Goal: Complete application form: Complete application form

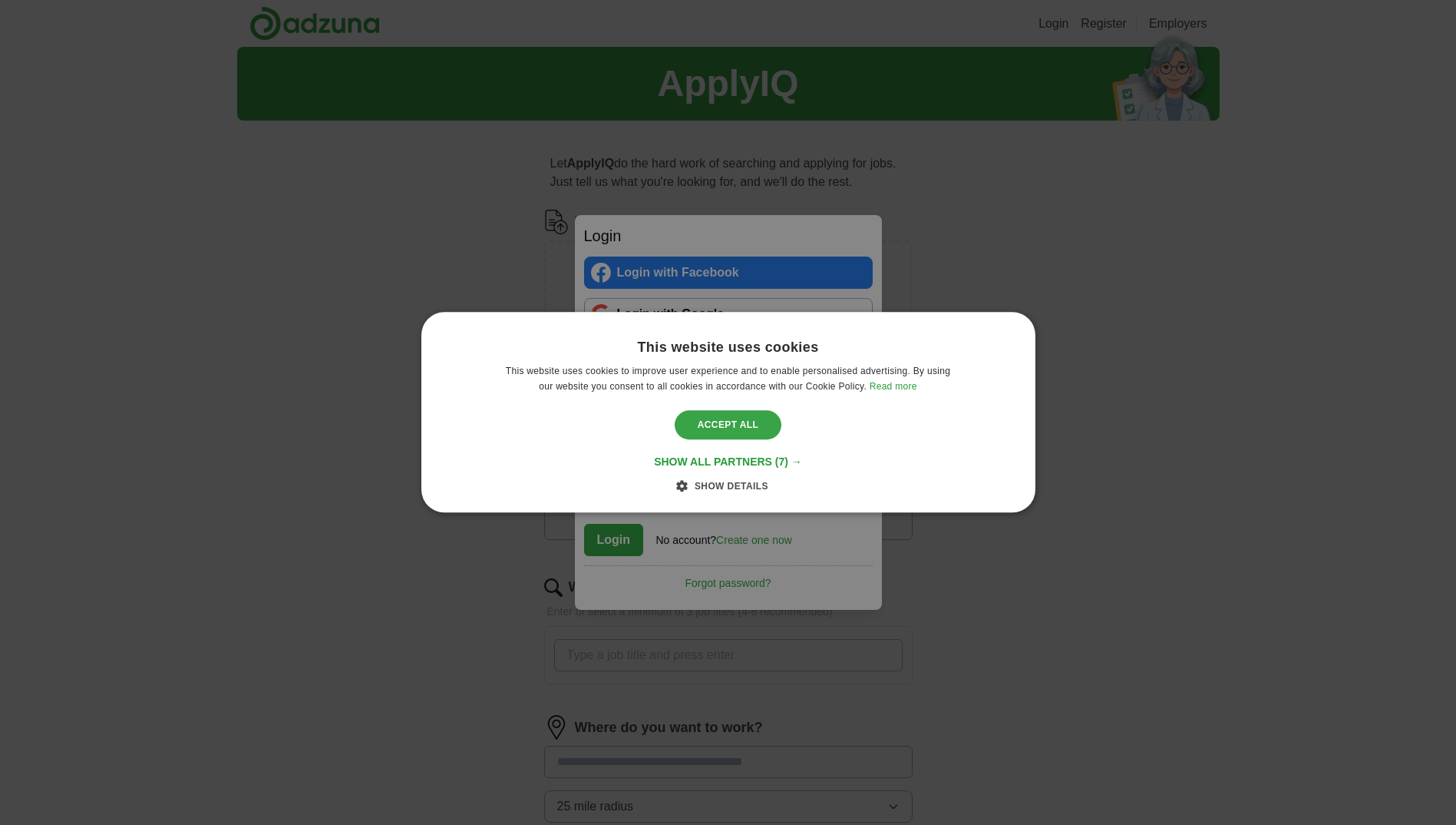
click at [732, 420] on div "Accept all" at bounding box center [729, 424] width 107 height 29
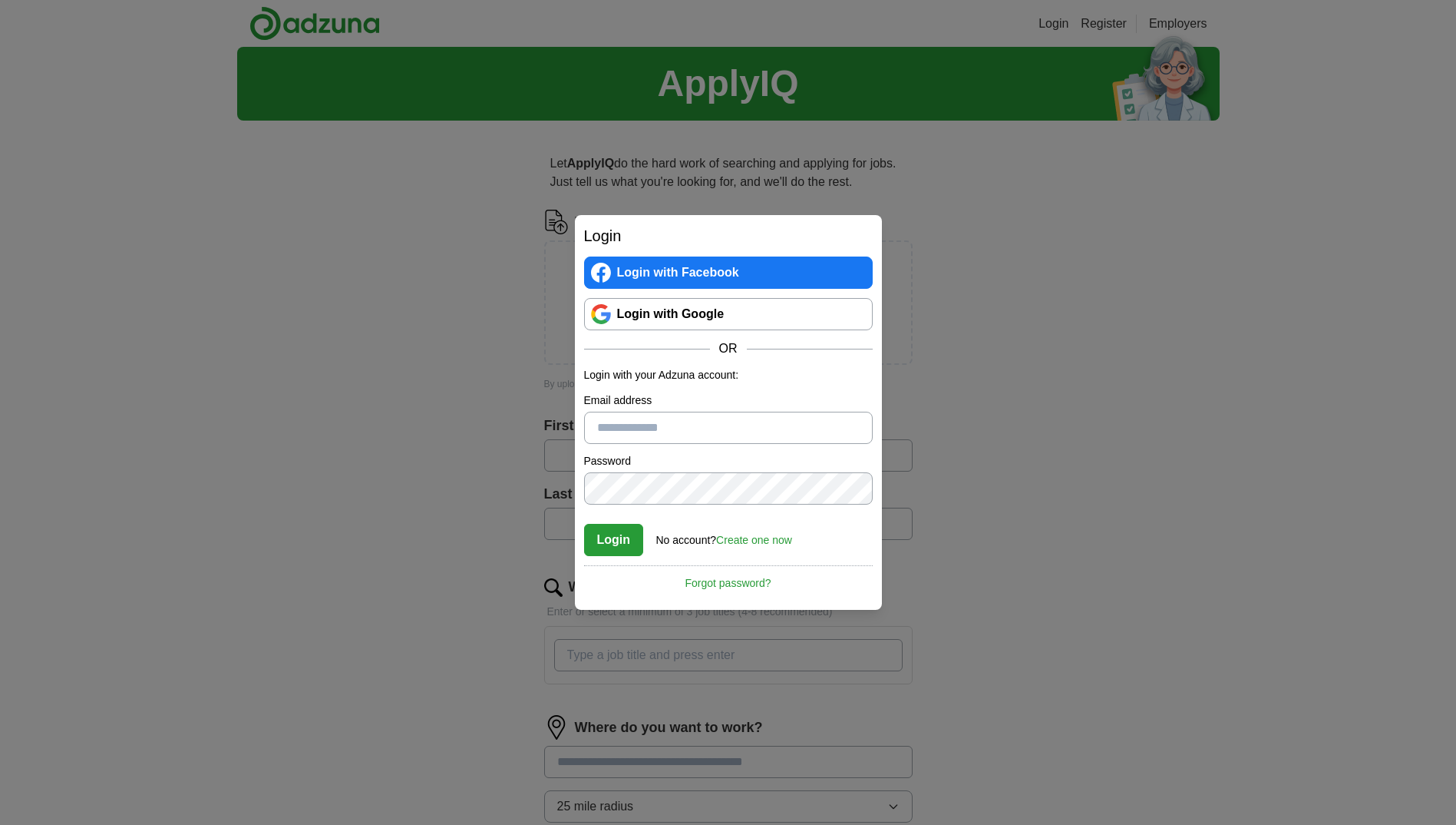
click at [751, 534] on link "Create one now" at bounding box center [754, 539] width 76 height 13
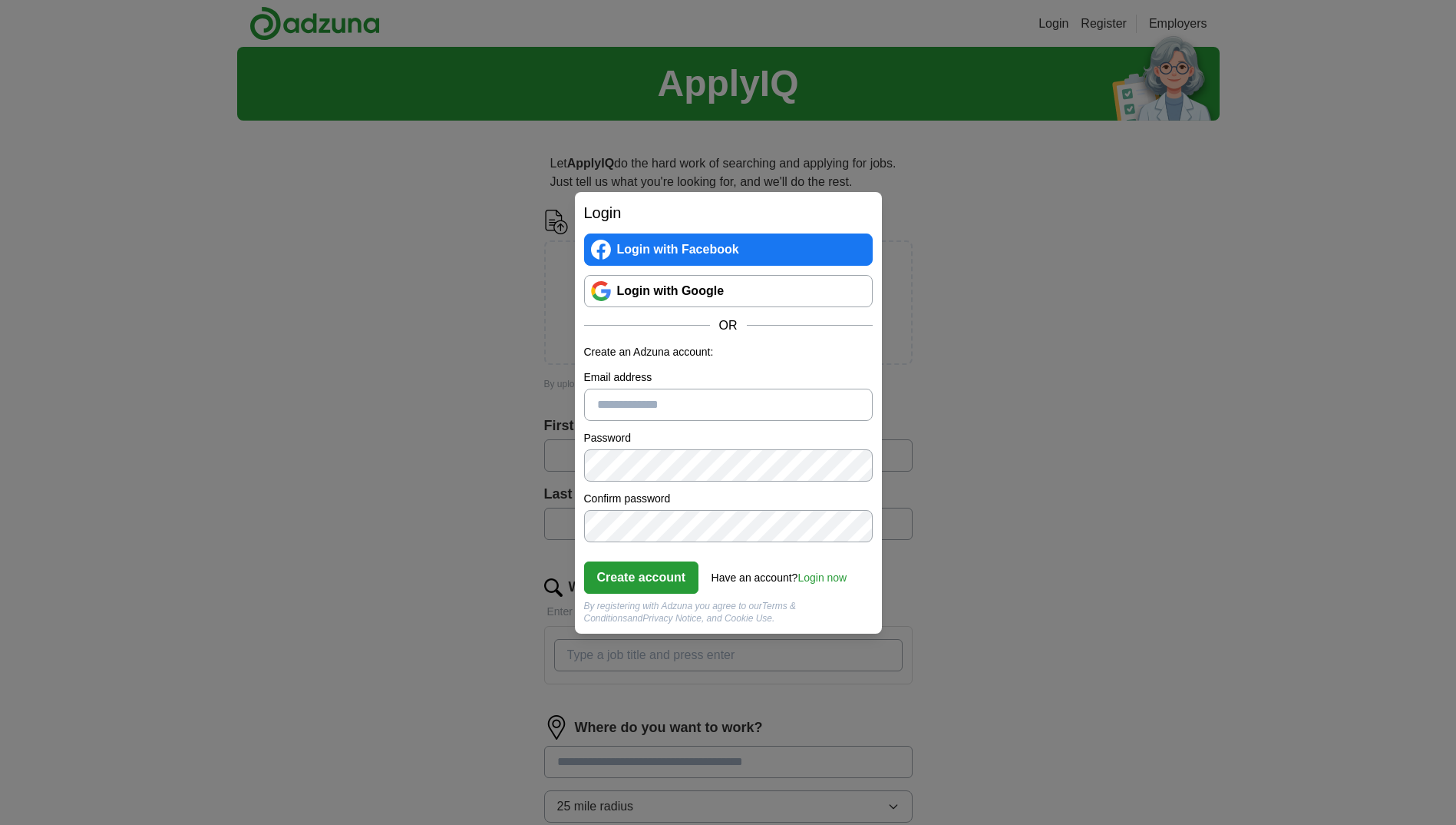
click at [668, 405] on input "Email address" at bounding box center [729, 405] width 289 height 32
type input "**********"
click at [648, 586] on button "Create account" at bounding box center [642, 577] width 115 height 32
click at [834, 574] on link "Login now" at bounding box center [822, 577] width 50 height 13
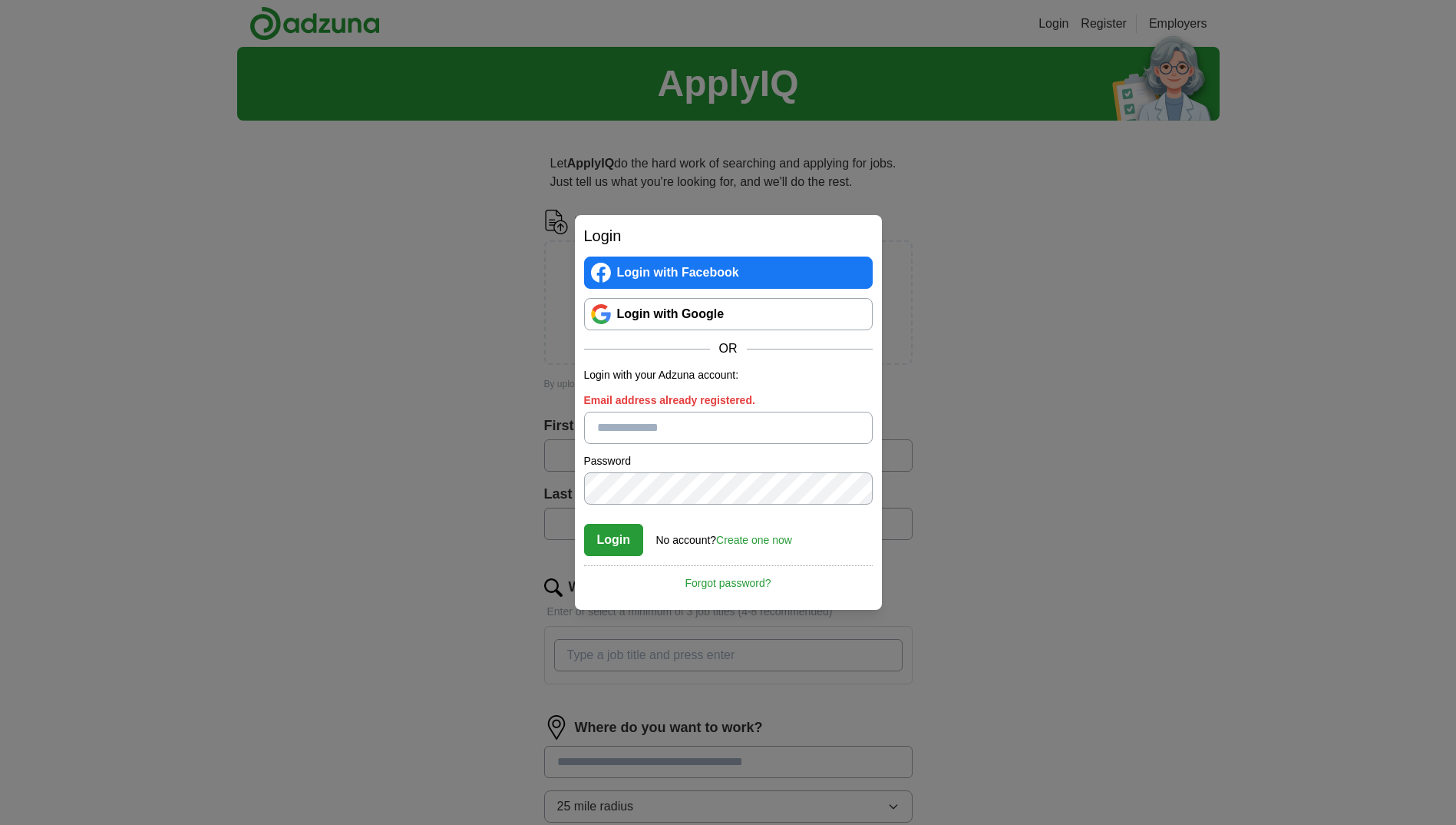
click at [627, 423] on input "Email address already registered." at bounding box center [729, 428] width 289 height 32
type input "**********"
click at [544, 554] on div "**********" at bounding box center [728, 412] width 1456 height 825
click at [610, 537] on button "Login" at bounding box center [614, 540] width 60 height 32
click at [480, 481] on div "**********" at bounding box center [728, 412] width 1456 height 825
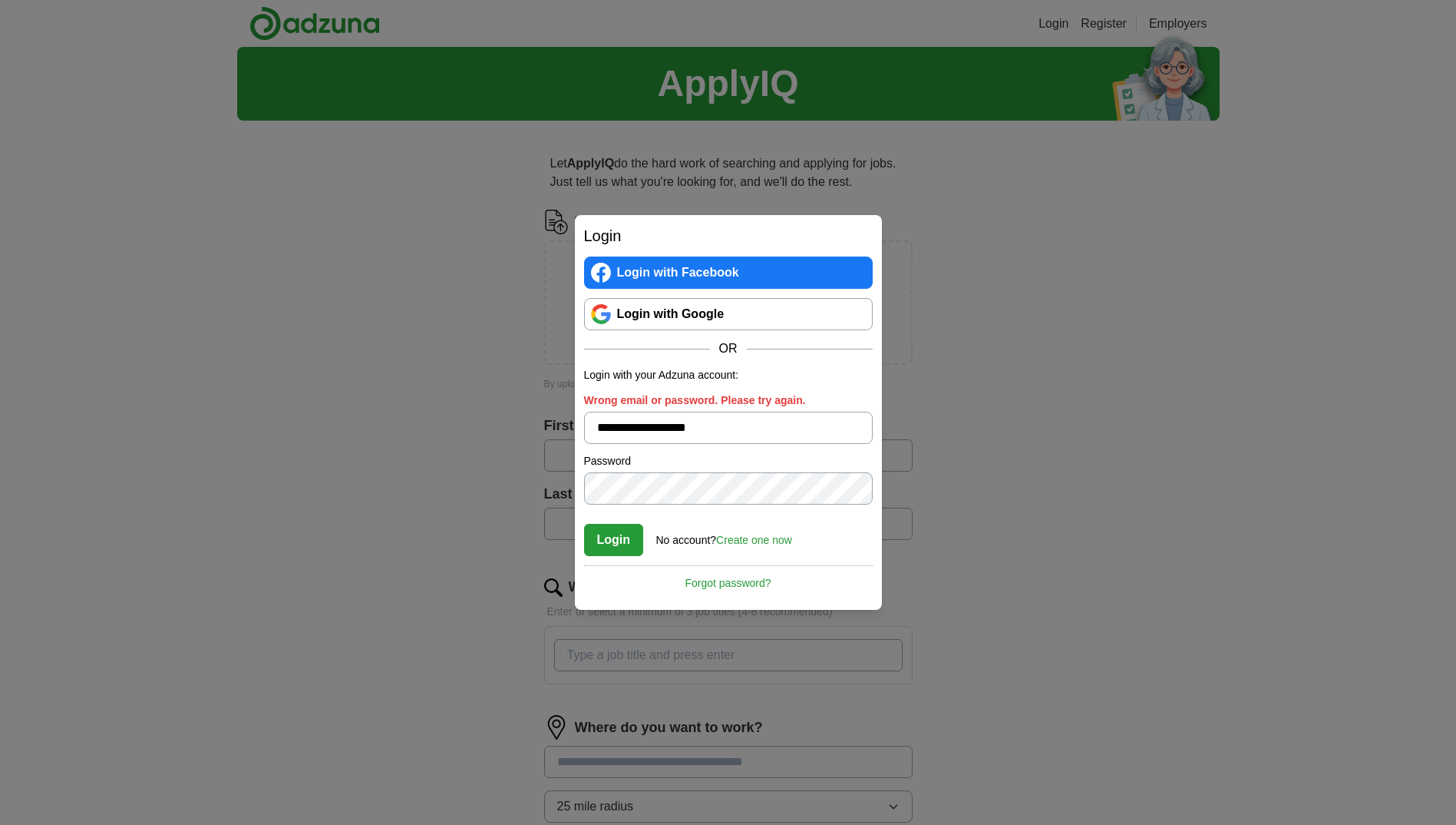
click at [608, 539] on button "Login" at bounding box center [614, 540] width 60 height 32
click at [717, 578] on link "Forgot password?" at bounding box center [729, 578] width 289 height 26
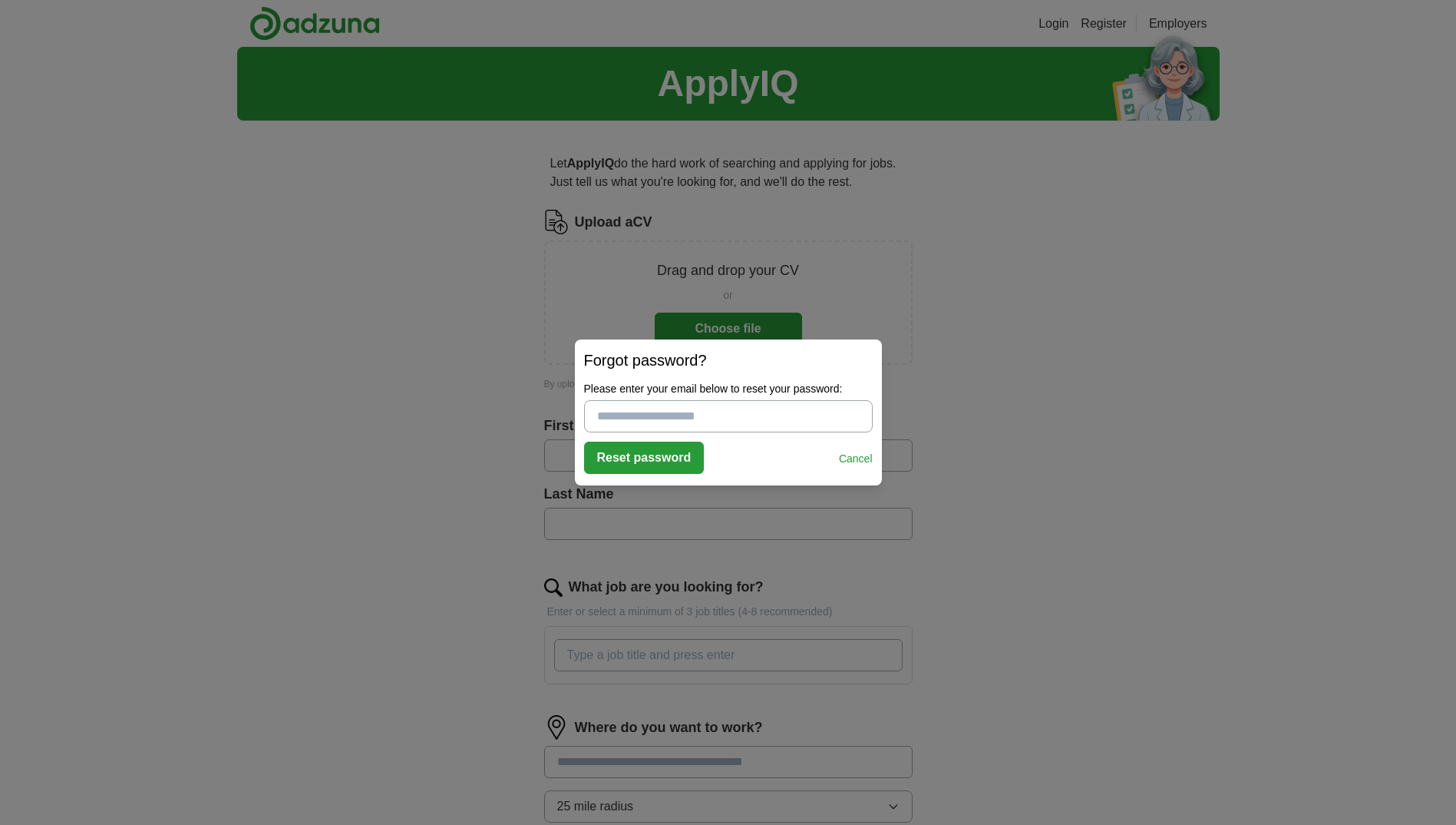
click at [636, 414] on input "Please enter your email below to reset your password:" at bounding box center [729, 416] width 289 height 32
type input "**********"
click at [642, 456] on button "Reset password" at bounding box center [645, 458] width 121 height 32
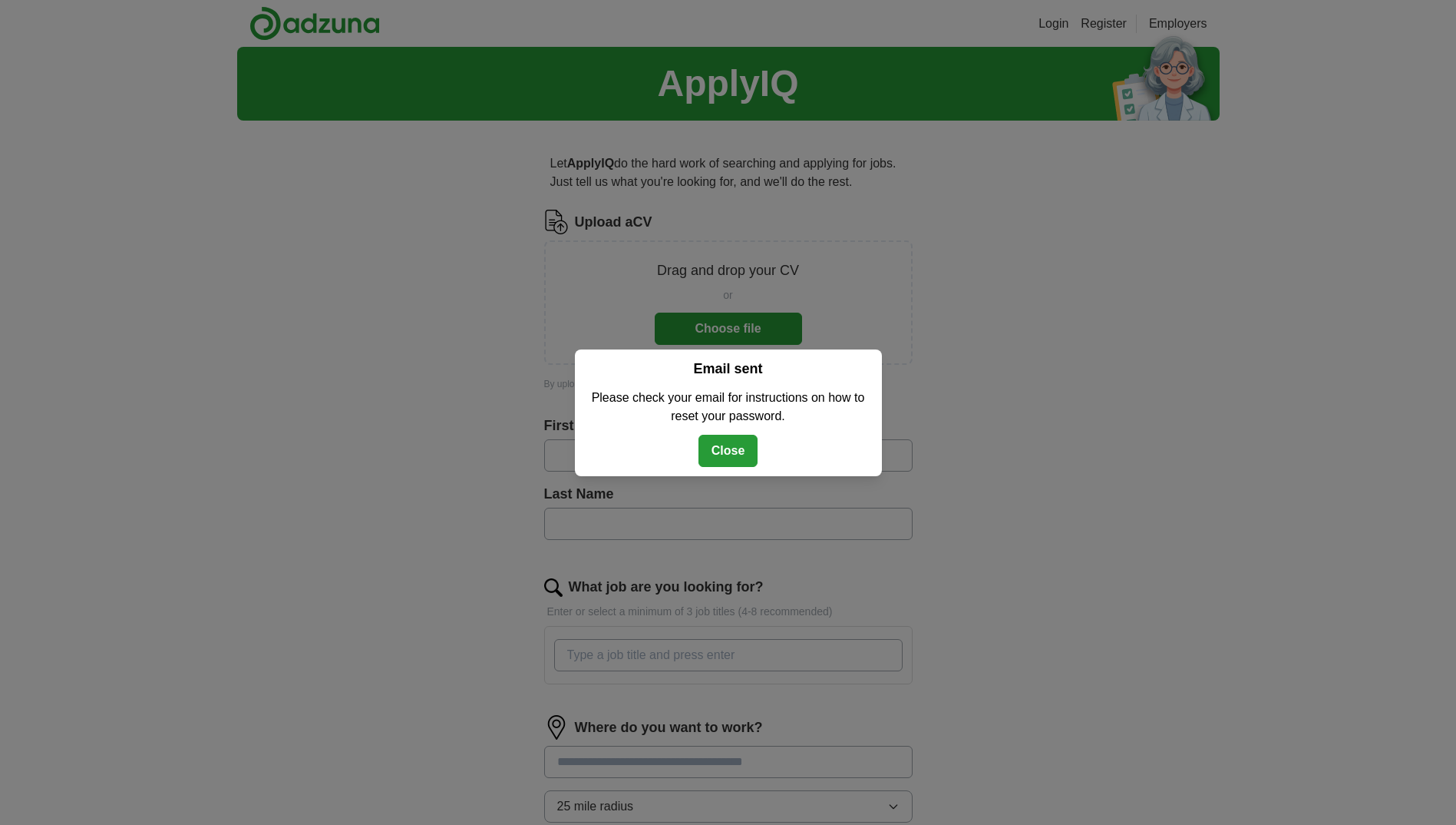
click at [736, 450] on button "Close" at bounding box center [728, 450] width 60 height 32
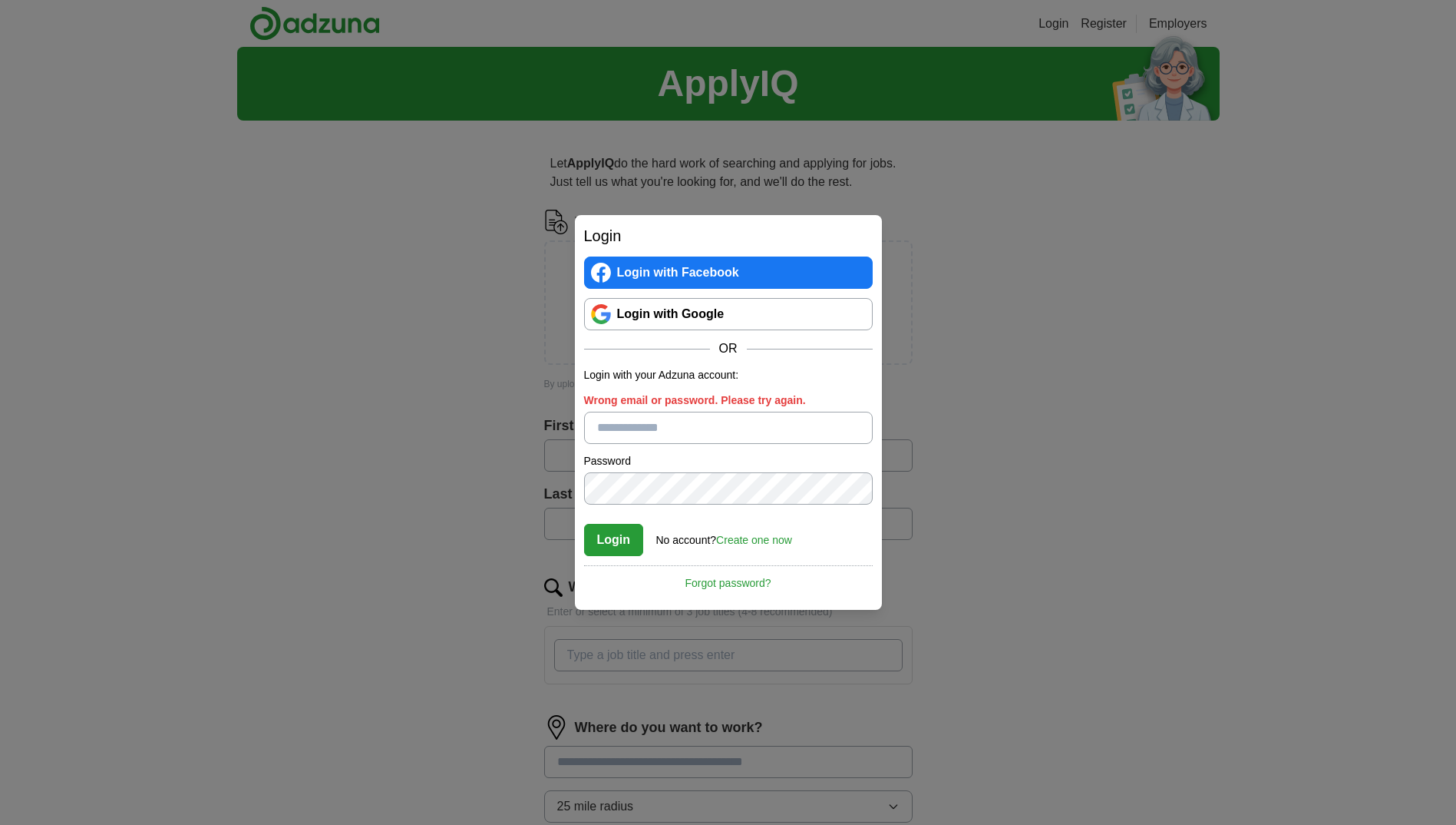
click at [651, 426] on input "Wrong email or password. Please try again." at bounding box center [729, 428] width 289 height 32
type input "**********"
click at [610, 539] on button "Login" at bounding box center [614, 540] width 60 height 32
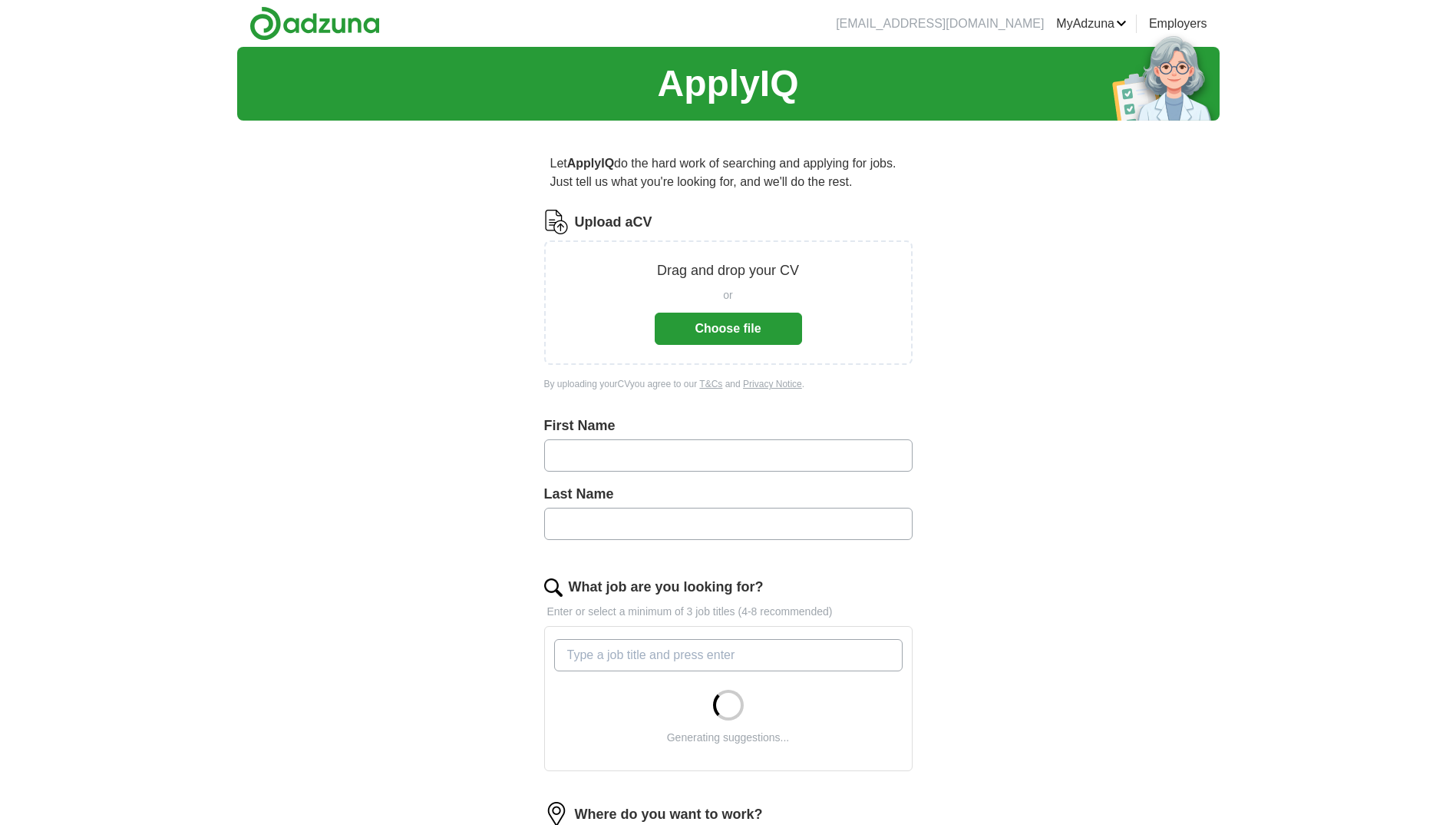
type input "********"
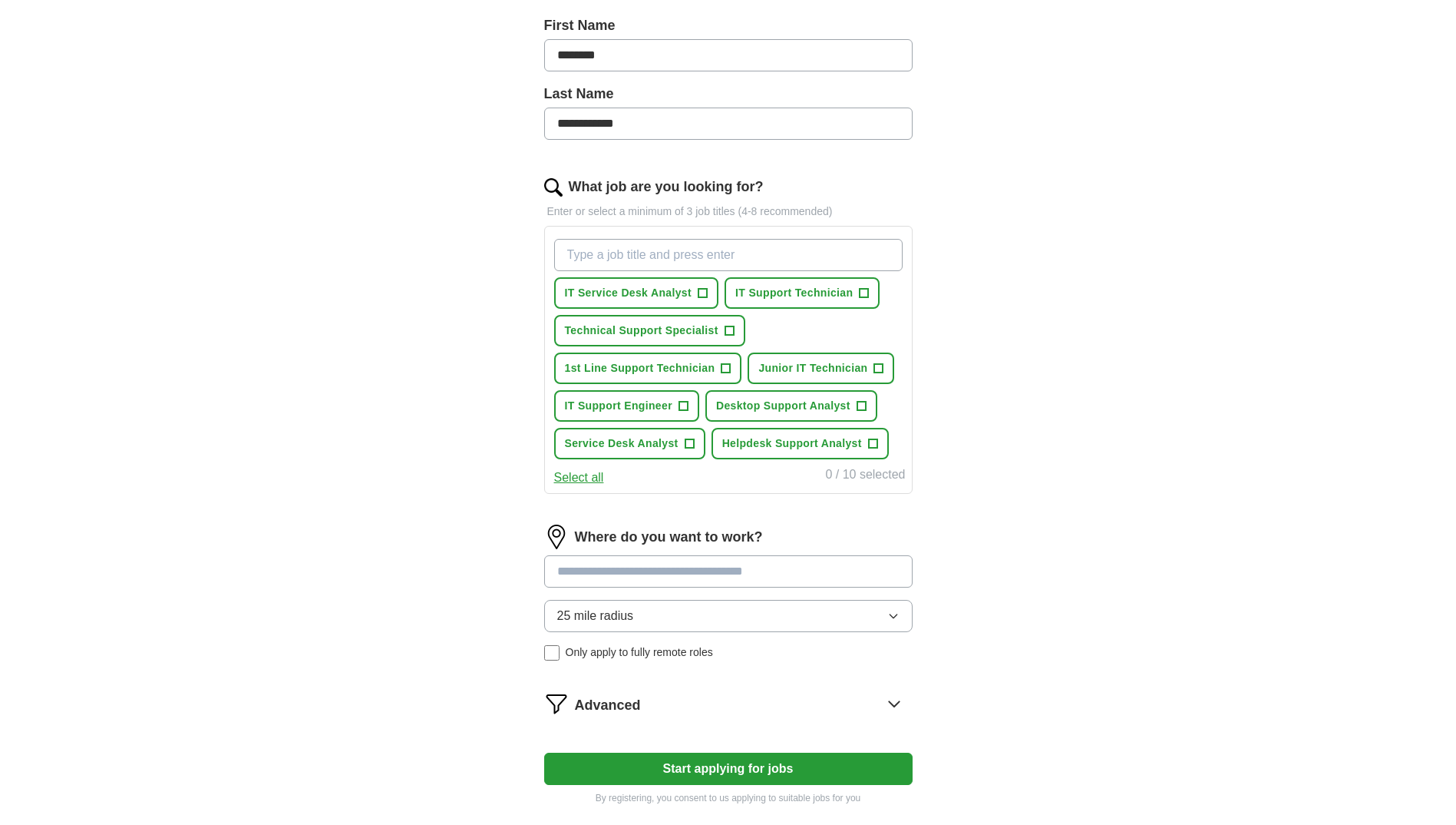
scroll to position [189, 0]
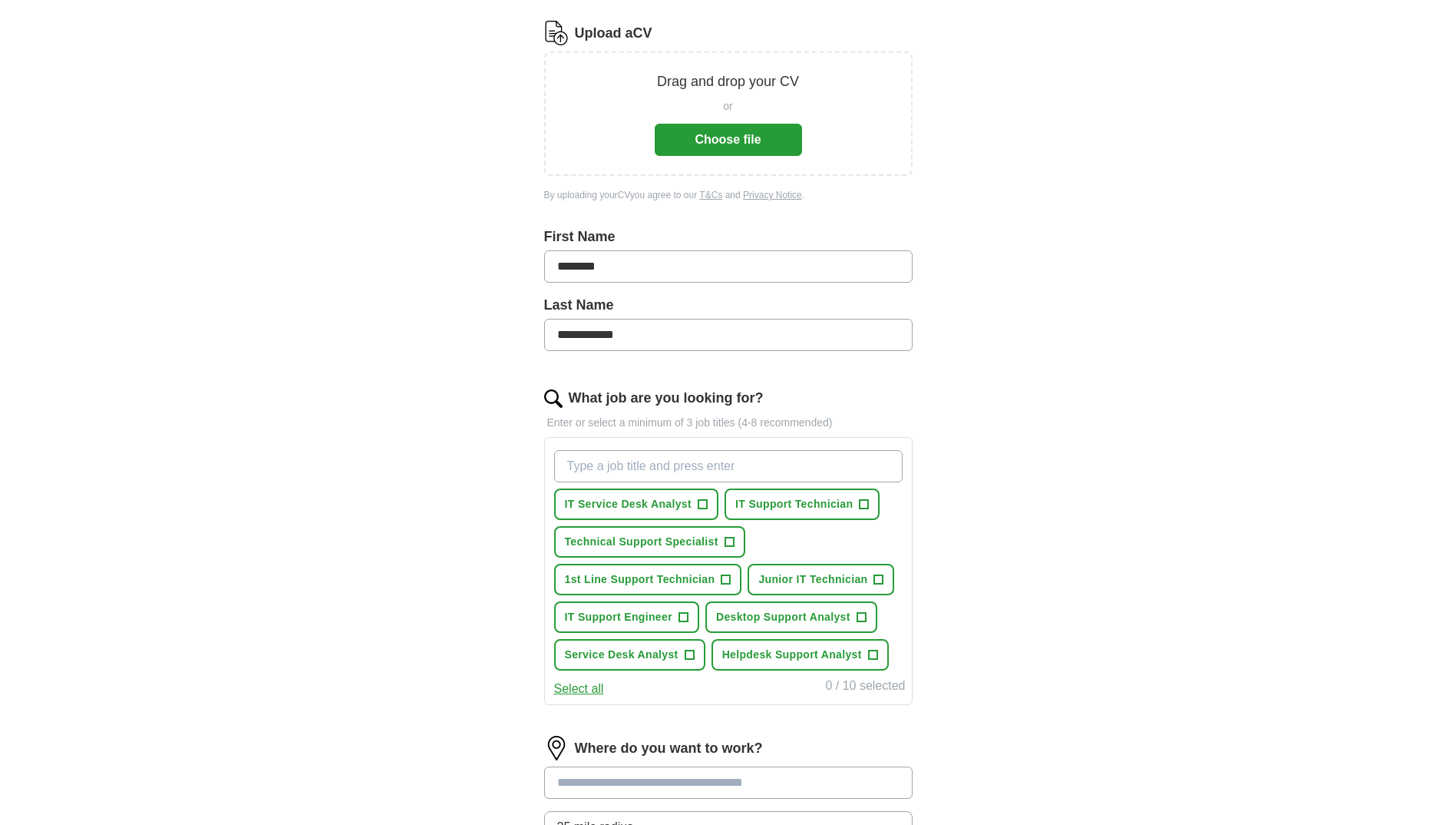
drag, startPoint x: 593, startPoint y: 334, endPoint x: 677, endPoint y: 337, distance: 84.1
click at [666, 336] on input "**********" at bounding box center [728, 334] width 369 height 32
type input "******"
click at [1045, 356] on div "ApplyIQ Let ApplyIQ do the hard work of searching and applying for jobs. Just t…" at bounding box center [729, 448] width 982 height 1180
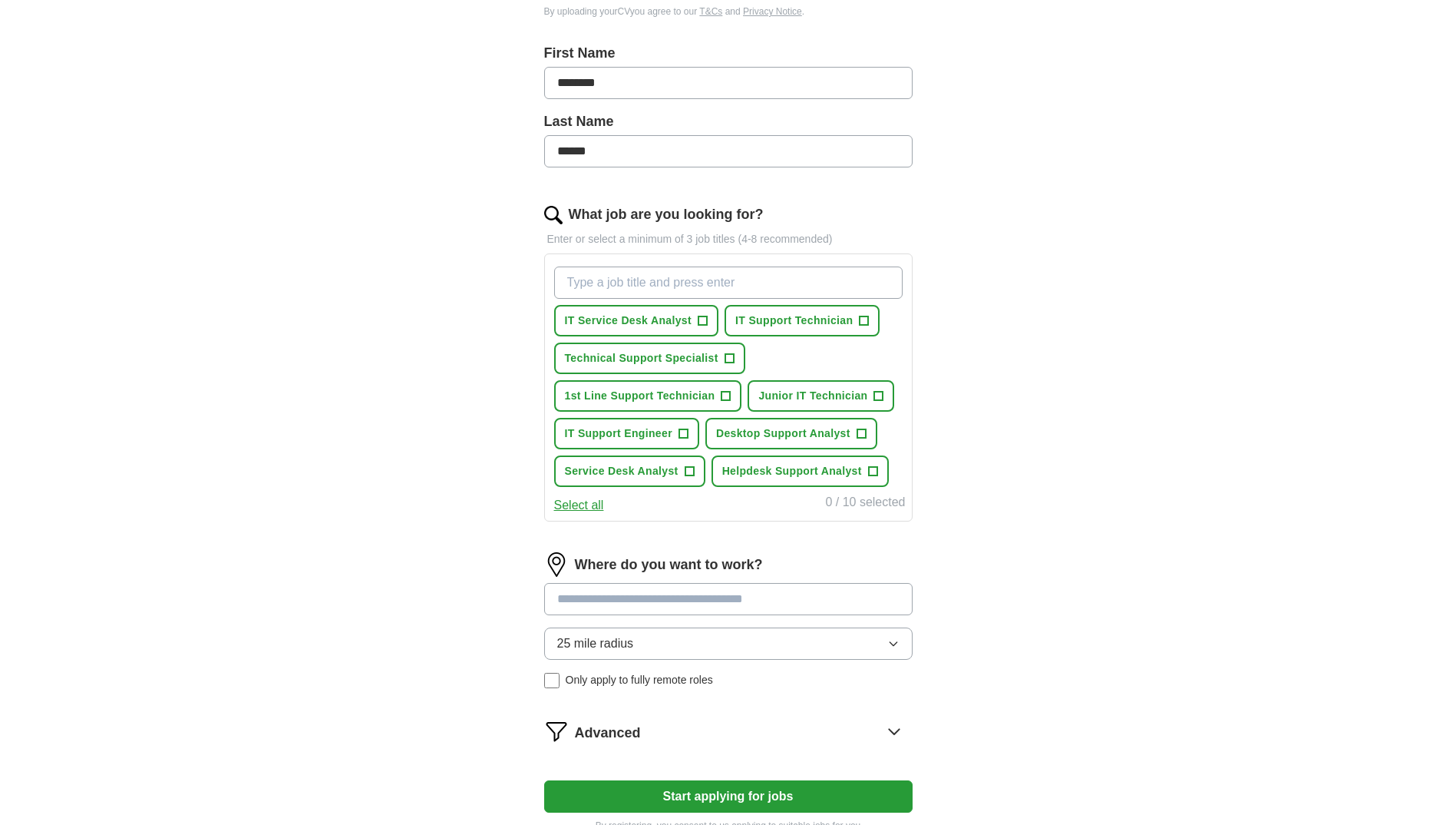
scroll to position [384, 0]
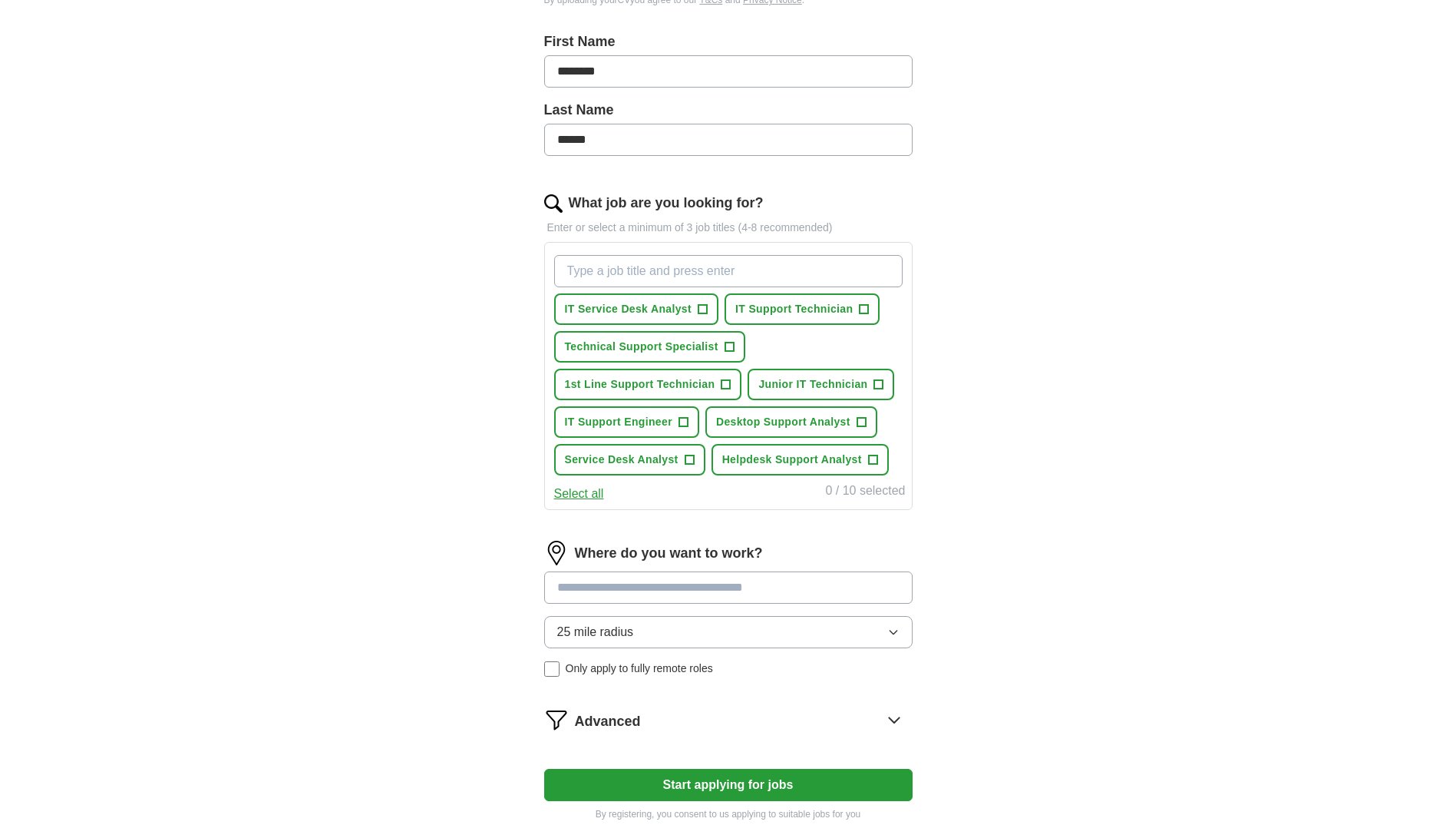
click at [621, 264] on input "What job are you looking for?" at bounding box center [728, 271] width 348 height 32
click at [687, 271] on input "Mobile Device Techician" at bounding box center [728, 271] width 348 height 32
click at [673, 271] on input "Mobile Device Techician" at bounding box center [728, 271] width 348 height 32
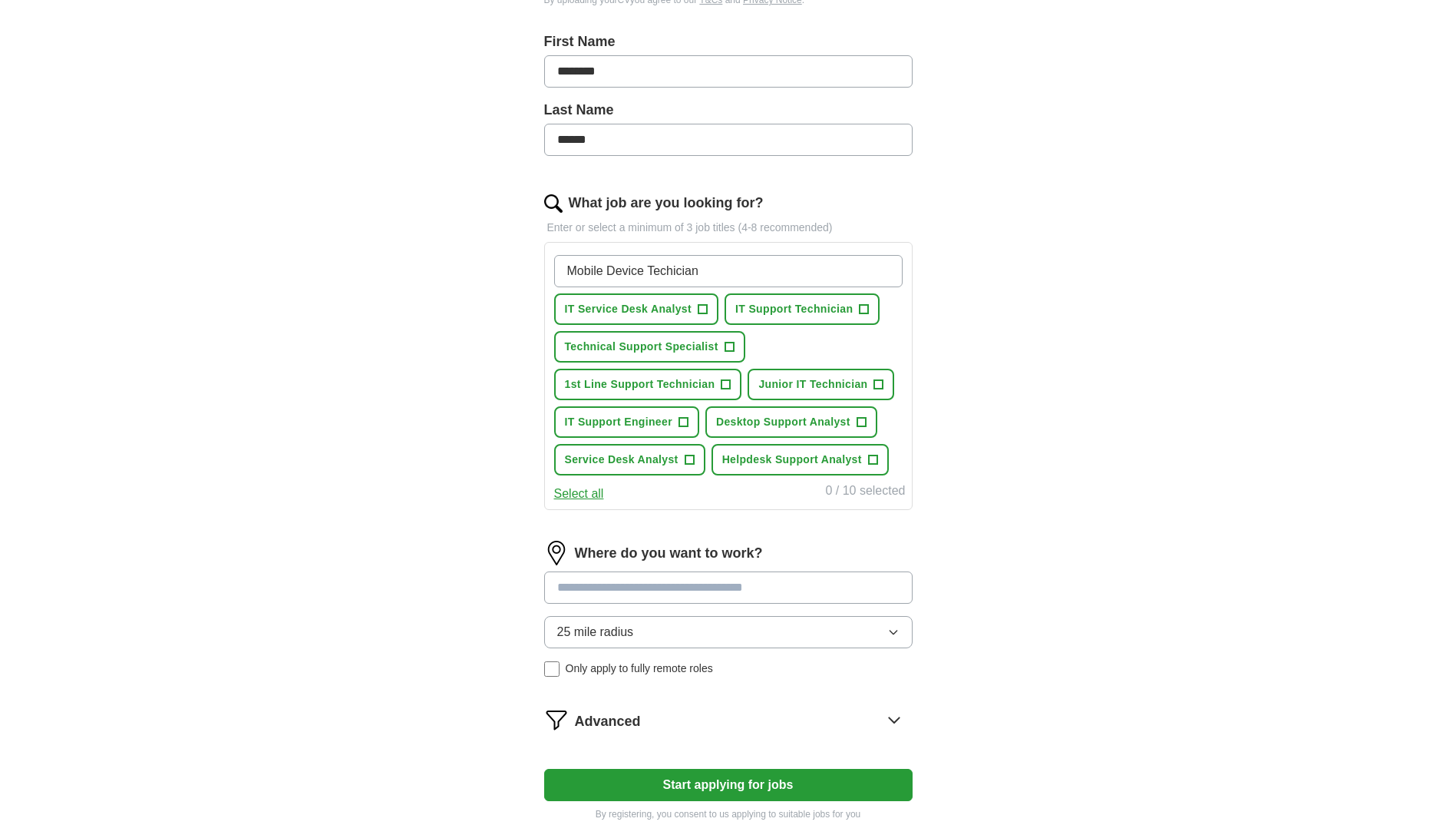
click at [673, 271] on input "Mobile Device Techician" at bounding box center [728, 271] width 348 height 32
click at [697, 273] on input "Mobile Device Techician" at bounding box center [728, 271] width 348 height 32
click at [740, 273] on input "Mobile Device Techician" at bounding box center [728, 271] width 348 height 32
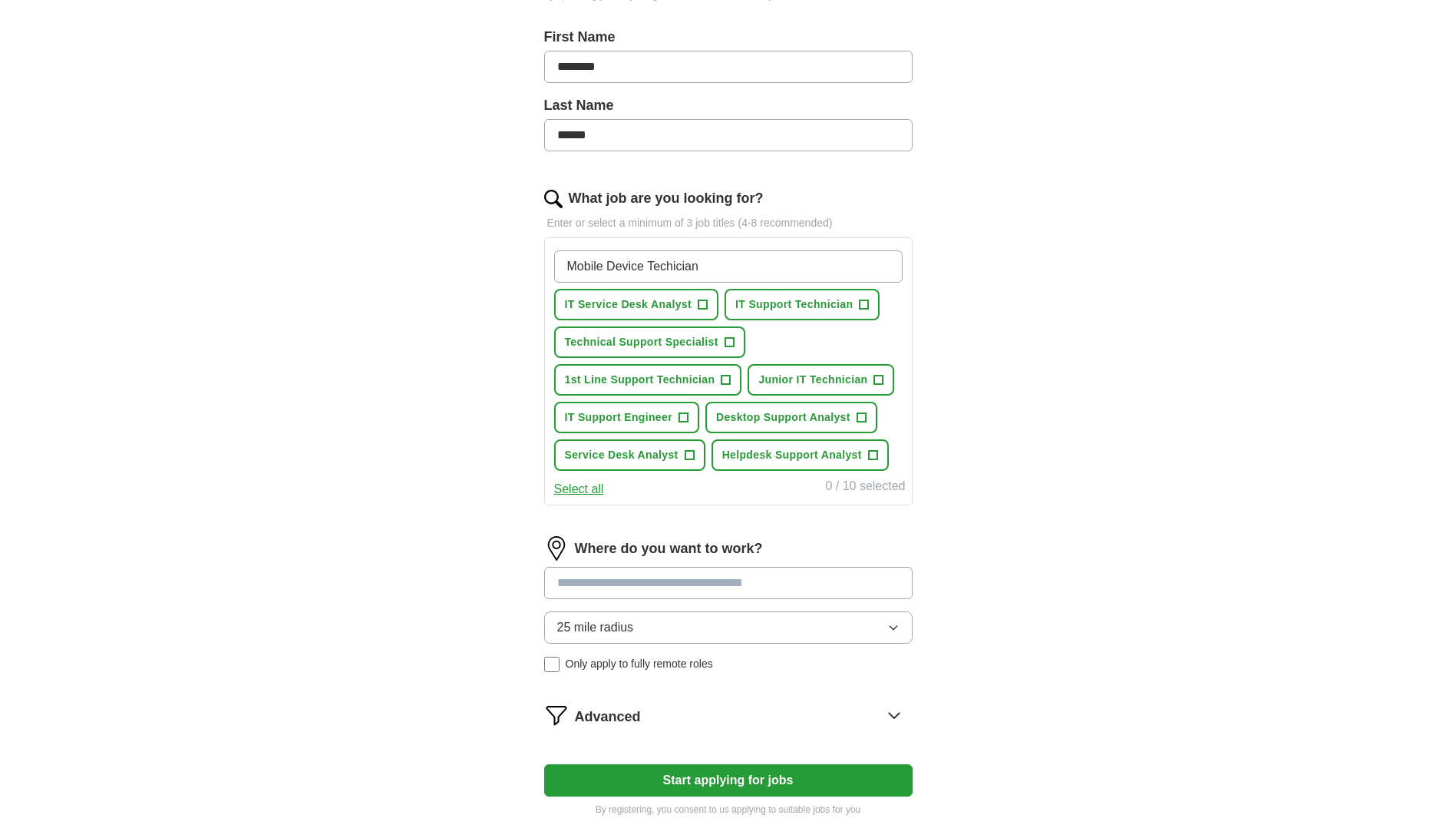
scroll to position [461, 0]
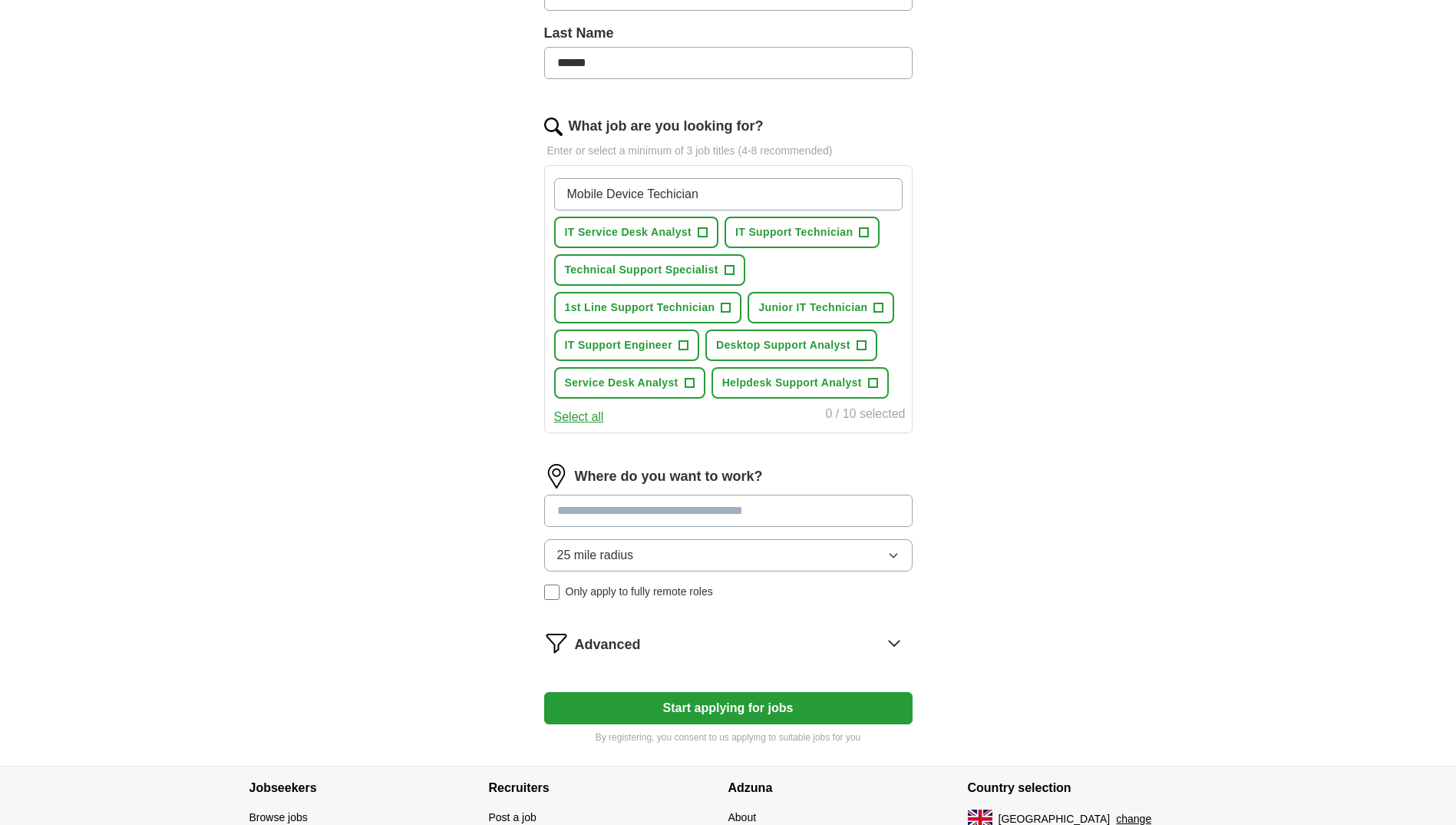
drag, startPoint x: 644, startPoint y: 192, endPoint x: 730, endPoint y: 187, distance: 86.1
click at [730, 187] on input "Mobile Device Techician" at bounding box center [728, 194] width 348 height 32
type input "Mobile Device"
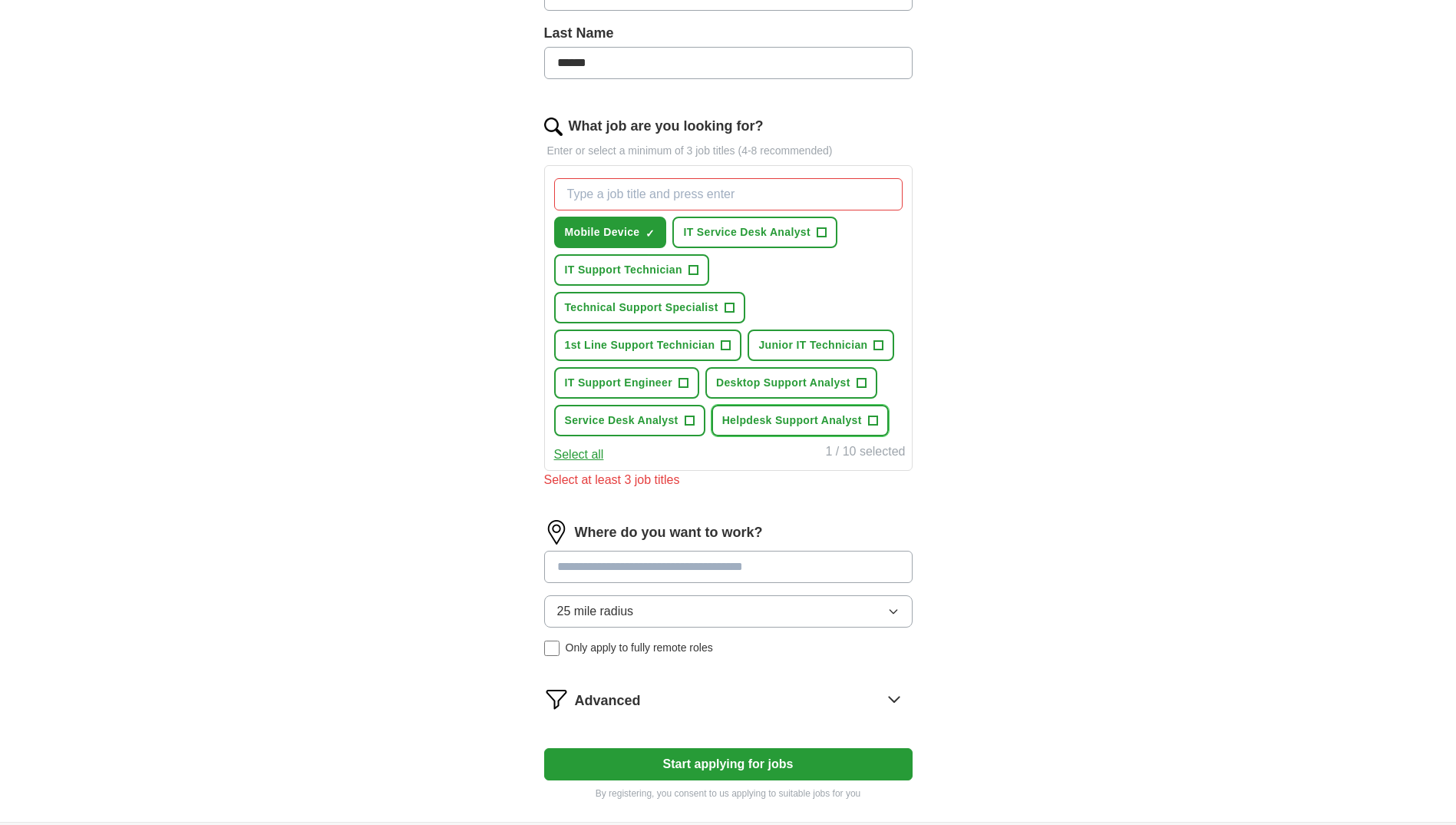
click at [872, 420] on span "+" at bounding box center [872, 421] width 9 height 13
click at [0, 0] on span "×" at bounding box center [0, 0] width 0 height 0
click at [583, 195] on input "What job are you looking for?" at bounding box center [728, 194] width 348 height 32
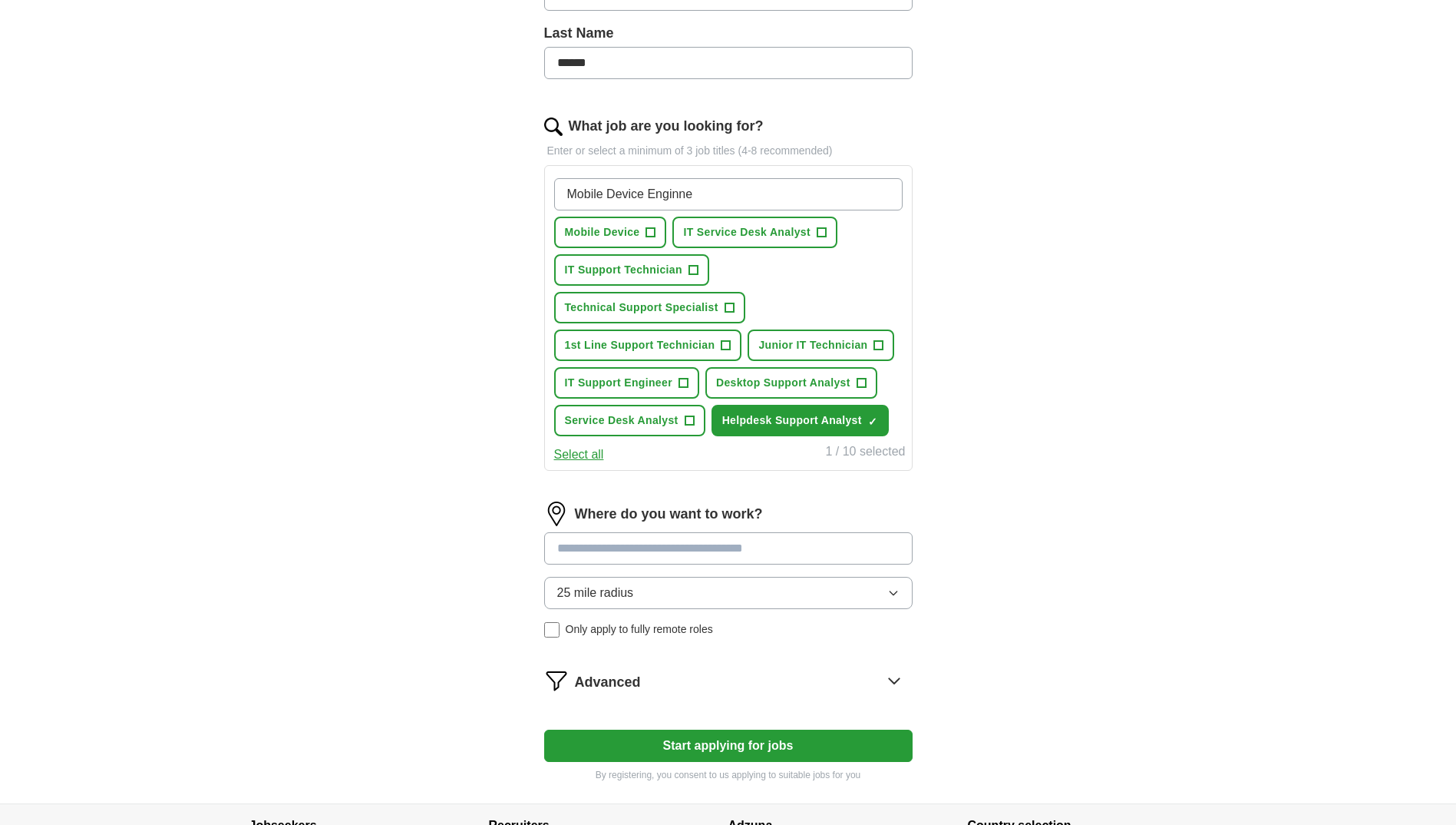
type input "Mobile Device Enginner"
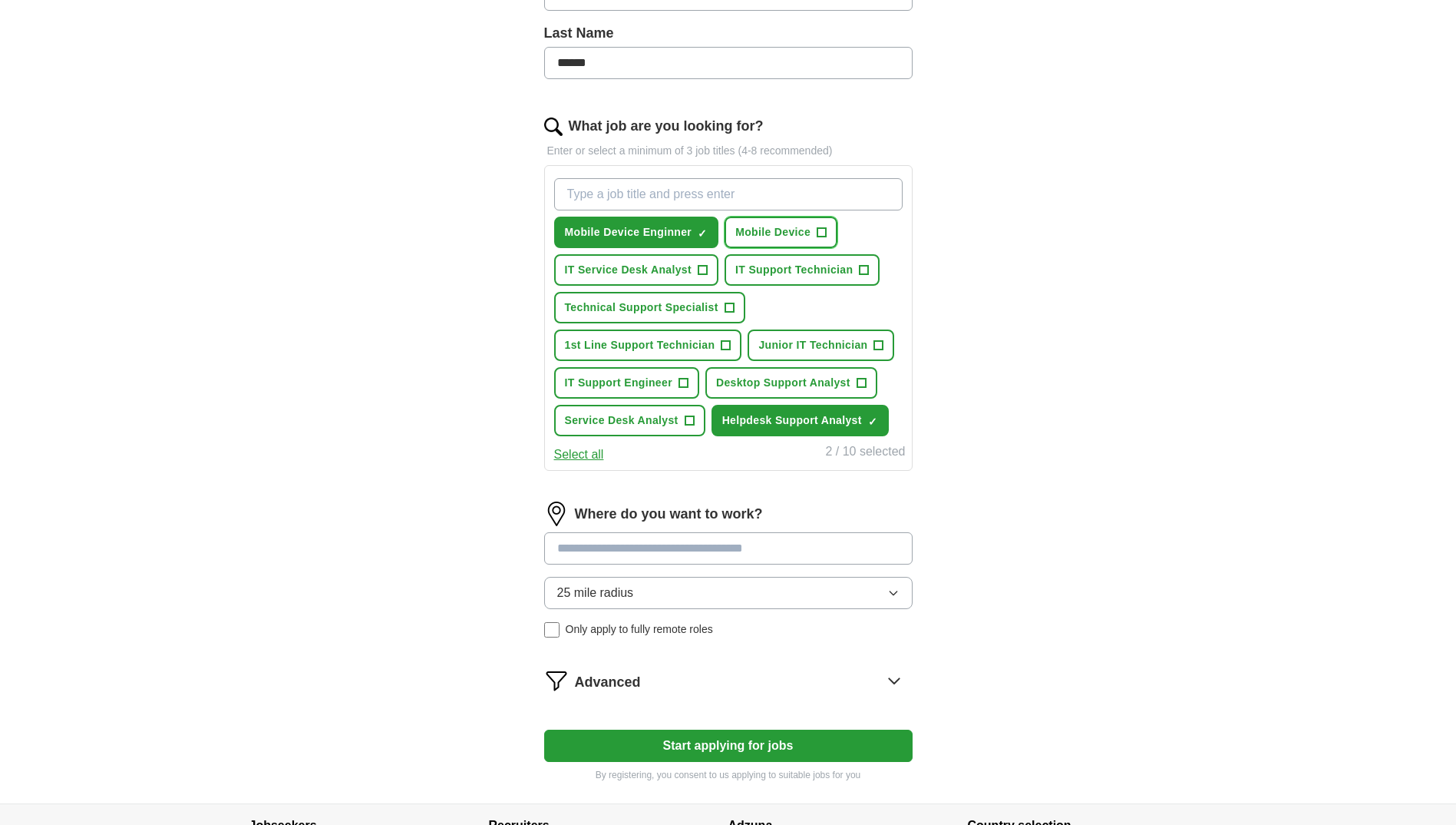
click at [820, 230] on span "+" at bounding box center [822, 233] width 9 height 13
click at [784, 233] on span "Mobile Device" at bounding box center [773, 232] width 76 height 16
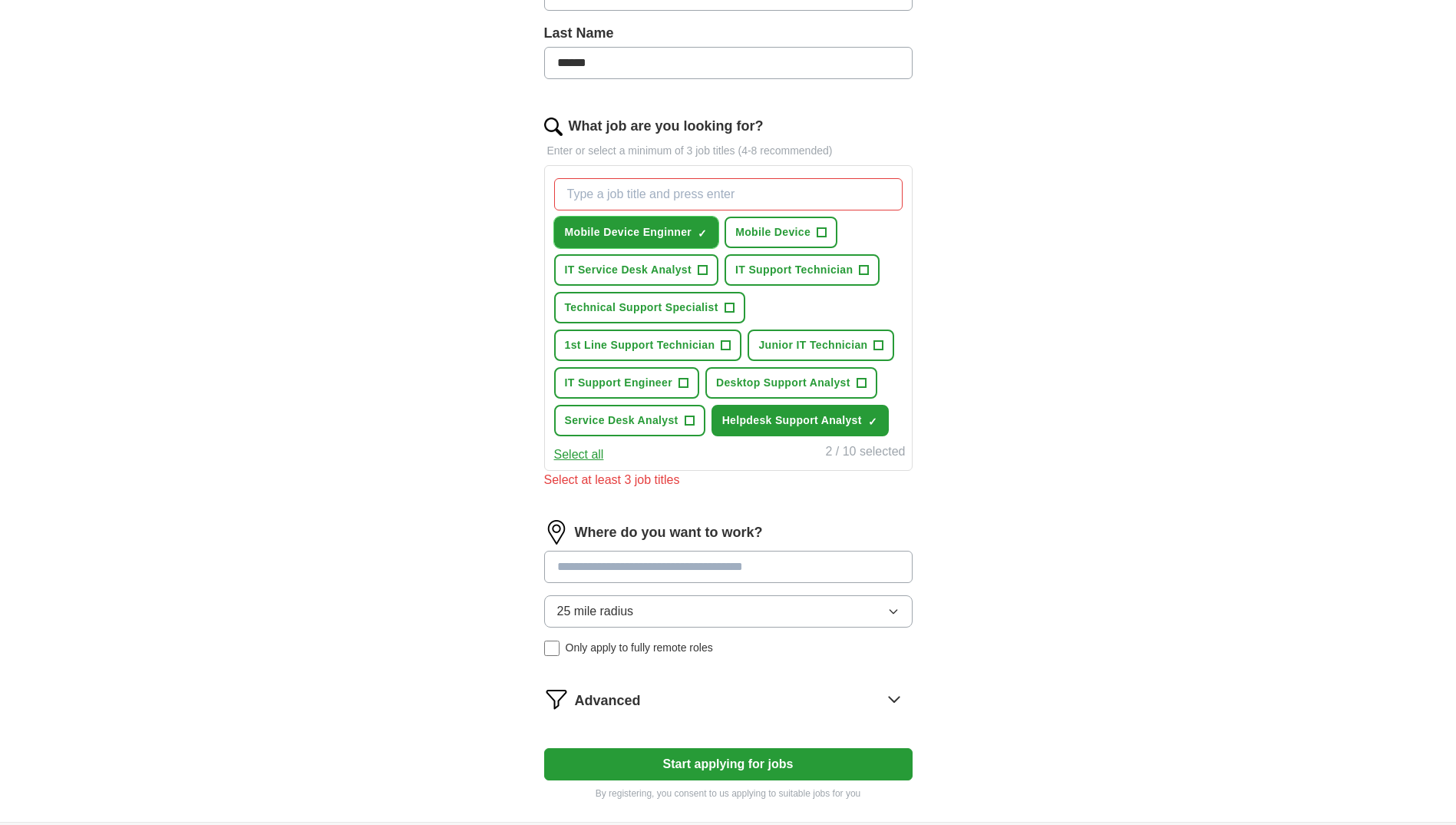
click at [0, 0] on span "×" at bounding box center [0, 0] width 0 height 0
click at [820, 229] on span "+" at bounding box center [822, 233] width 9 height 13
click at [0, 0] on span "×" at bounding box center [0, 0] width 0 height 0
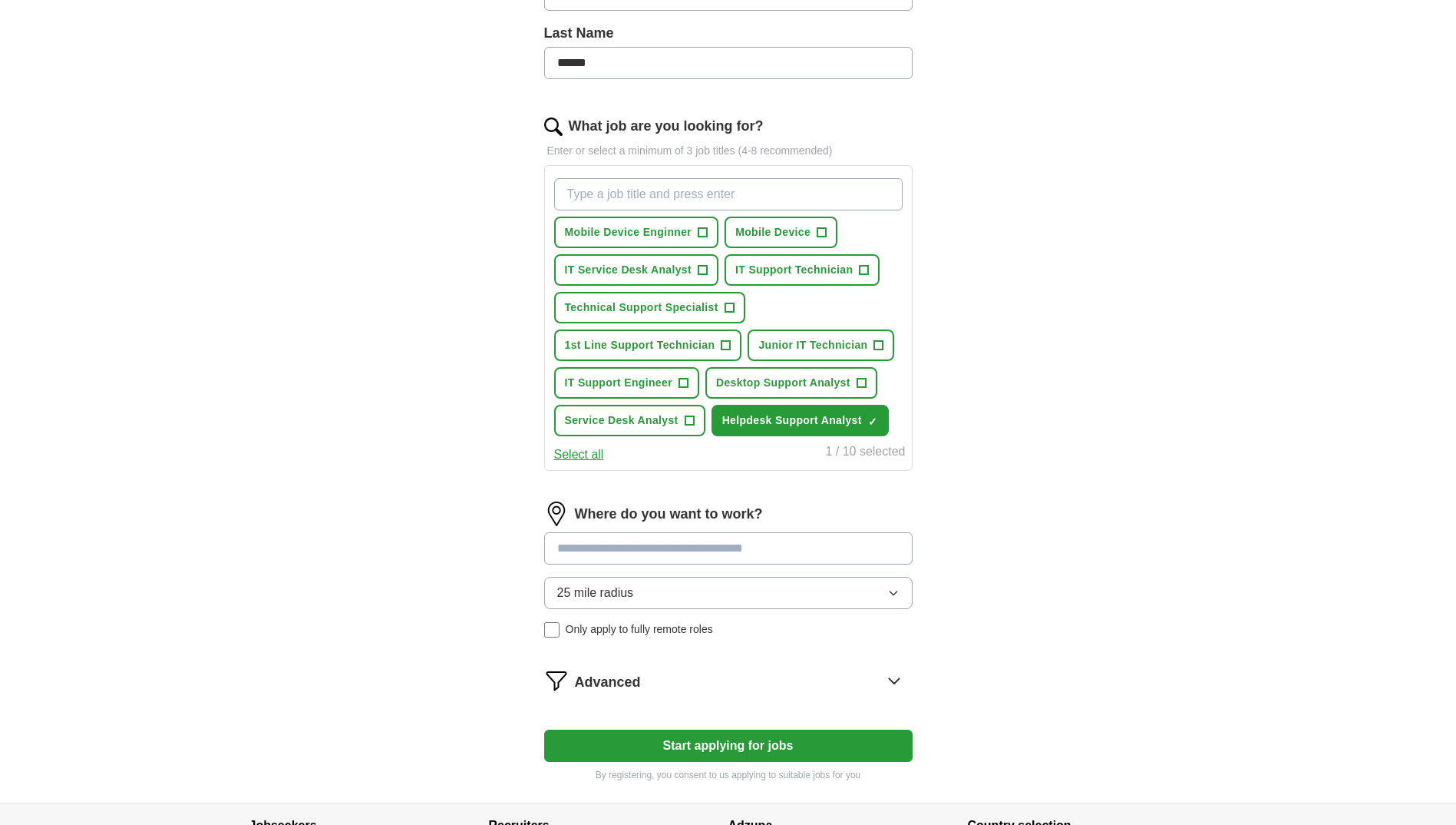
click at [626, 195] on input "What job are you looking for?" at bounding box center [728, 194] width 348 height 32
type input "Mobile Device Engineer"
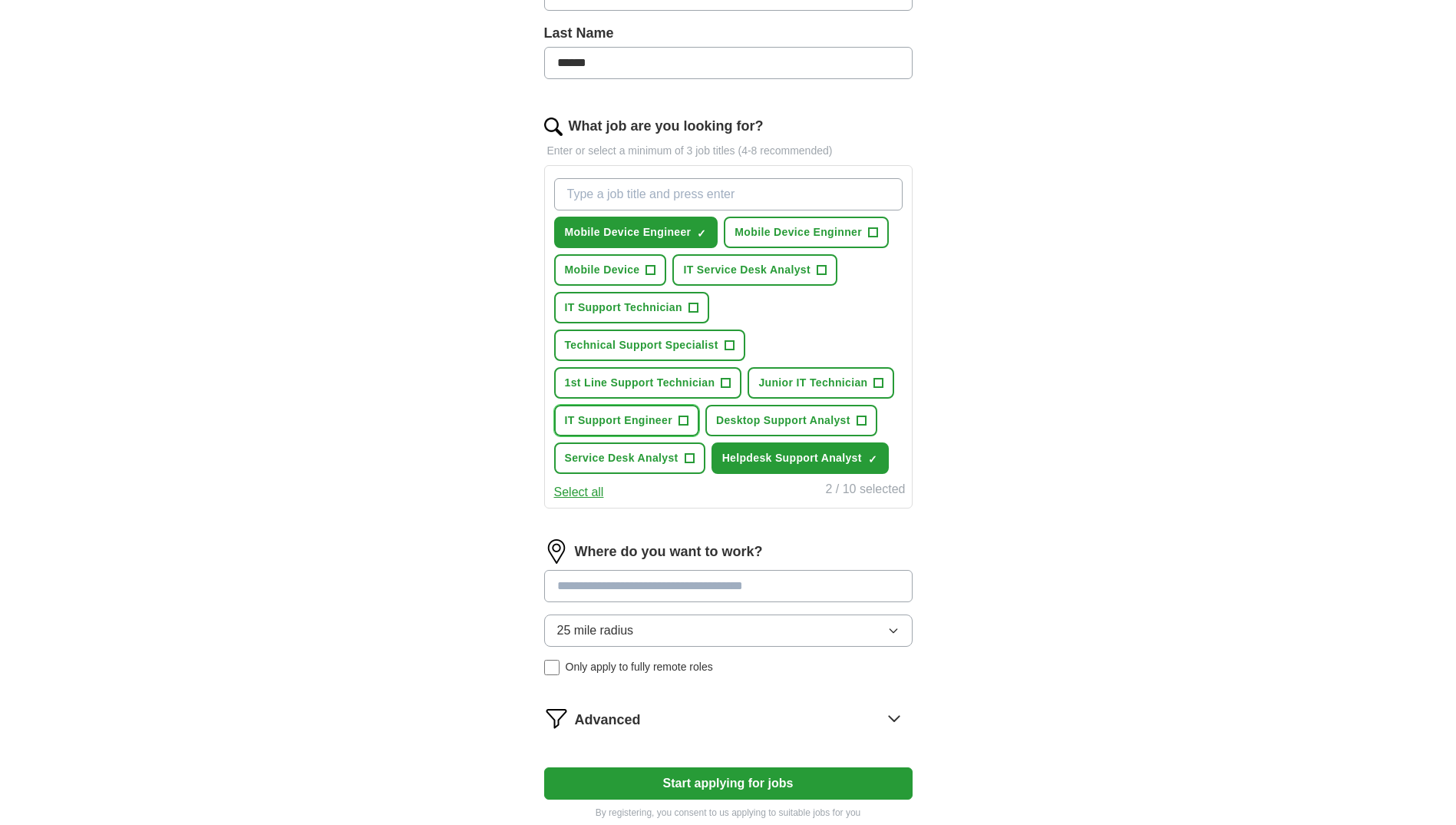
click at [615, 421] on span "IT Support Engineer" at bounding box center [619, 420] width 107 height 16
click at [621, 195] on input "What job are you looking for?" at bounding box center [728, 194] width 348 height 32
type input "ENC"
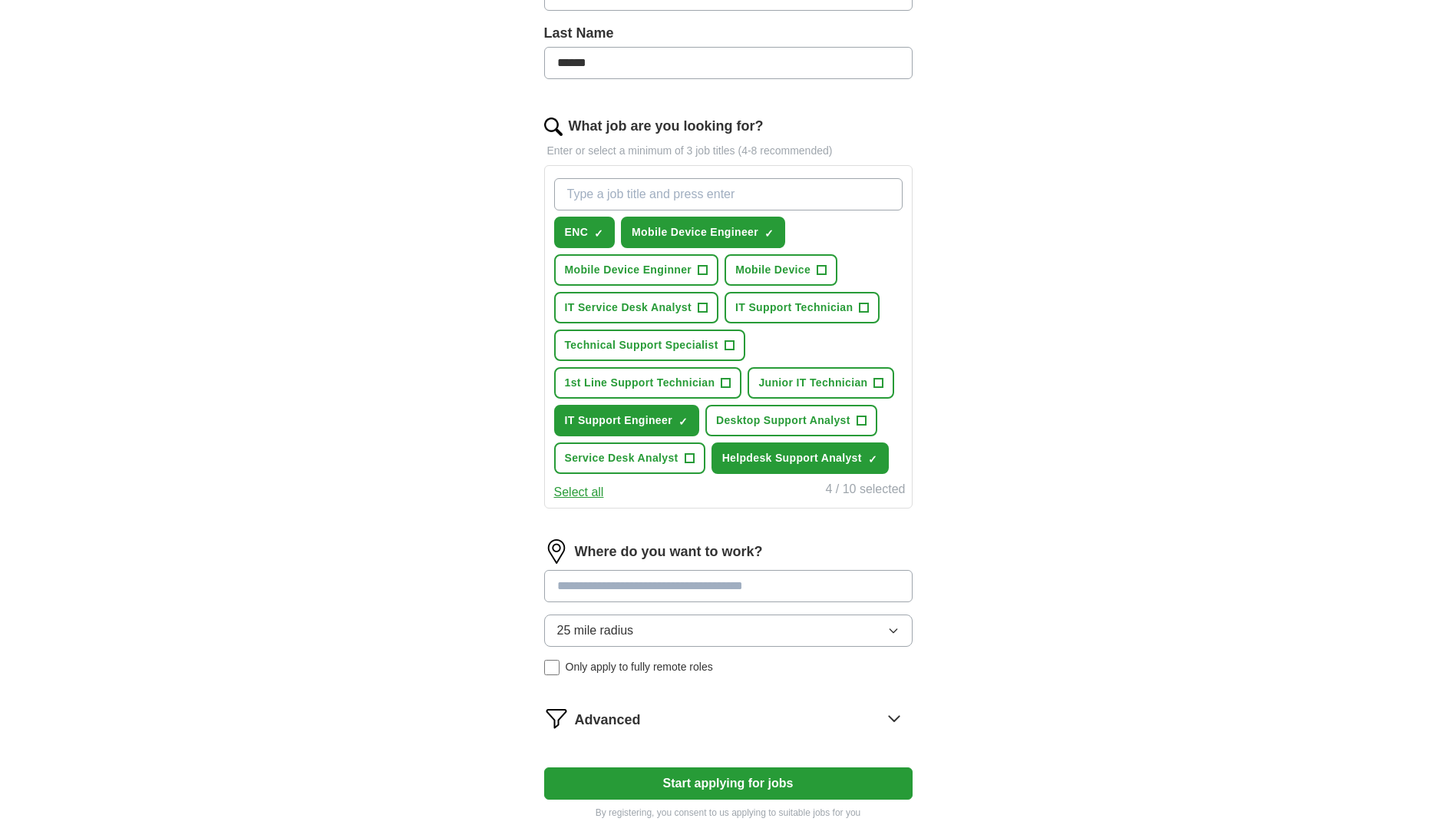
click at [602, 190] on input "What job are you looking for?" at bounding box center [728, 194] width 348 height 32
click at [580, 189] on input "2ND Line Support" at bounding box center [728, 194] width 348 height 32
type input "2nd Line Support"
click at [681, 192] on input "2nd Line Support" at bounding box center [728, 194] width 348 height 32
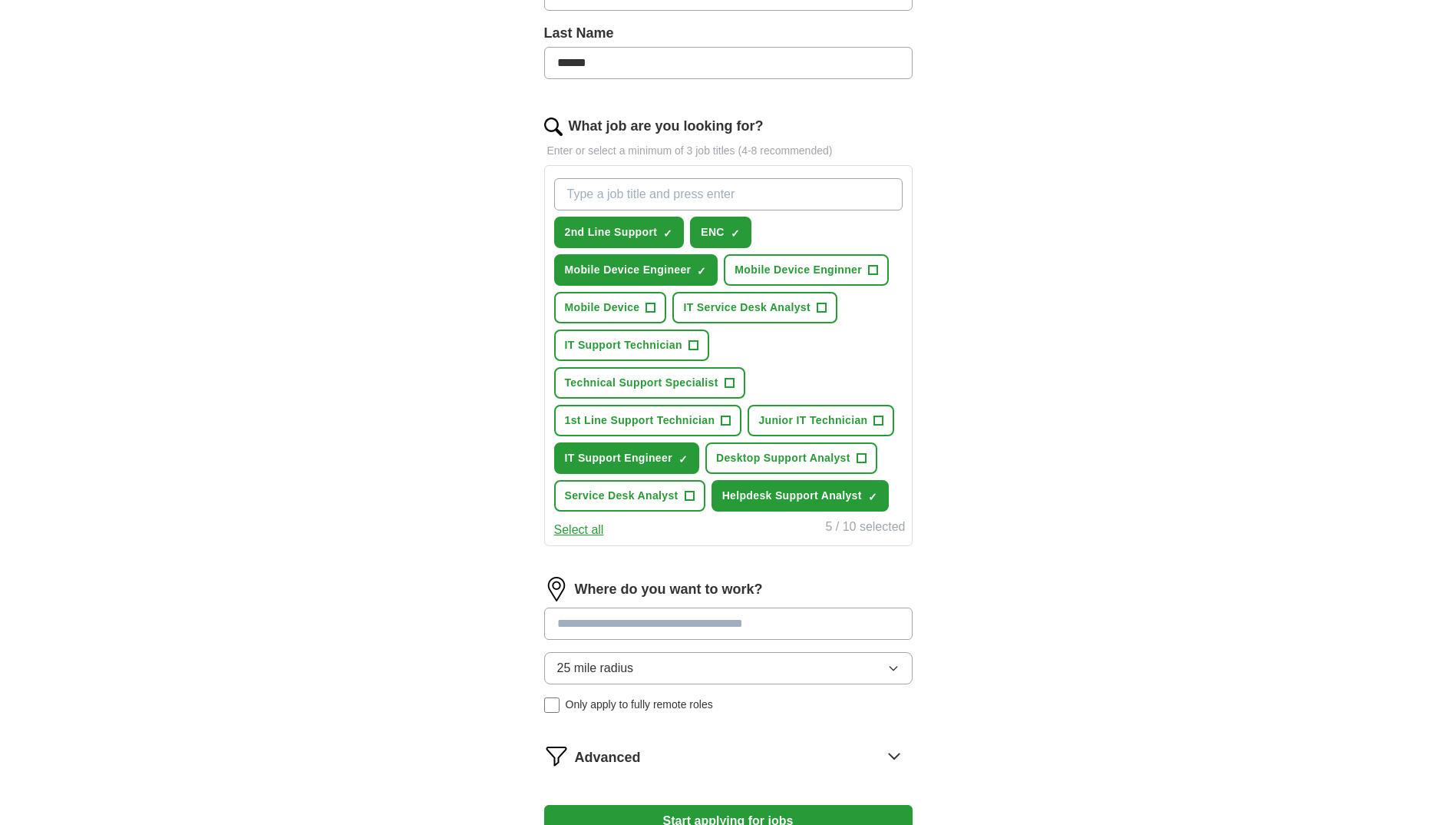
click at [572, 623] on input at bounding box center [728, 623] width 369 height 32
type input "****"
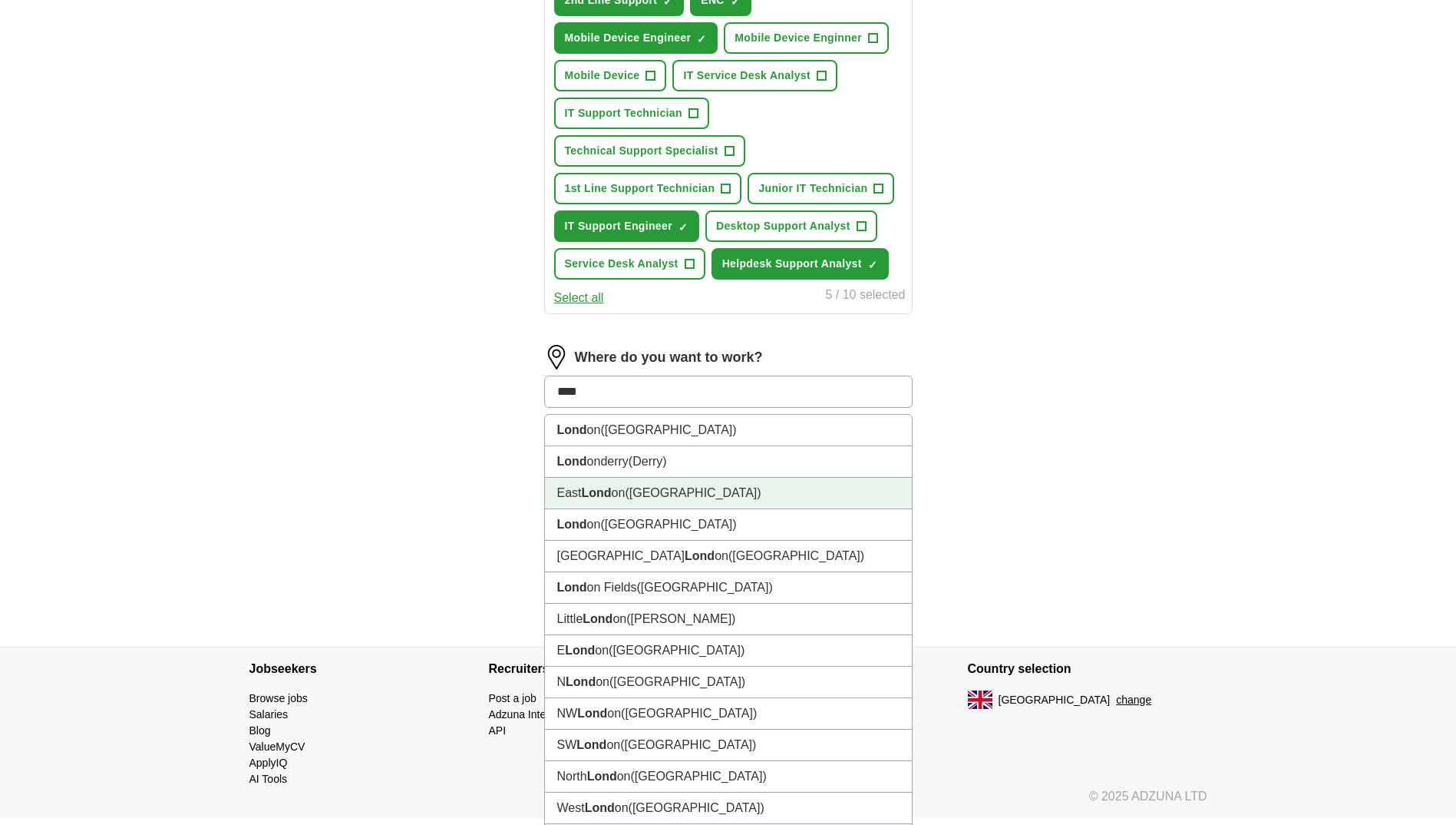
scroll to position [768, 0]
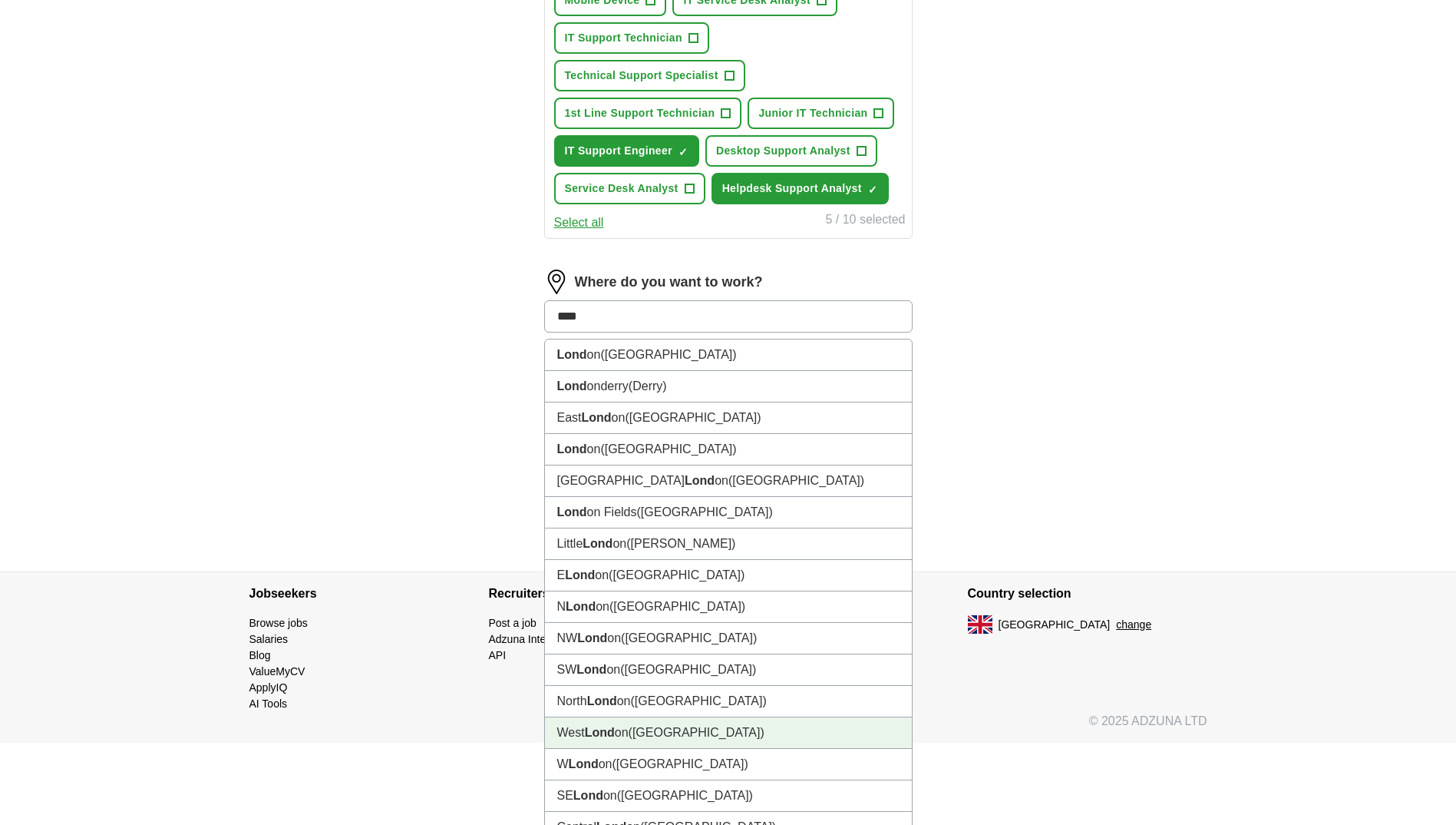
click at [577, 732] on li "West Lond on (London)" at bounding box center [728, 733] width 367 height 31
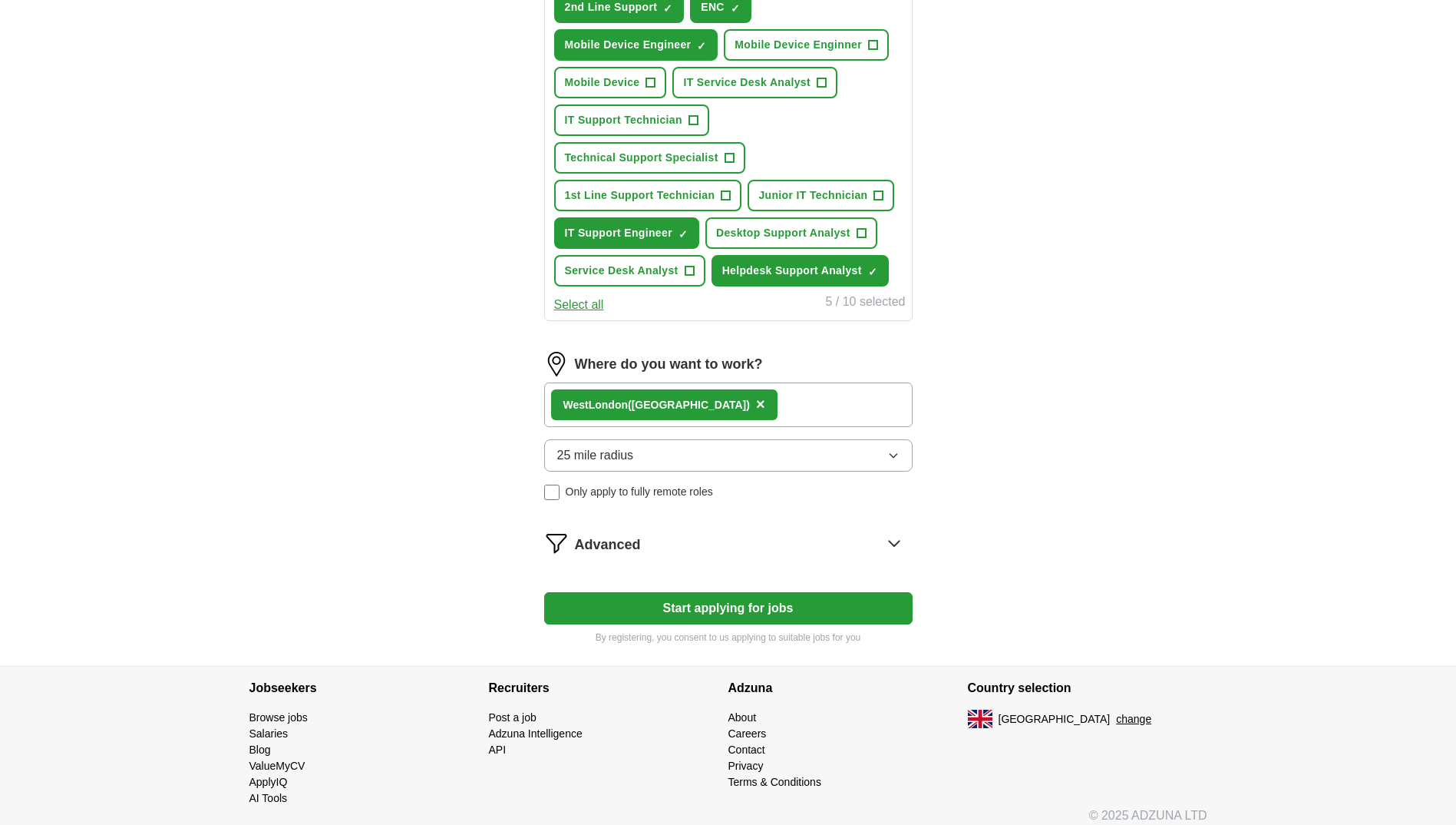
click at [752, 404] on div "West Lond on (London) ×" at bounding box center [728, 404] width 369 height 45
click at [739, 399] on div "West Lond on (London) ×" at bounding box center [728, 404] width 369 height 45
click at [704, 397] on div "West Lond on (London) ×" at bounding box center [664, 405] width 227 height 31
click at [868, 408] on div "West Lond on (London) ×" at bounding box center [728, 404] width 369 height 45
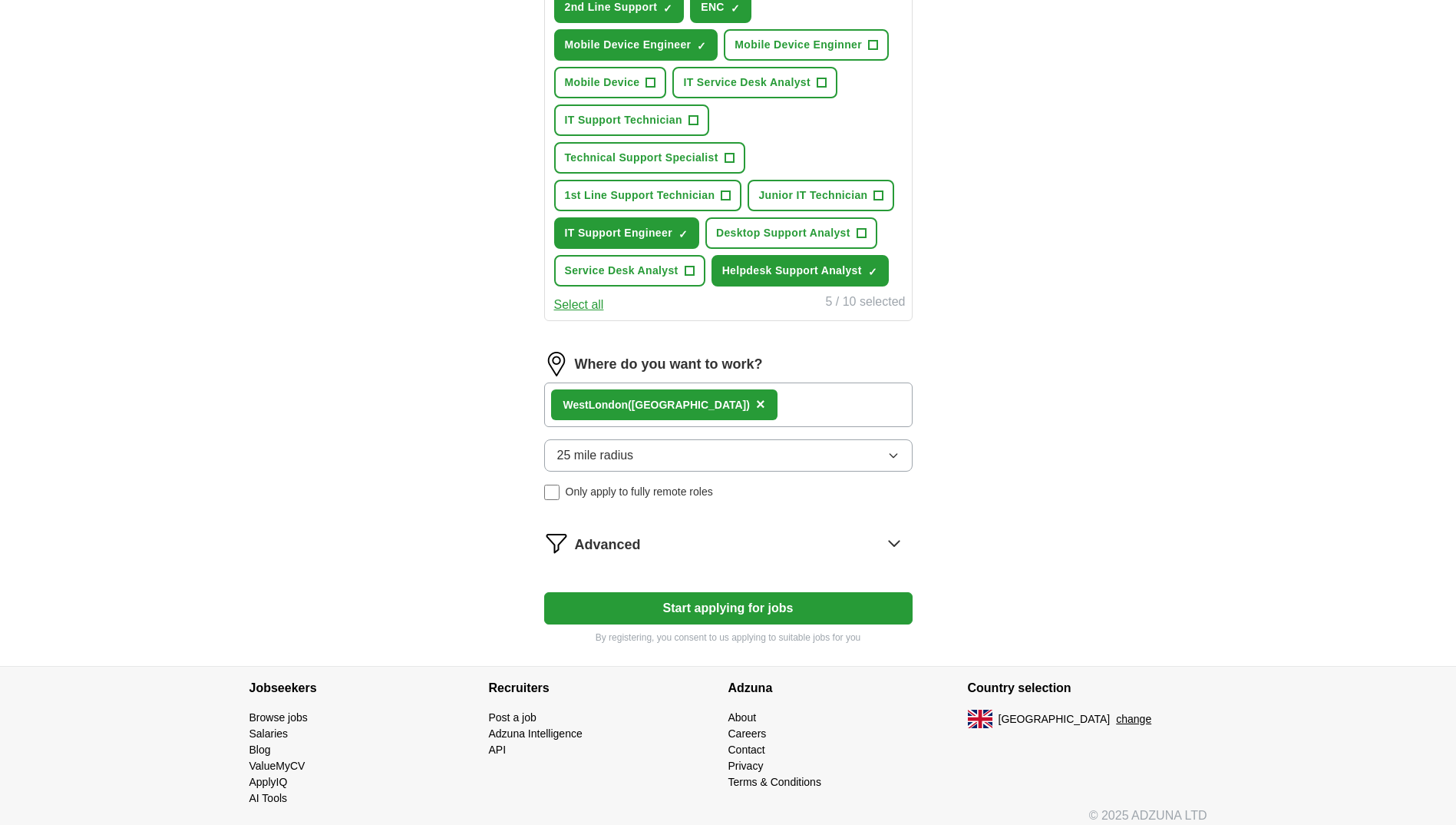
click at [757, 401] on span "×" at bounding box center [761, 404] width 9 height 17
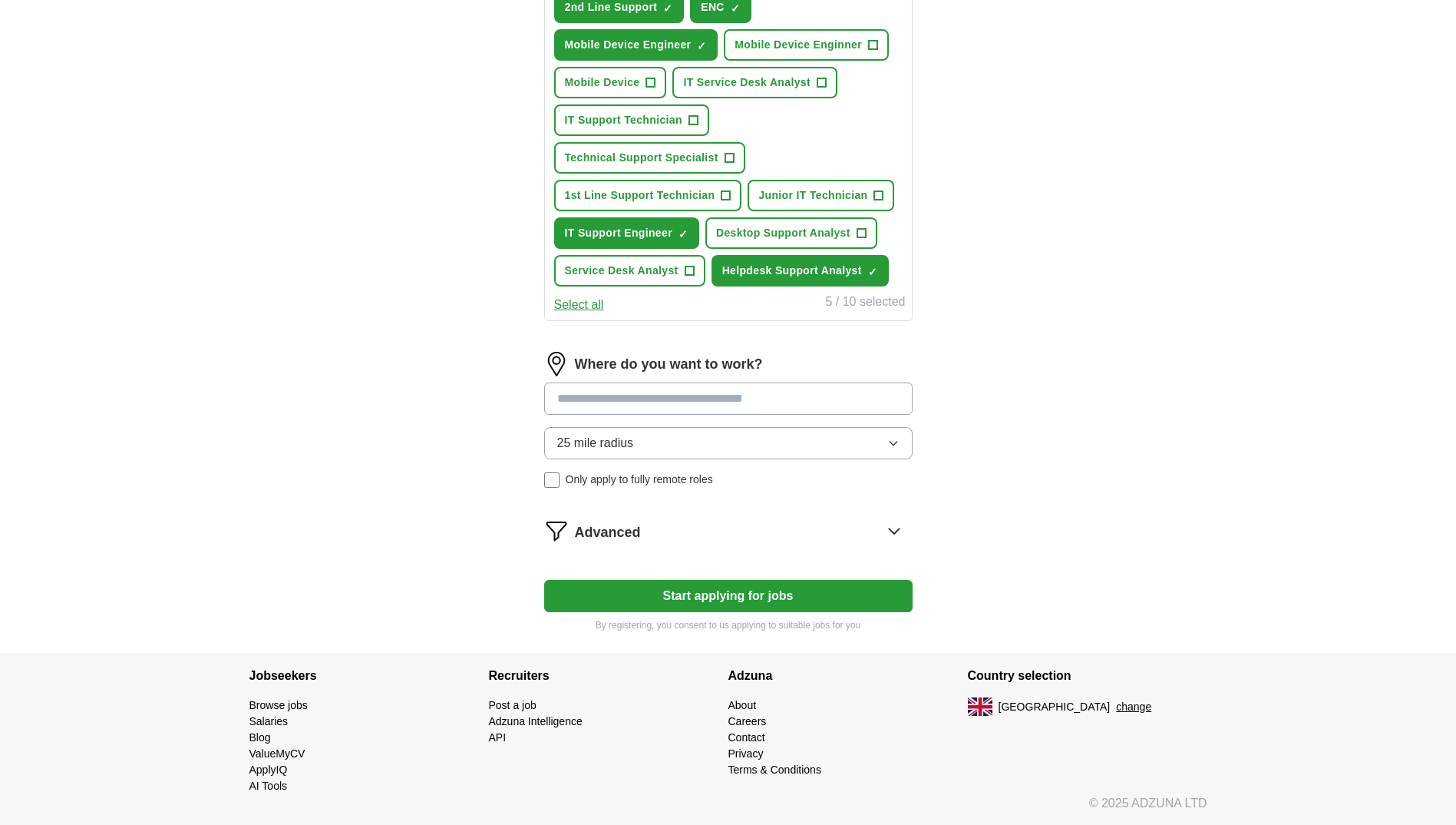
click at [580, 397] on input at bounding box center [728, 398] width 369 height 32
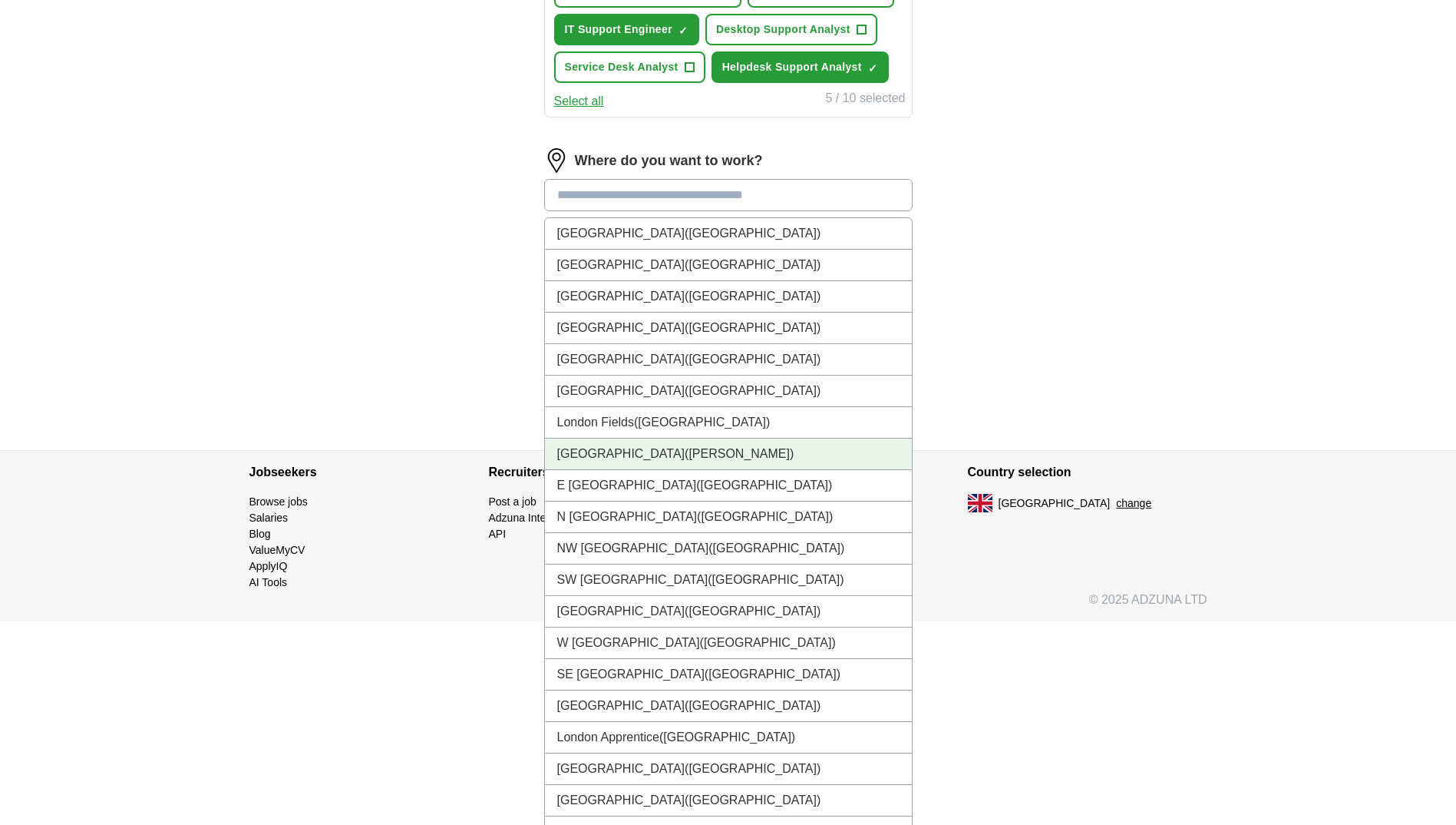
scroll to position [912, 0]
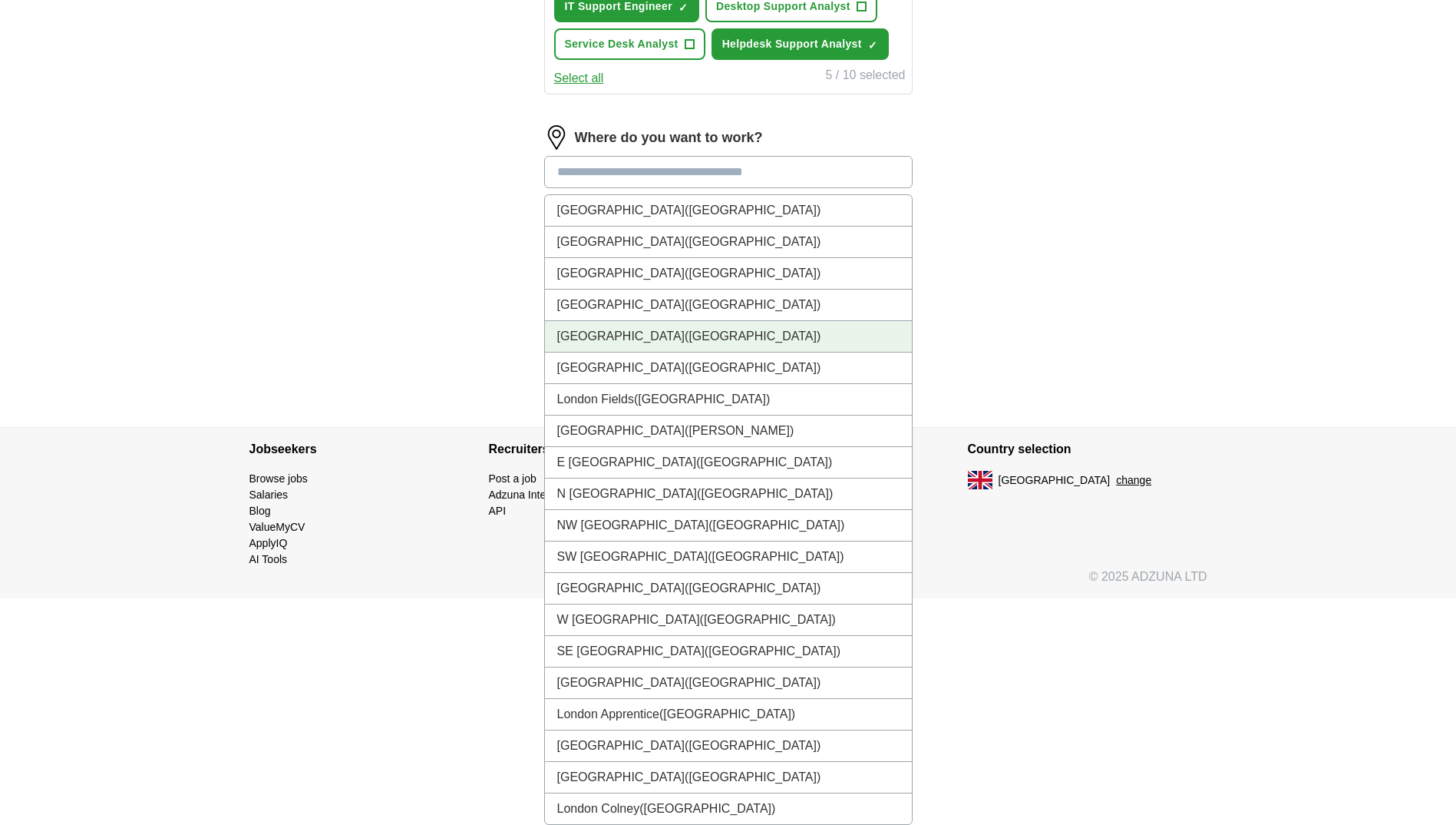
click at [685, 336] on span "(UK)" at bounding box center [753, 336] width 136 height 13
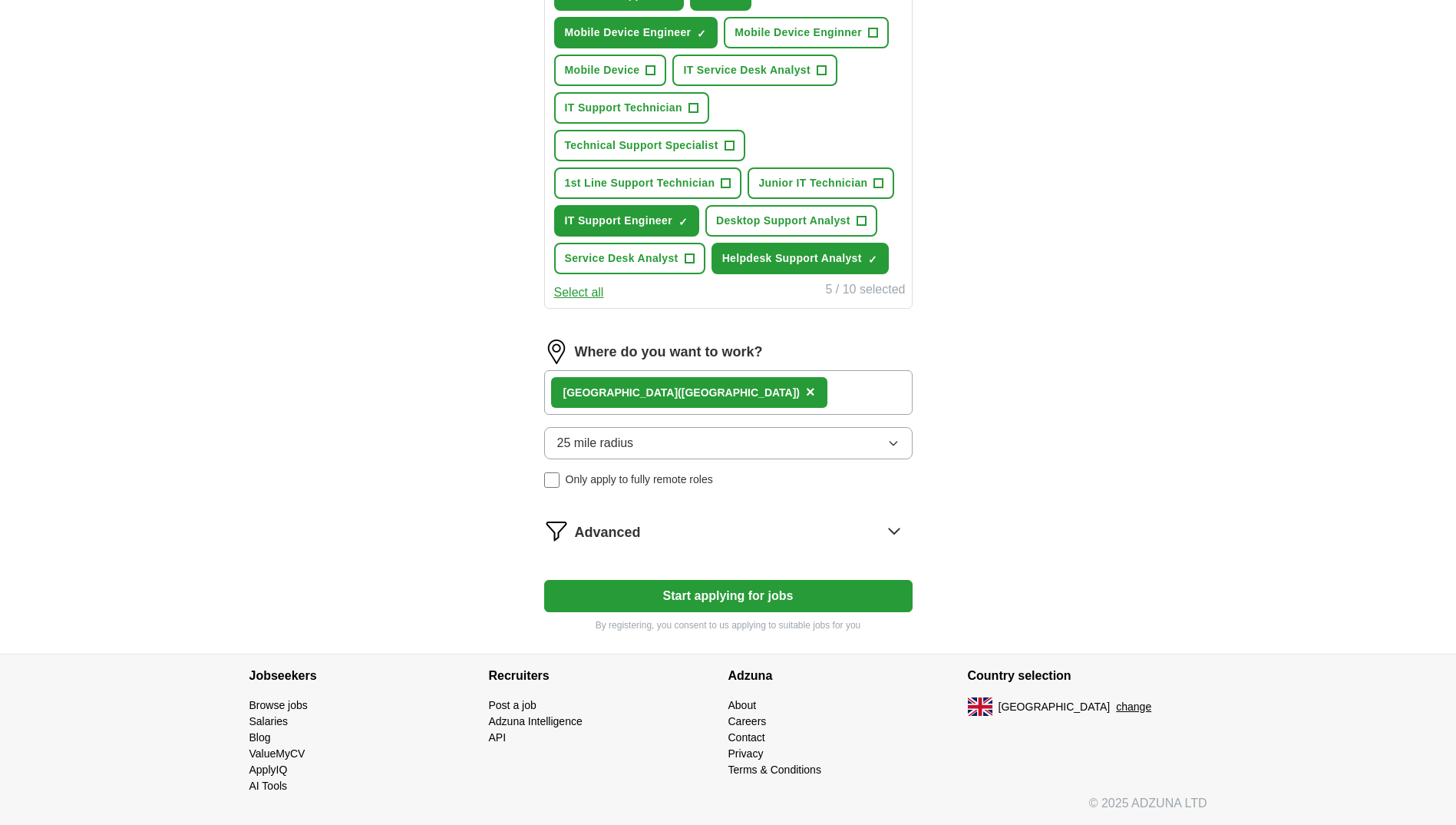
scroll to position [686, 0]
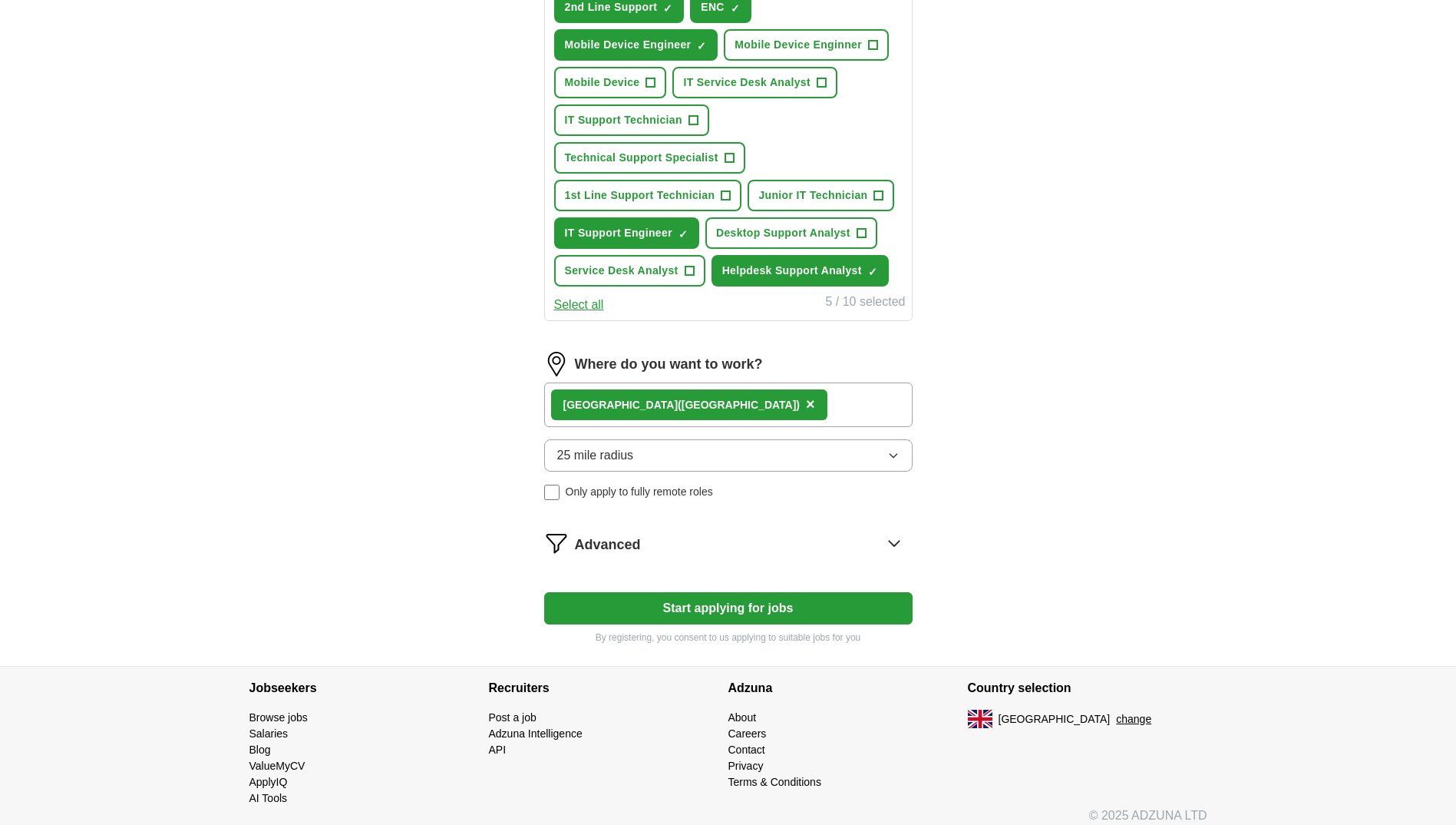
click at [898, 543] on icon at bounding box center [894, 544] width 10 height 5
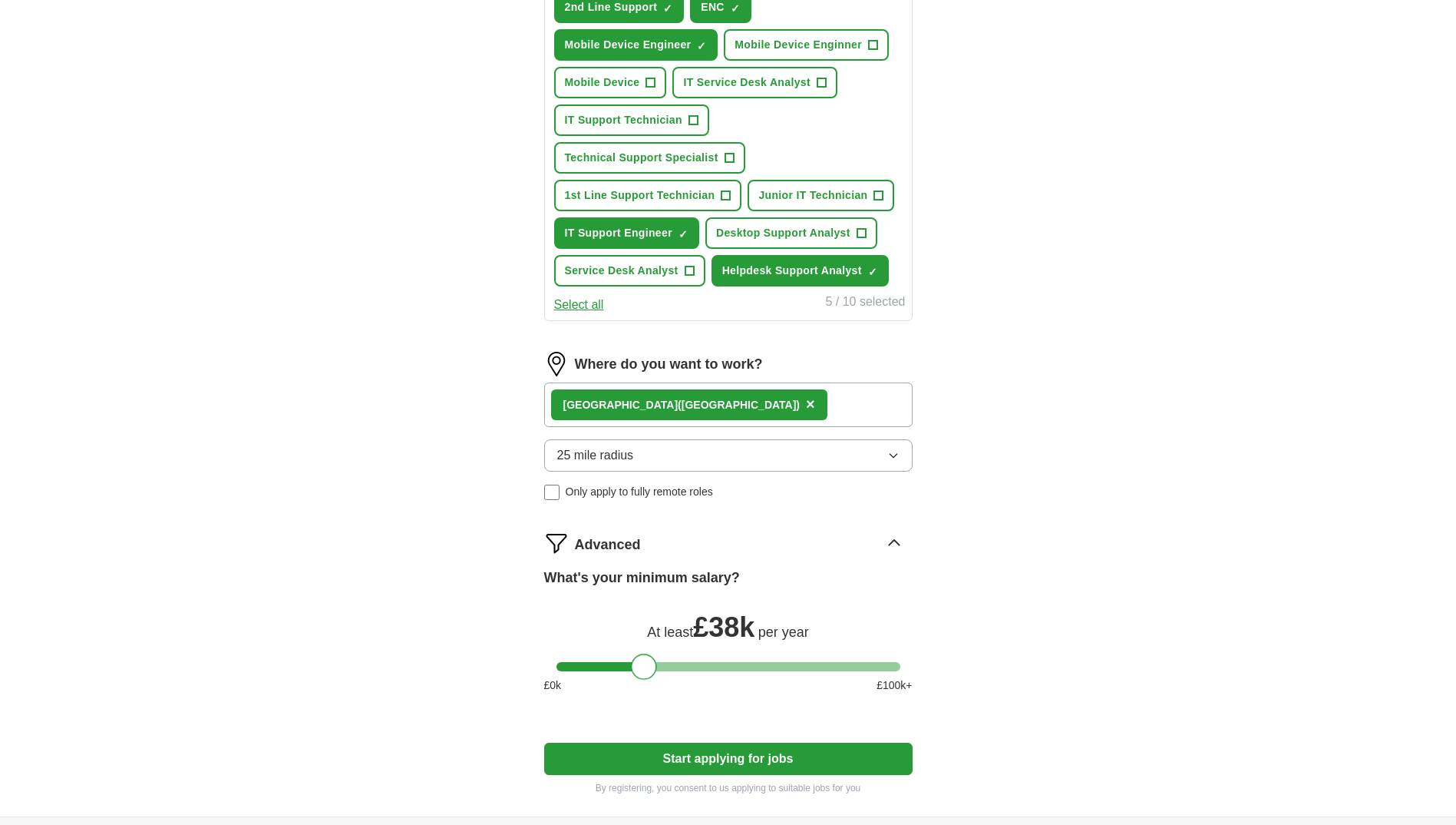
drag, startPoint x: 568, startPoint y: 665, endPoint x: 642, endPoint y: 659, distance: 74.2
click at [642, 659] on div at bounding box center [644, 666] width 26 height 26
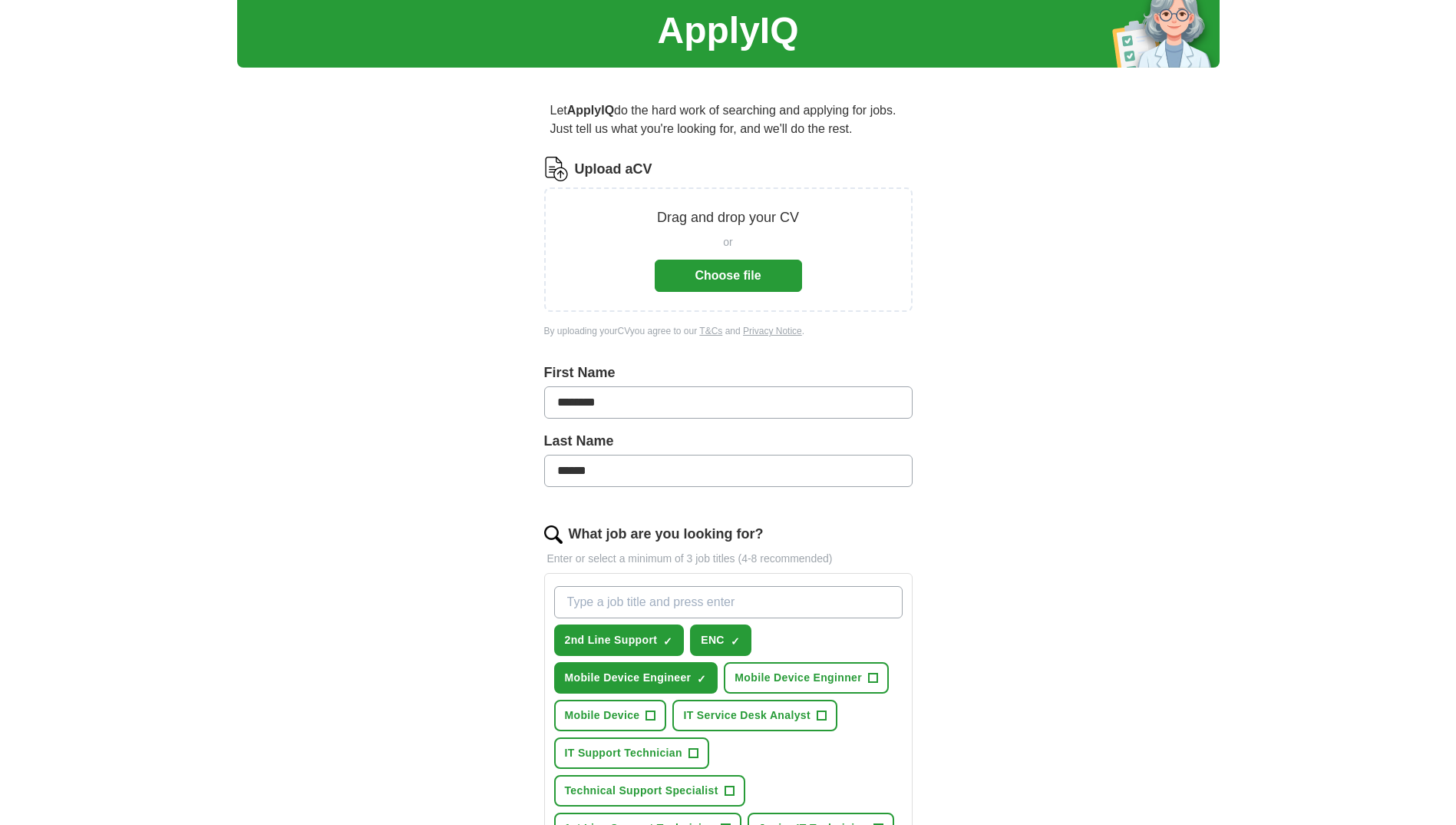
scroll to position [76, 0]
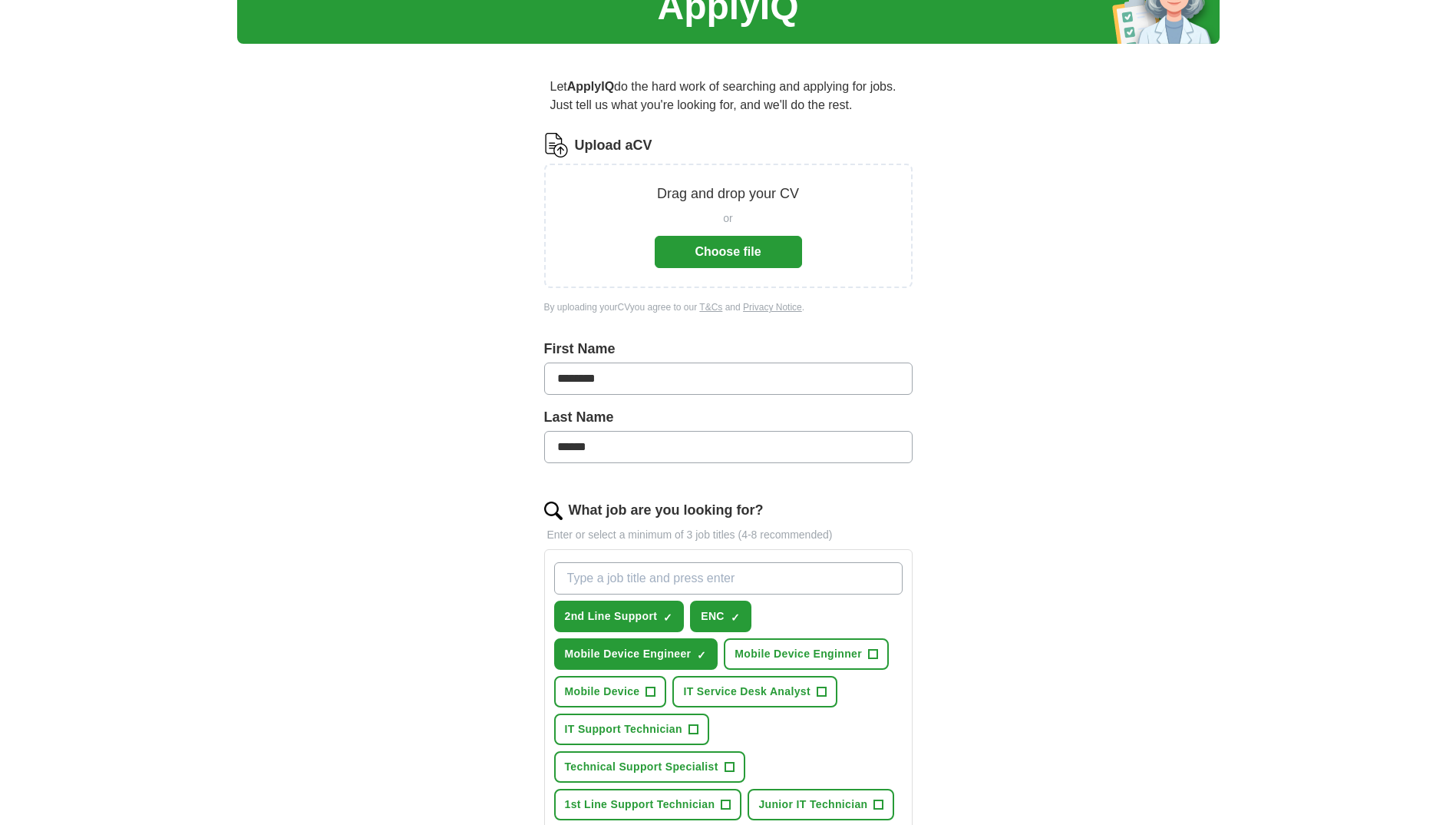
click at [725, 251] on button "Choose file" at bounding box center [729, 252] width 148 height 32
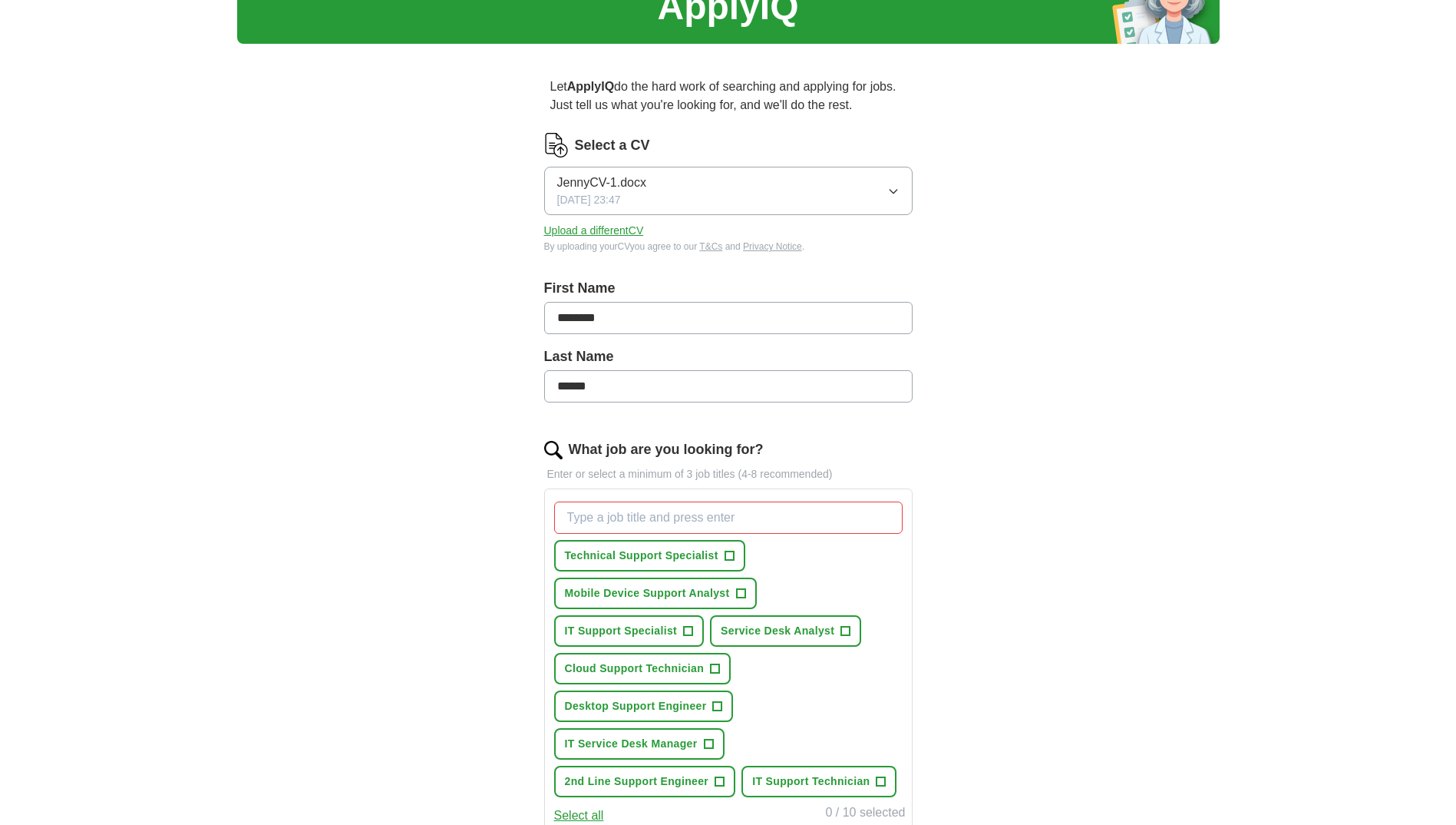
click at [627, 228] on button "Upload a different CV" at bounding box center [594, 230] width 100 height 16
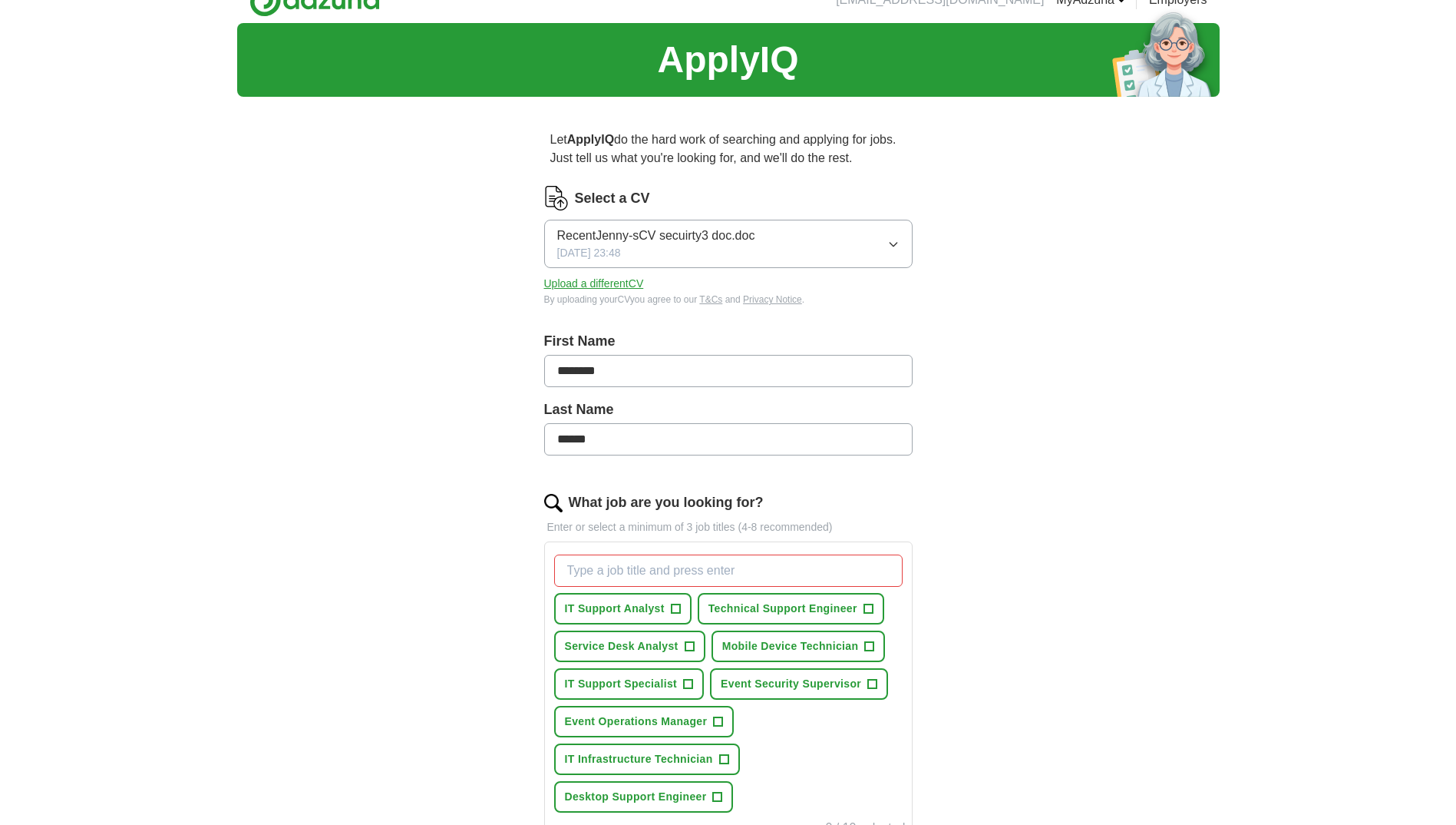
scroll to position [0, 0]
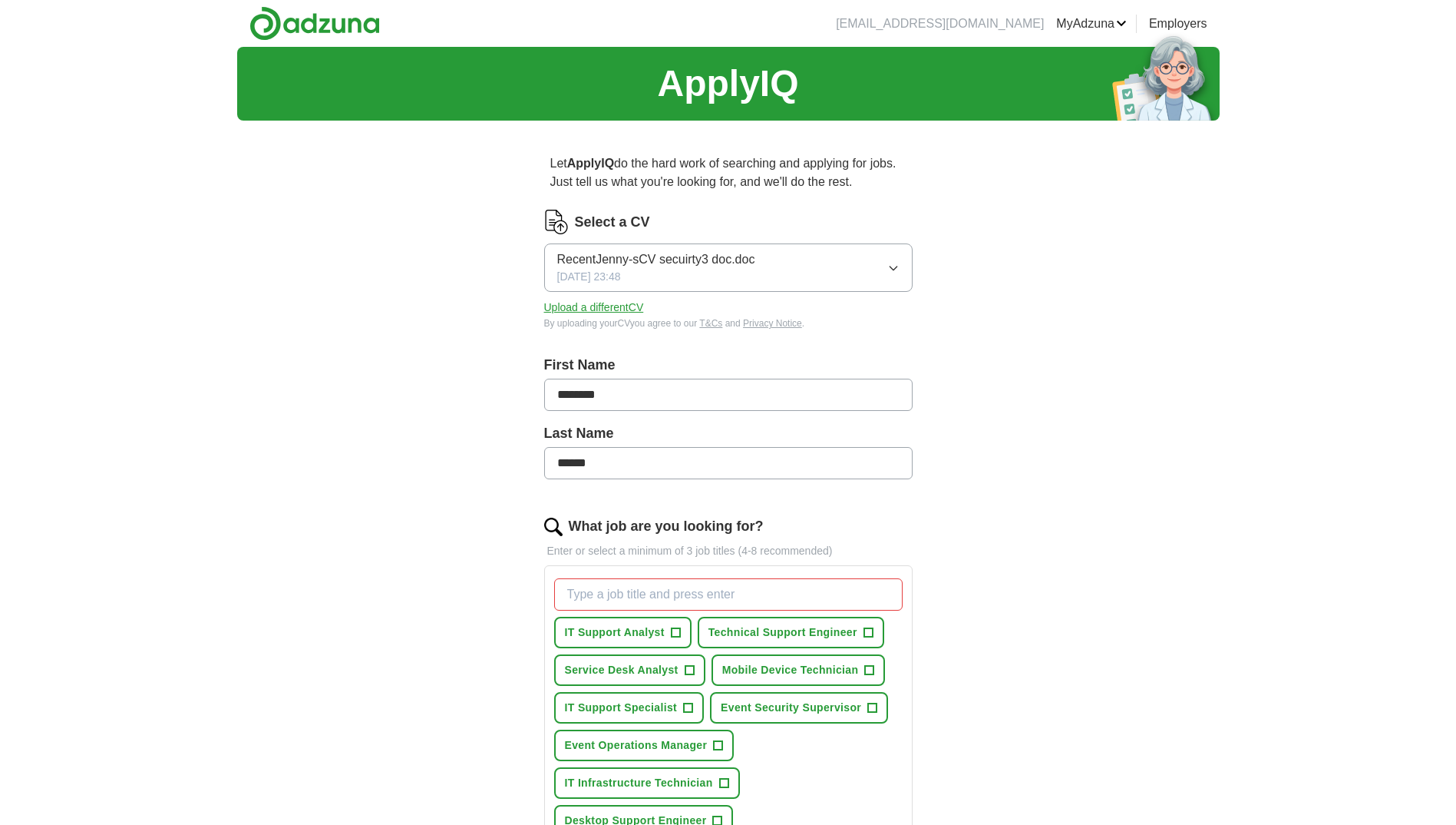
click at [610, 307] on button "Upload a different CV" at bounding box center [594, 307] width 100 height 16
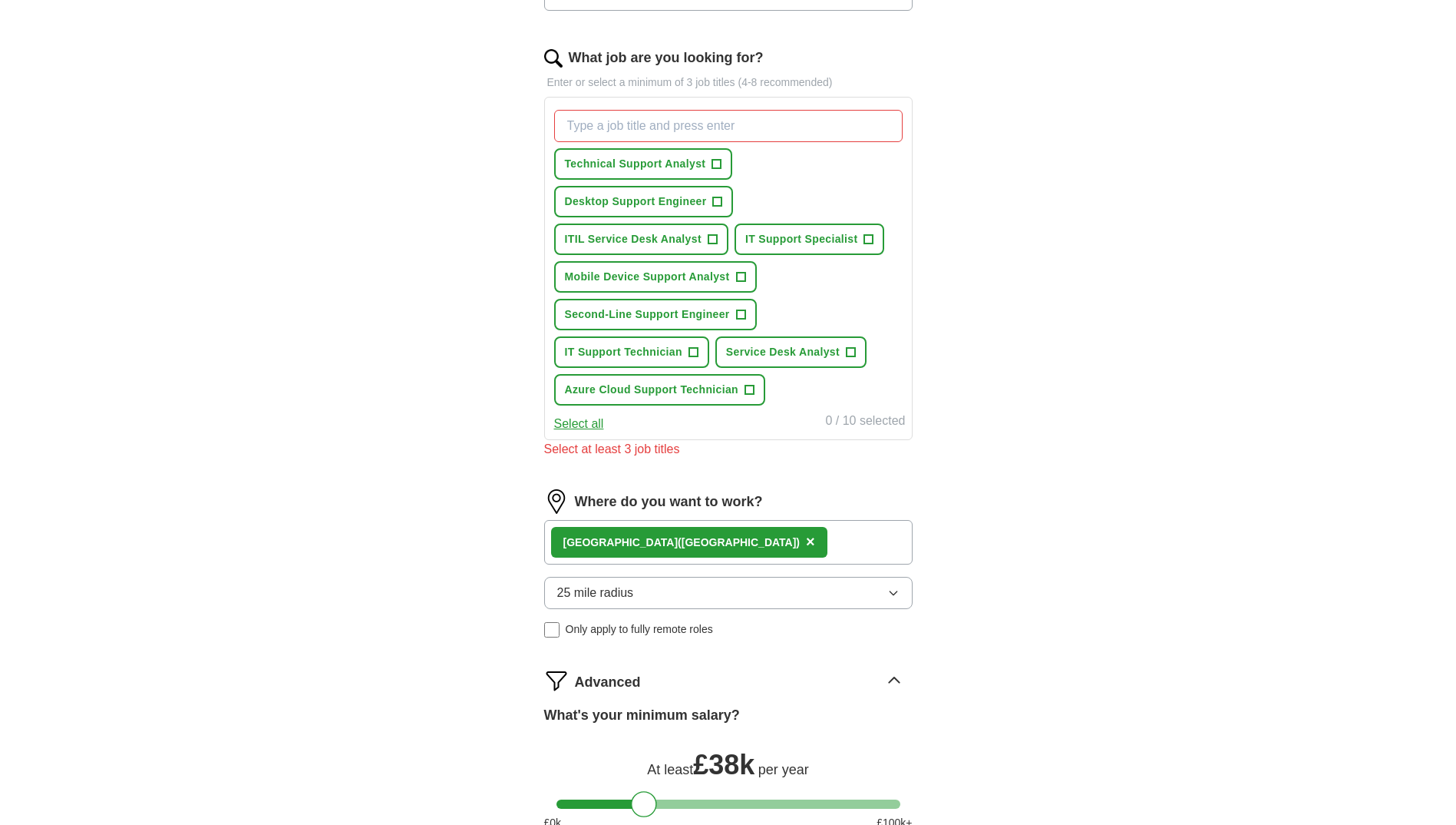
scroll to position [384, 0]
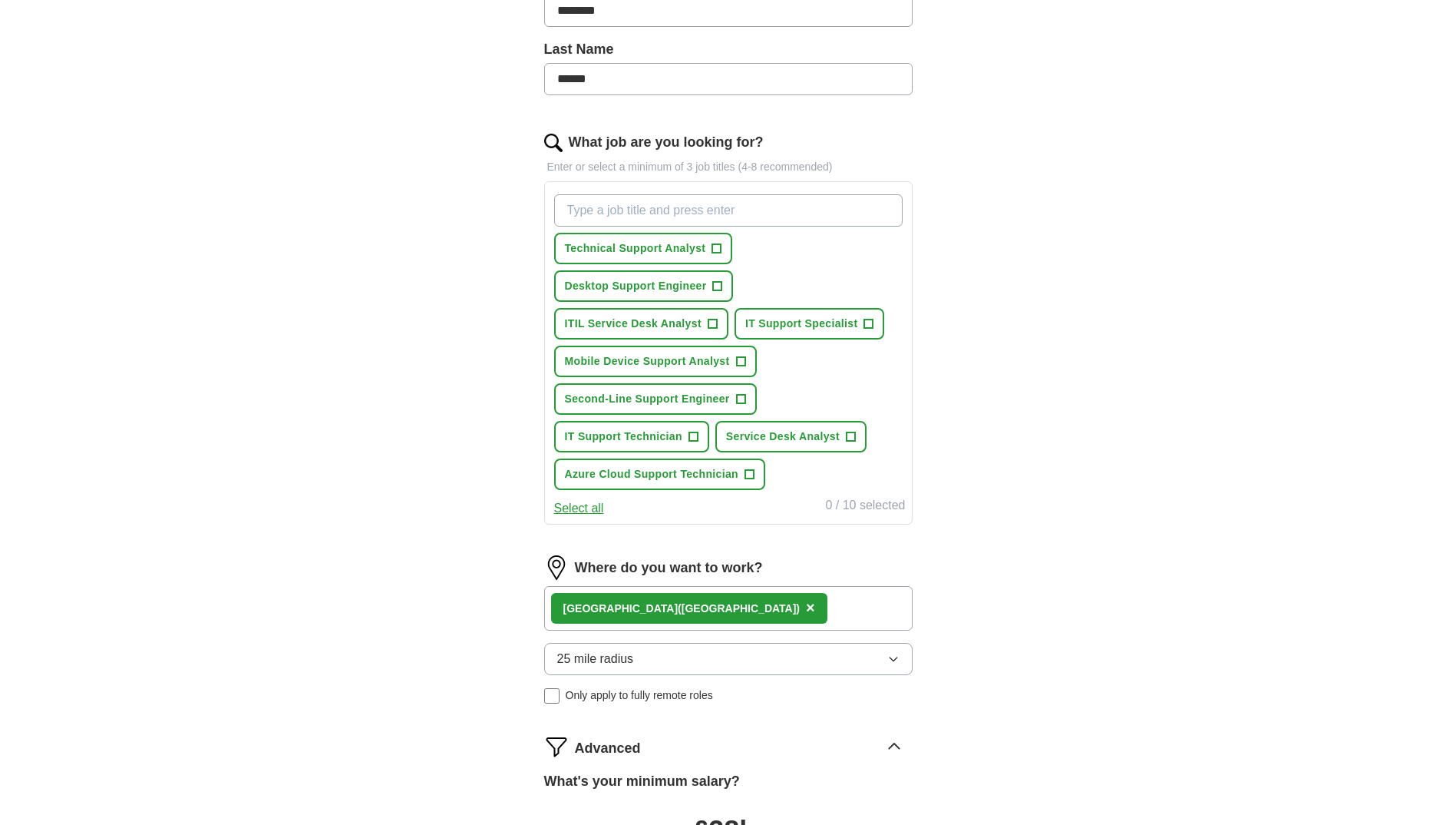
click at [583, 207] on input "What job are you looking for?" at bounding box center [728, 210] width 348 height 32
type input "Team Leader"
type input "Supervisor"
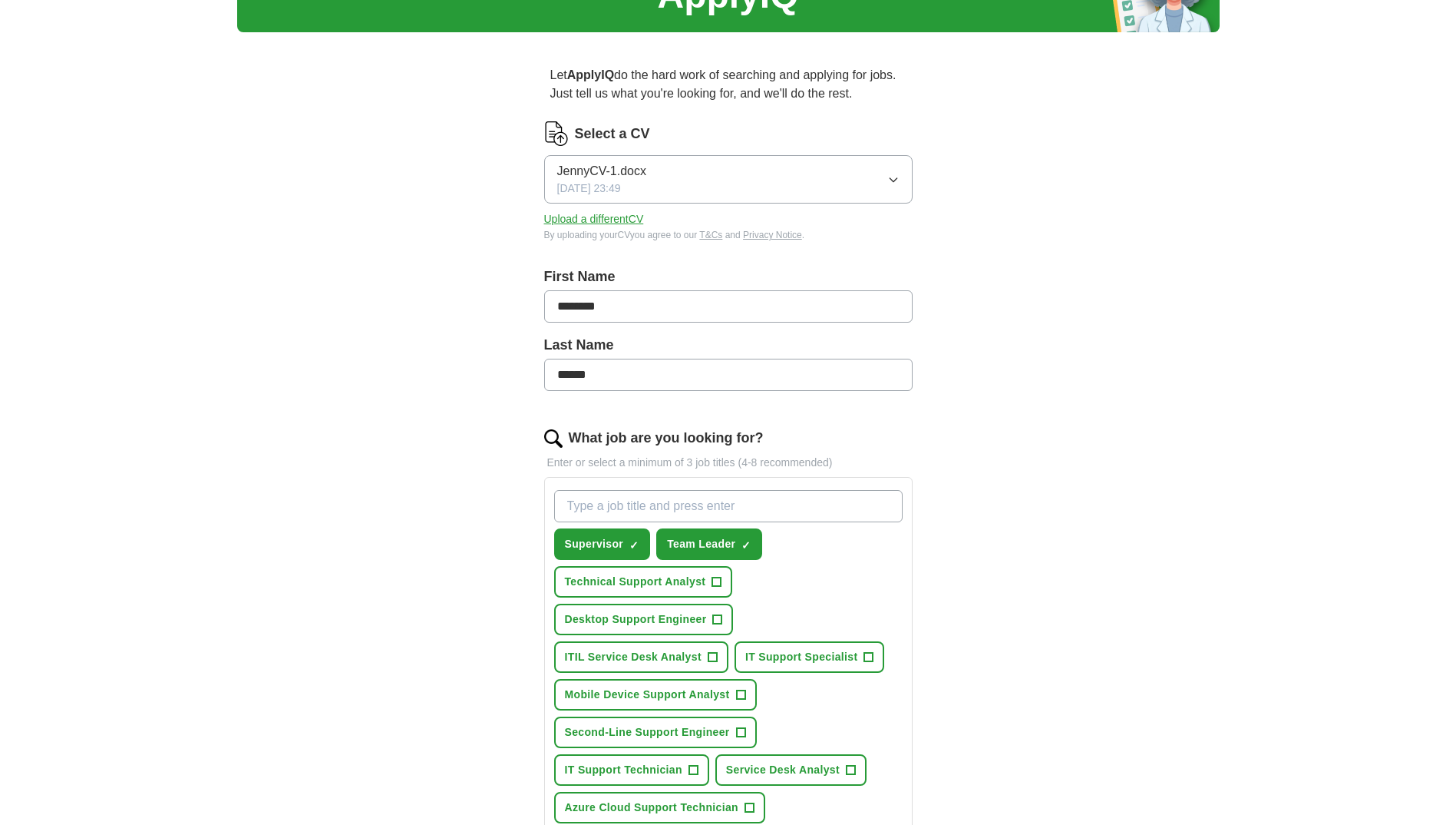
scroll to position [0, 0]
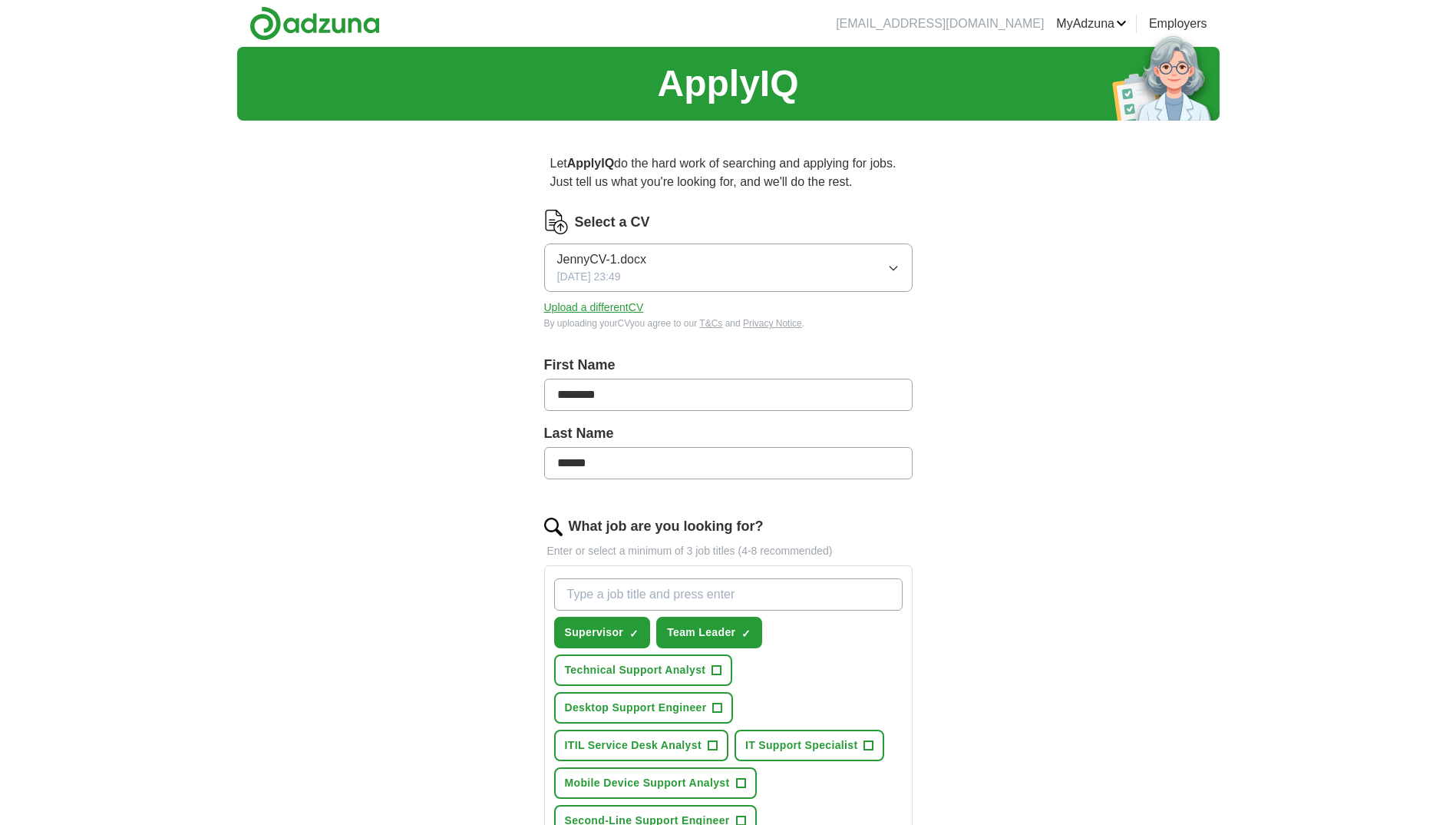
click at [603, 304] on button "Upload a different CV" at bounding box center [594, 307] width 100 height 16
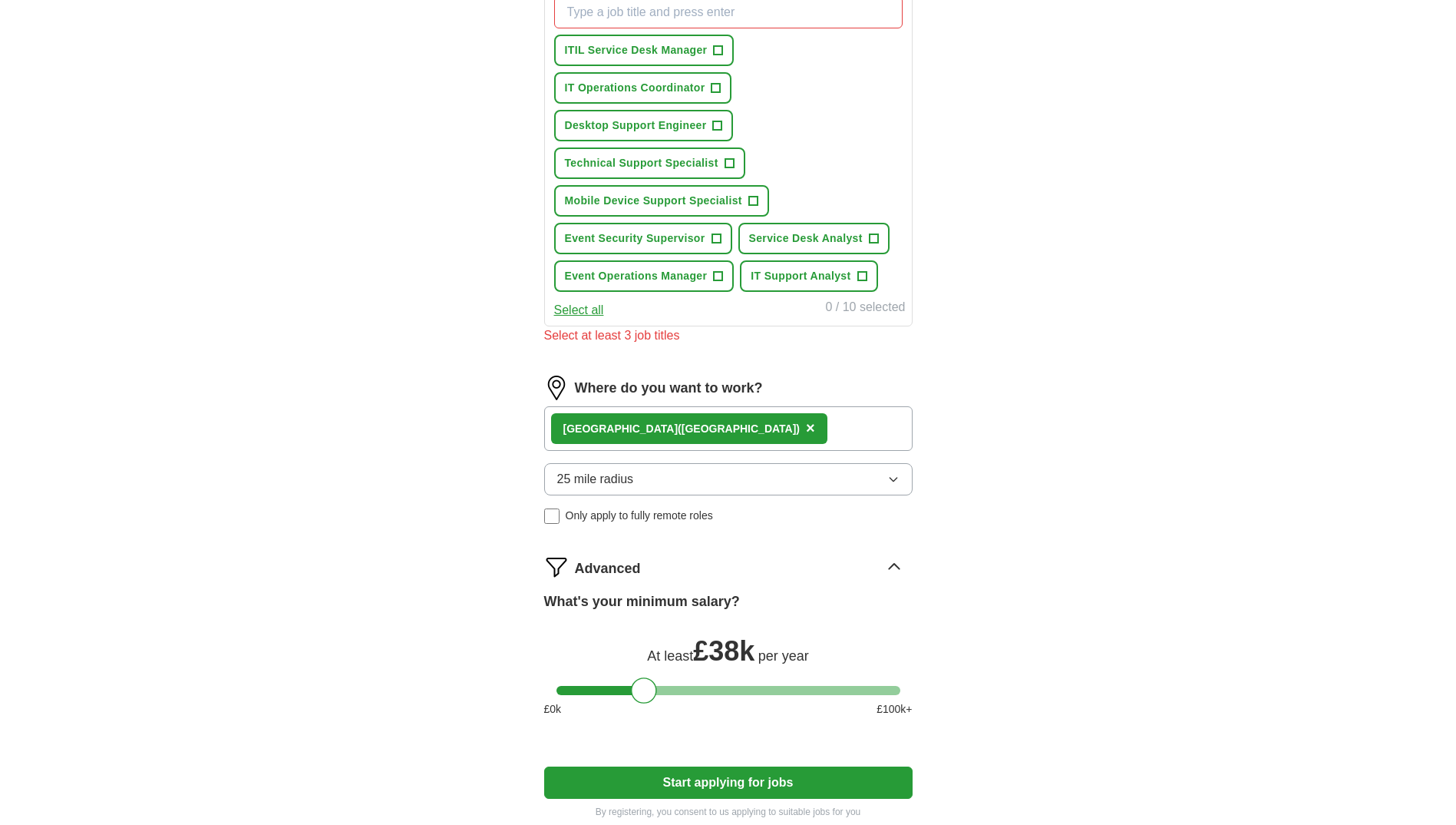
scroll to position [538, 0]
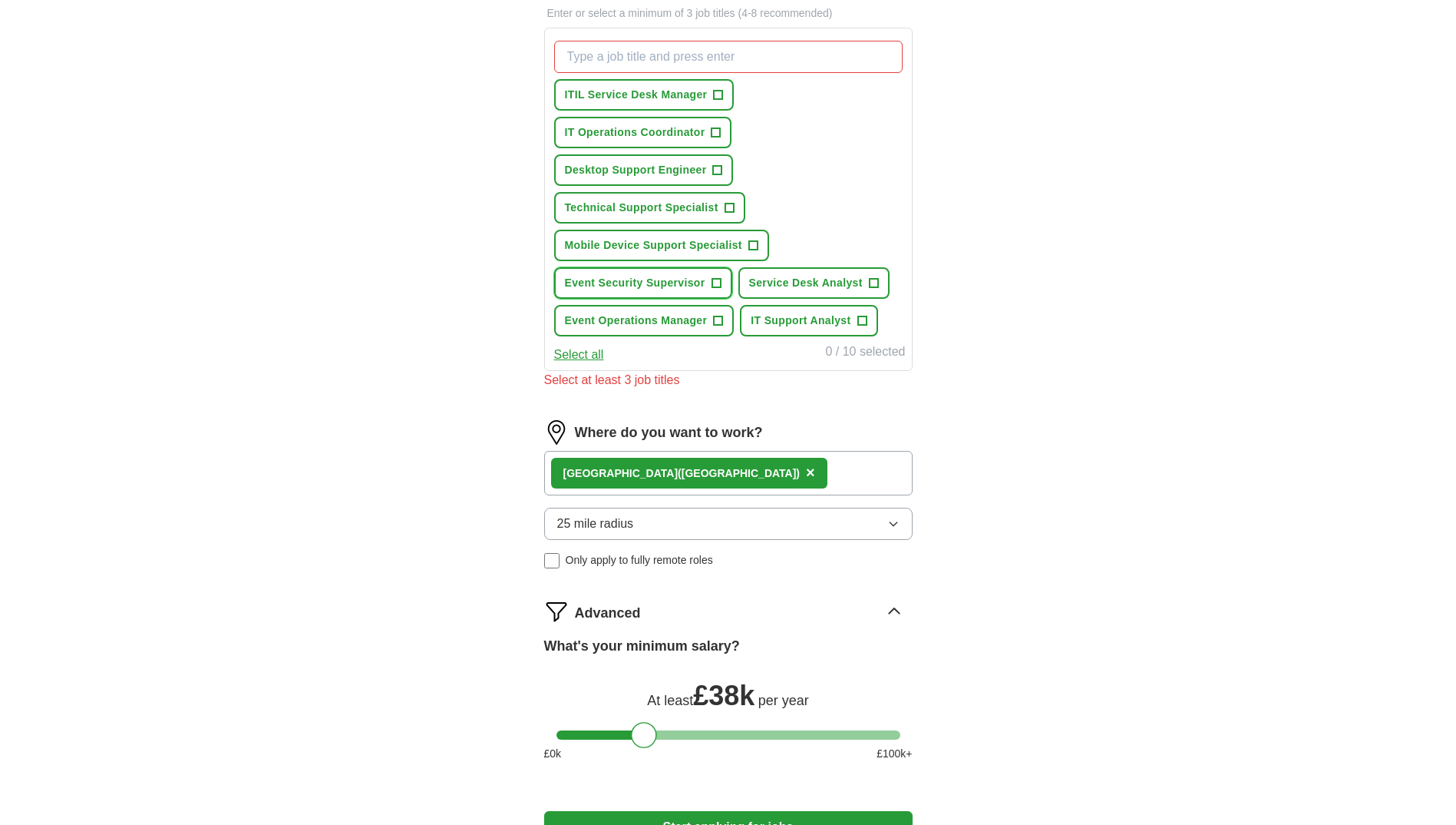
click at [712, 281] on span "+" at bounding box center [716, 283] width 9 height 13
click at [720, 318] on span "+" at bounding box center [718, 321] width 9 height 13
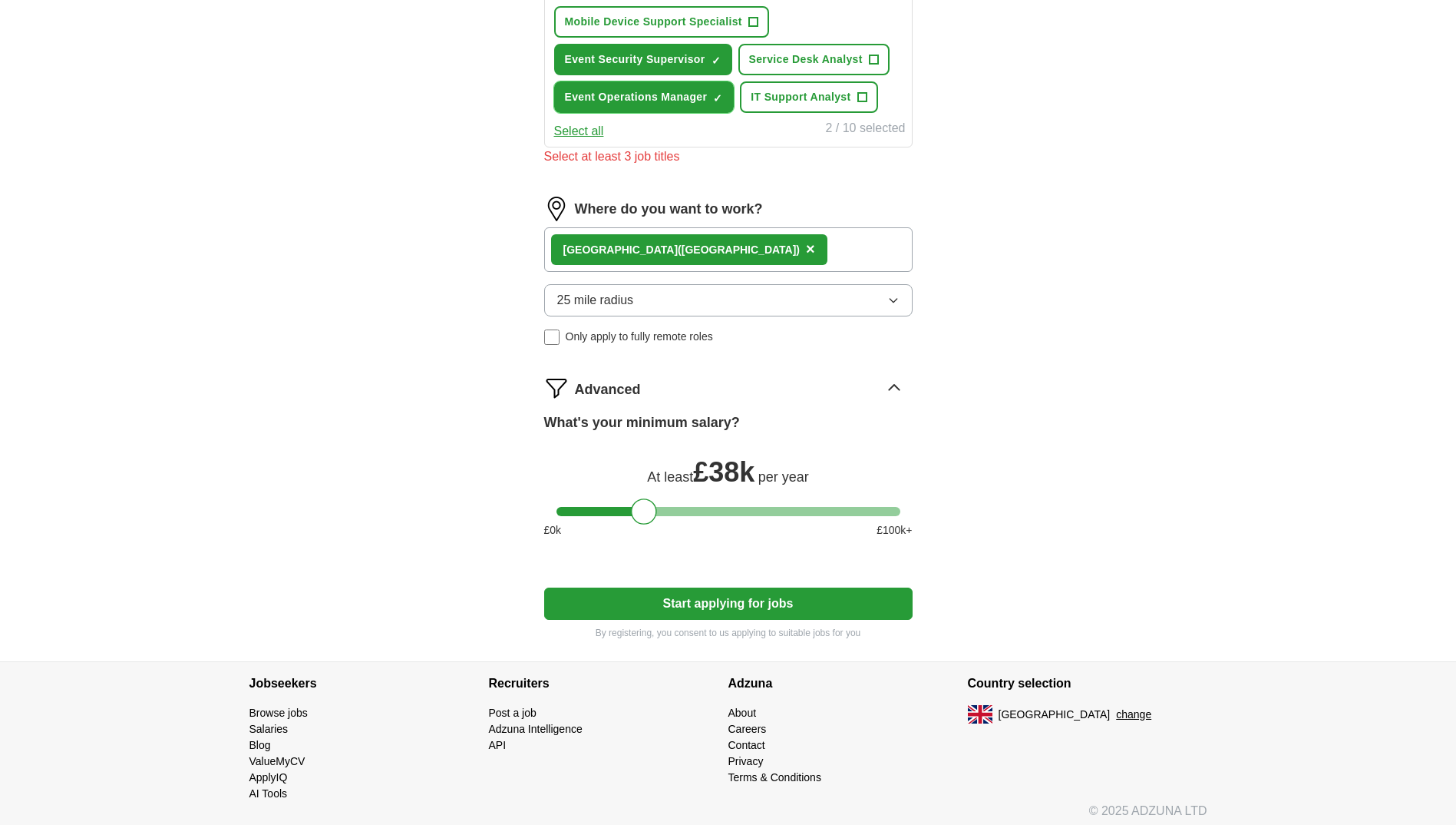
scroll to position [769, 0]
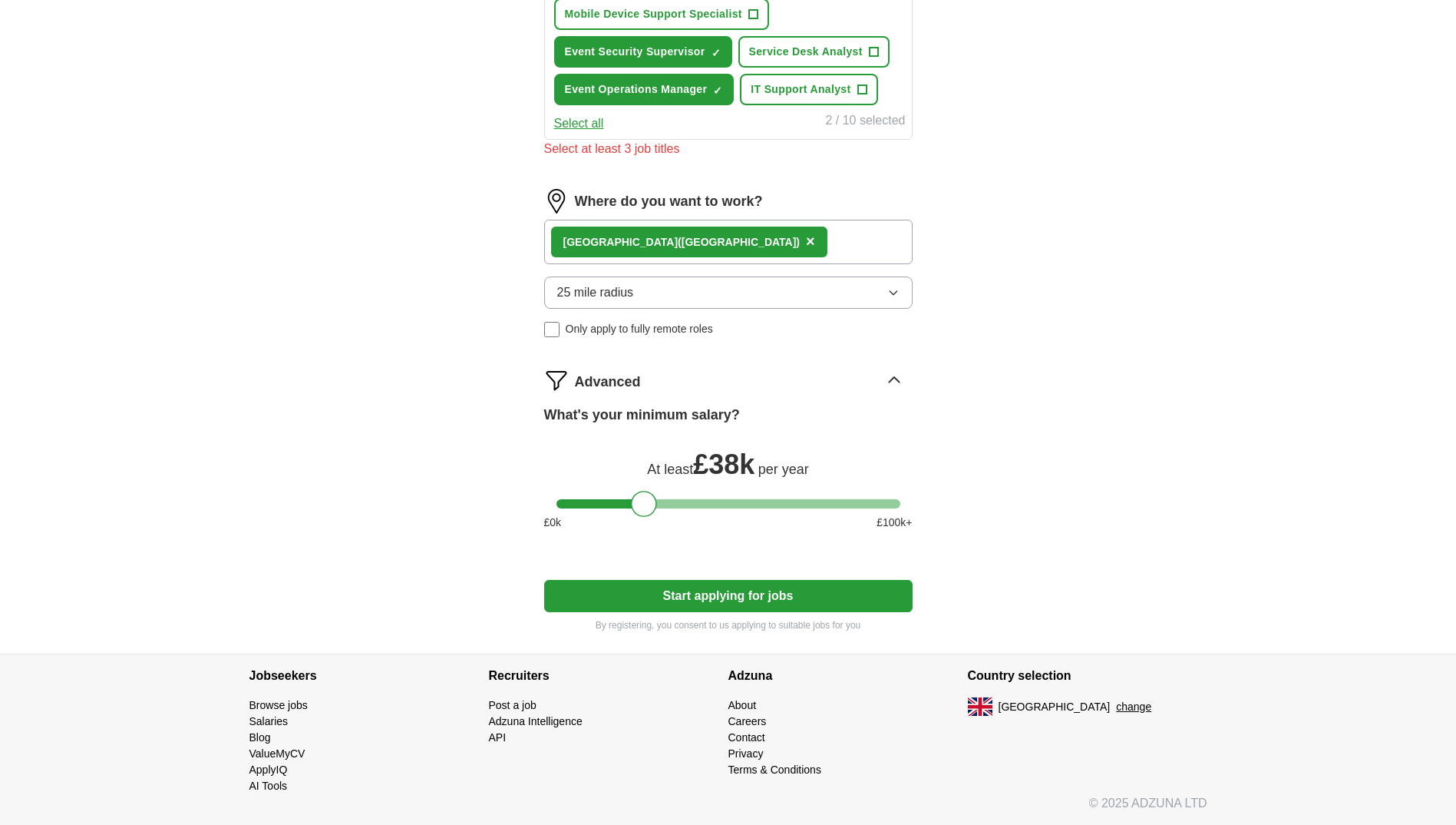
click at [725, 586] on button "Start applying for jobs" at bounding box center [728, 596] width 369 height 32
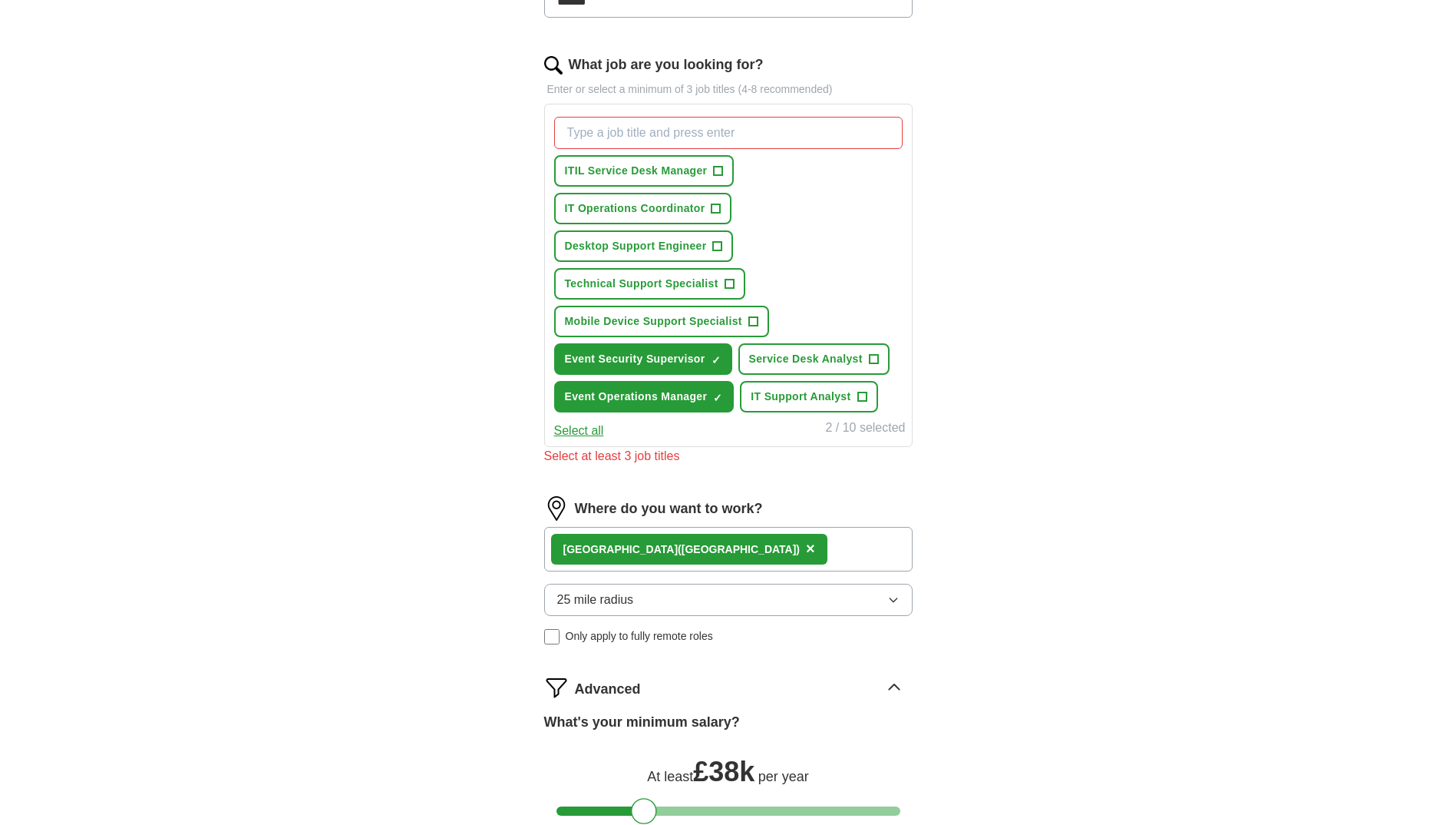
scroll to position [385, 0]
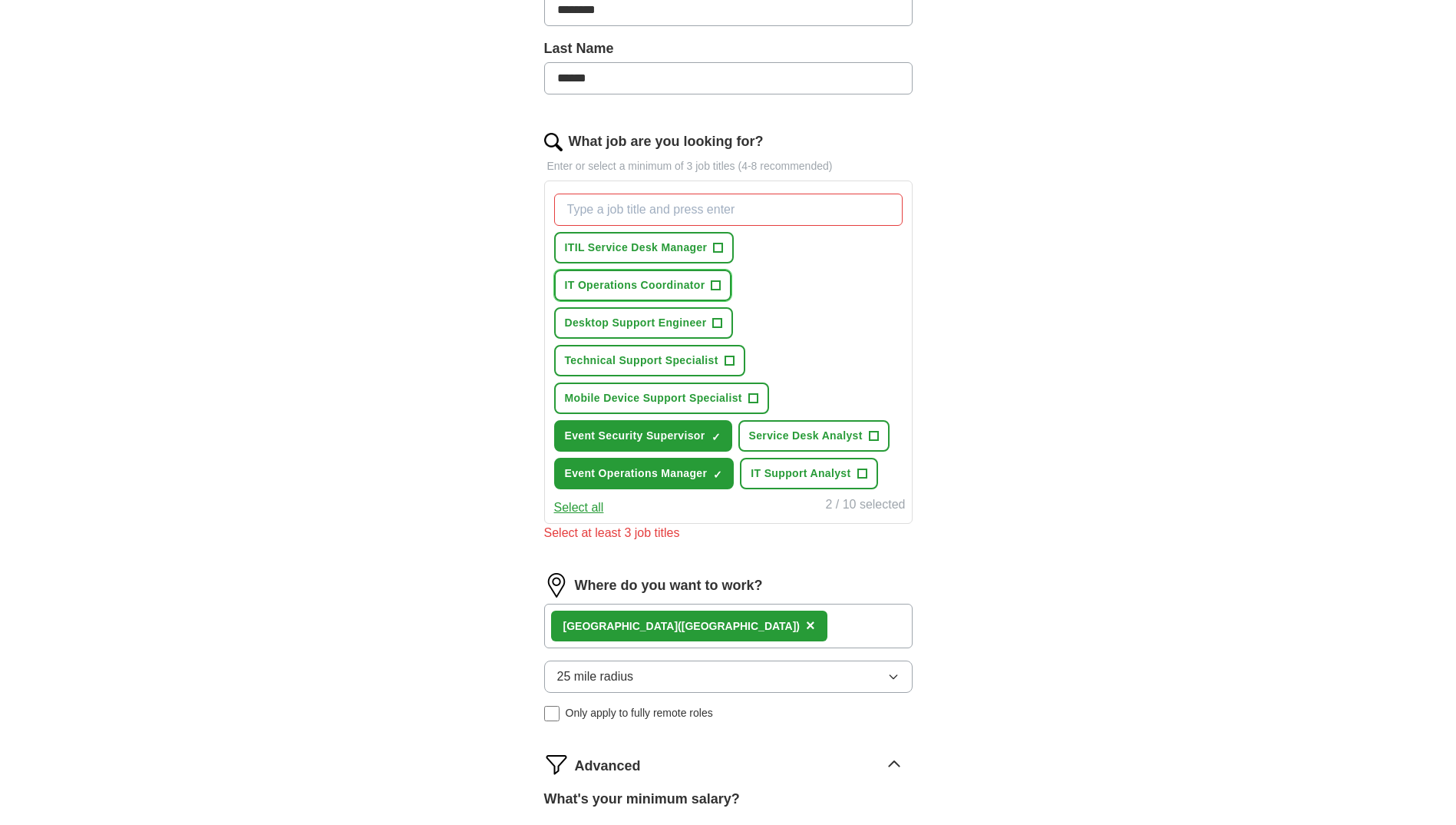
click at [715, 283] on span "+" at bounding box center [716, 286] width 9 height 13
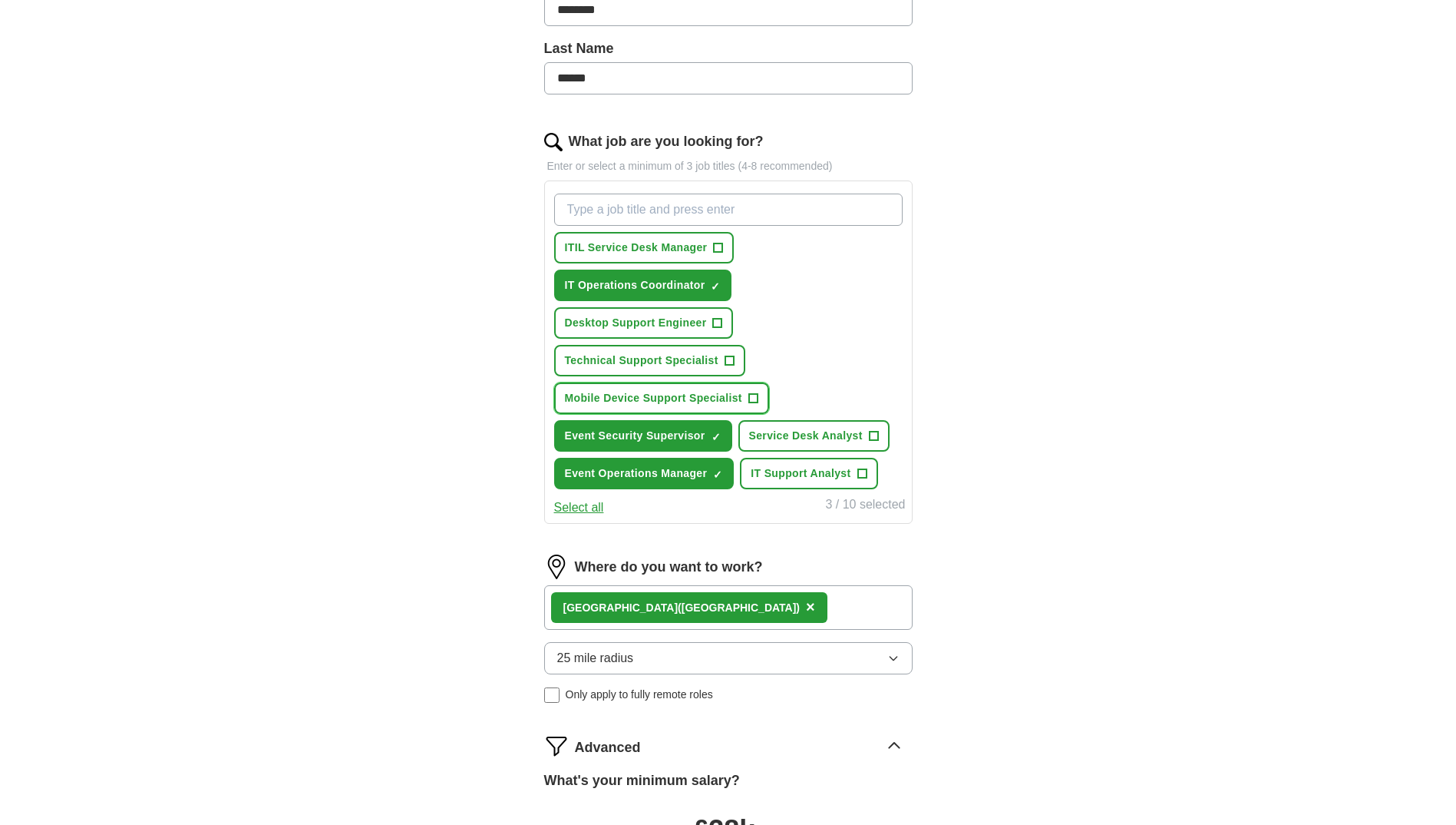
click at [752, 397] on span "+" at bounding box center [752, 398] width 9 height 13
click at [0, 0] on span "×" at bounding box center [0, 0] width 0 height 0
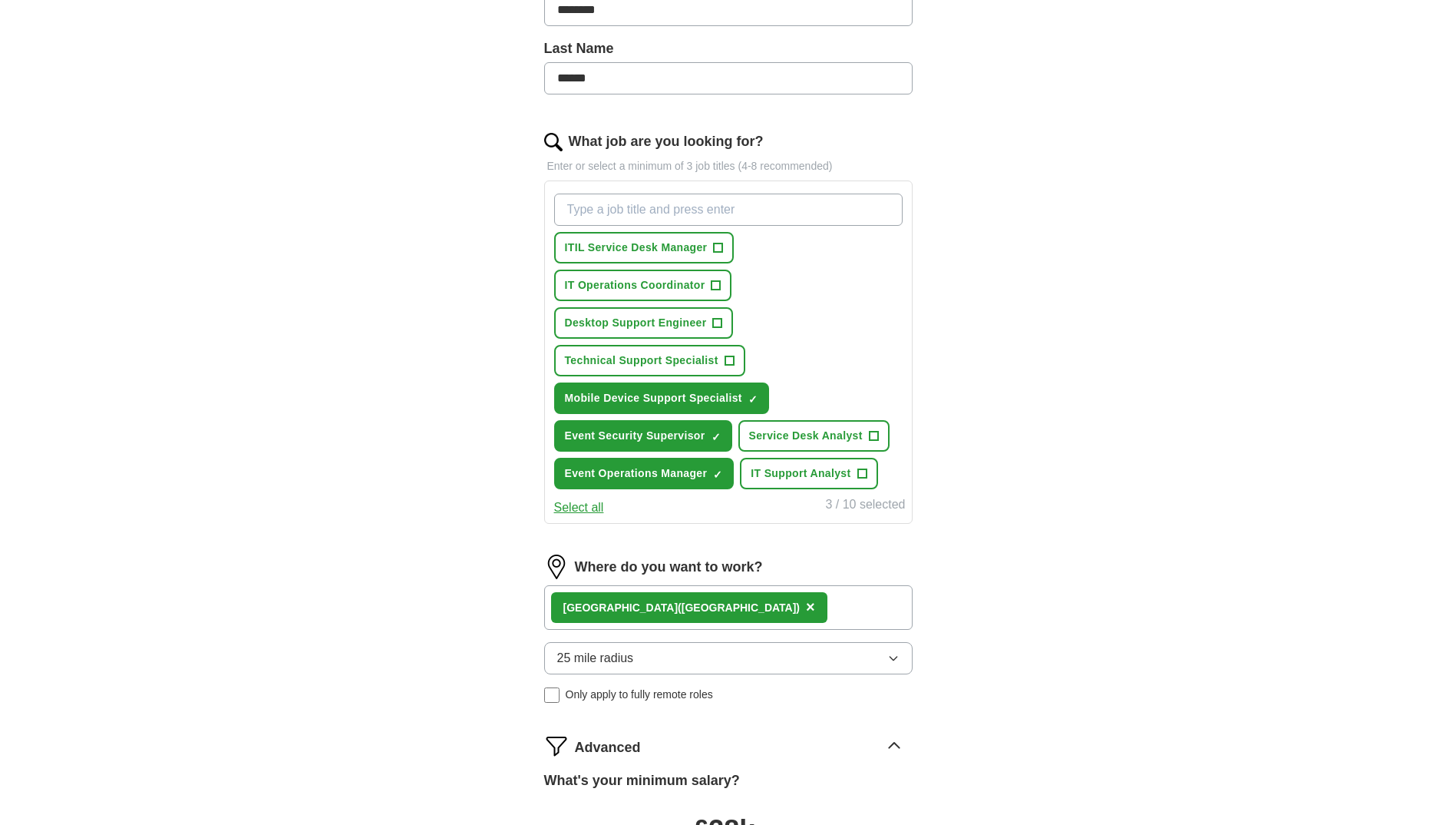
click at [460, 325] on div "ApplyIQ Let ApplyIQ do the hard work of searching and applying for jobs. Just t…" at bounding box center [729, 383] width 982 height 1442
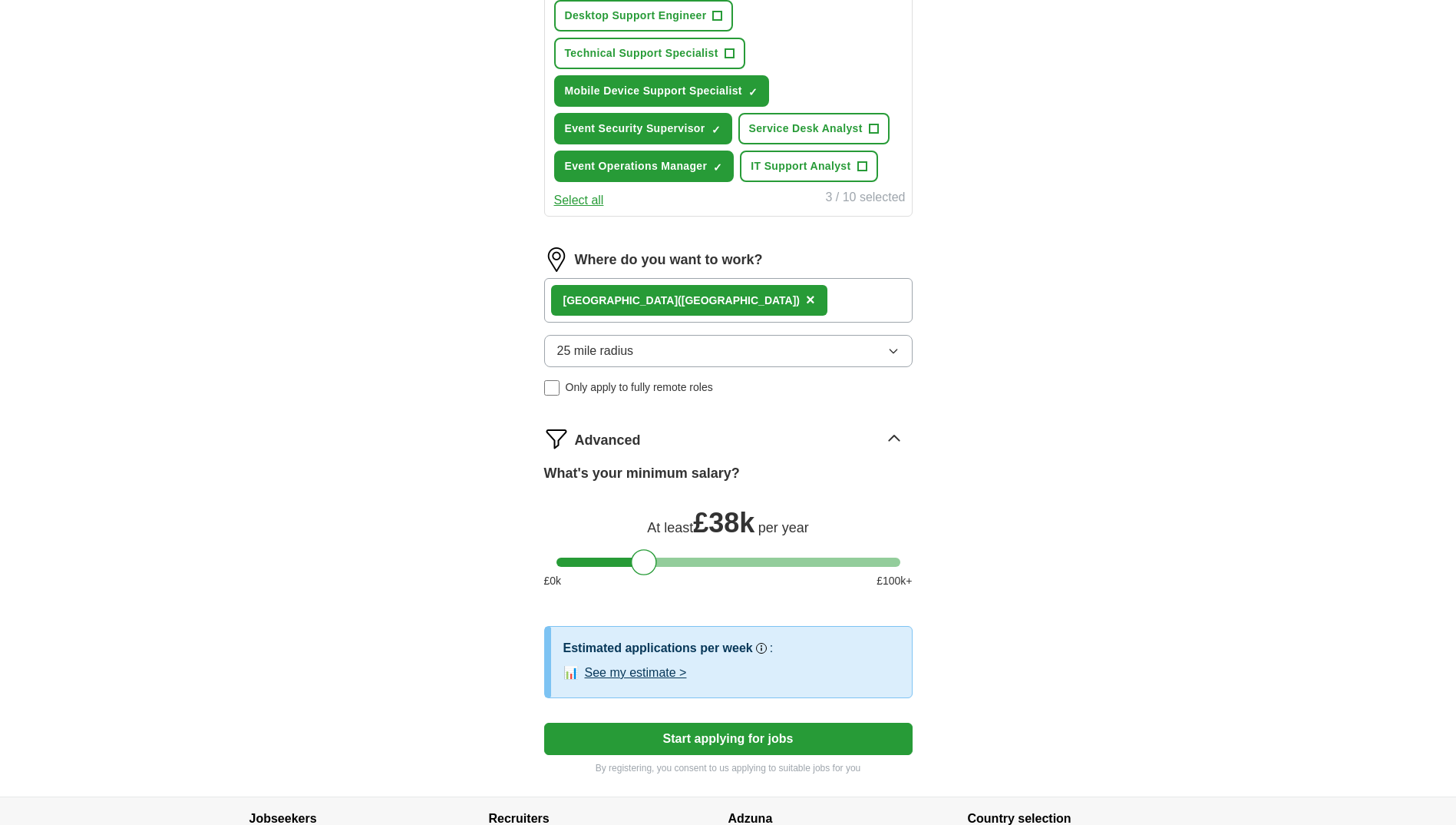
click at [633, 669] on button "See my estimate >" at bounding box center [636, 673] width 102 height 18
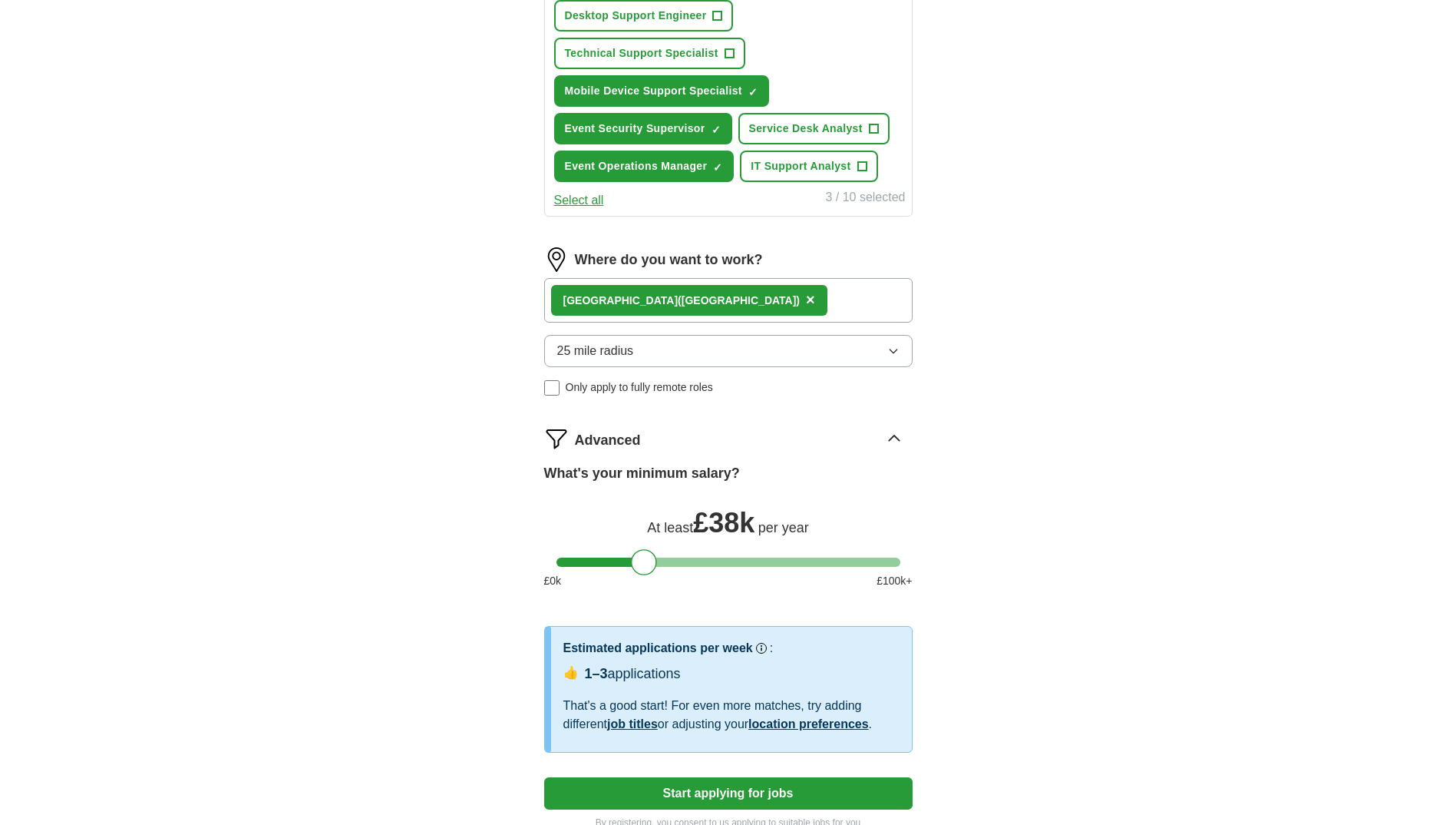
click at [645, 724] on link "job titles" at bounding box center [632, 724] width 50 height 13
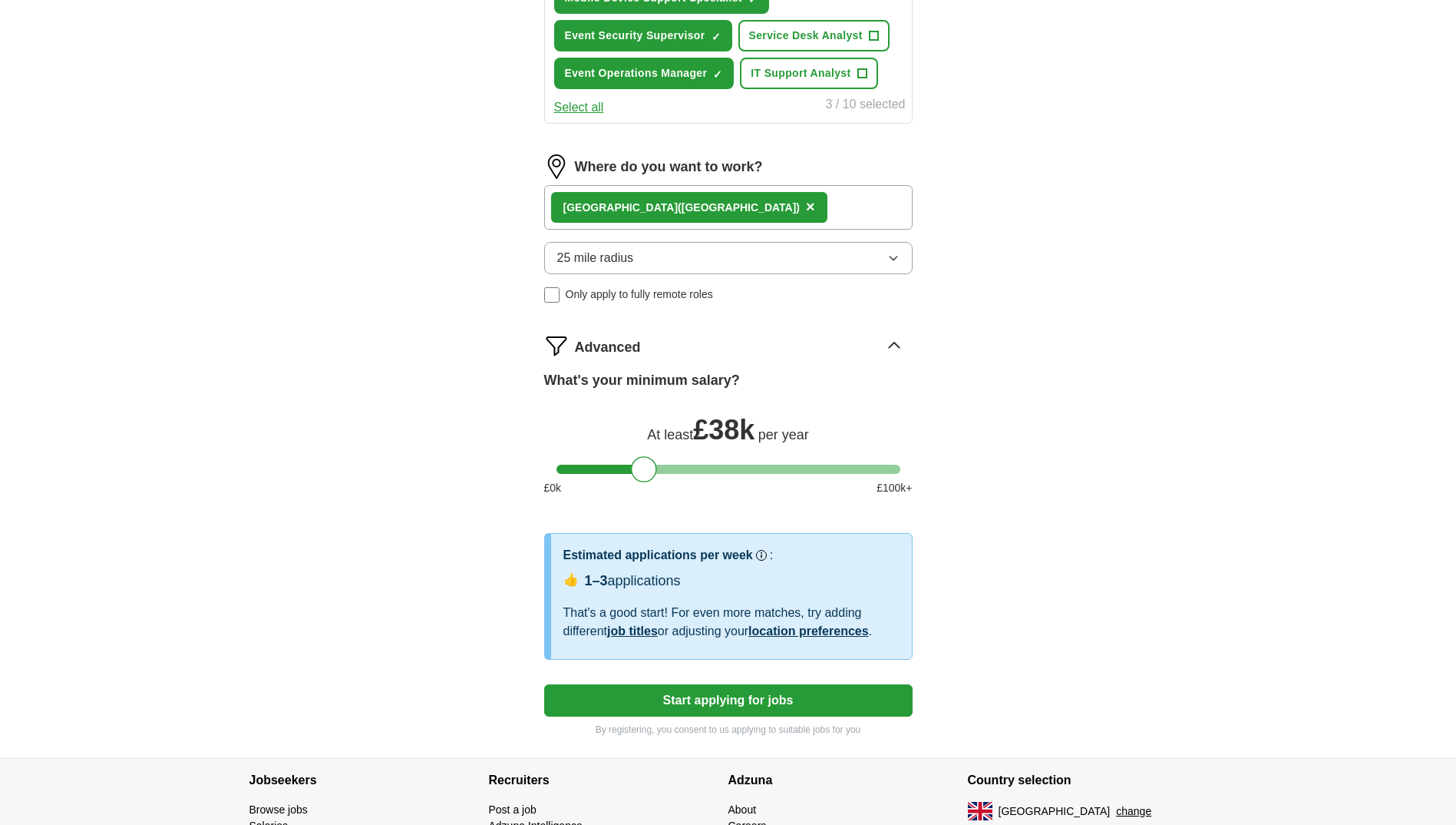
scroll to position [823, 0]
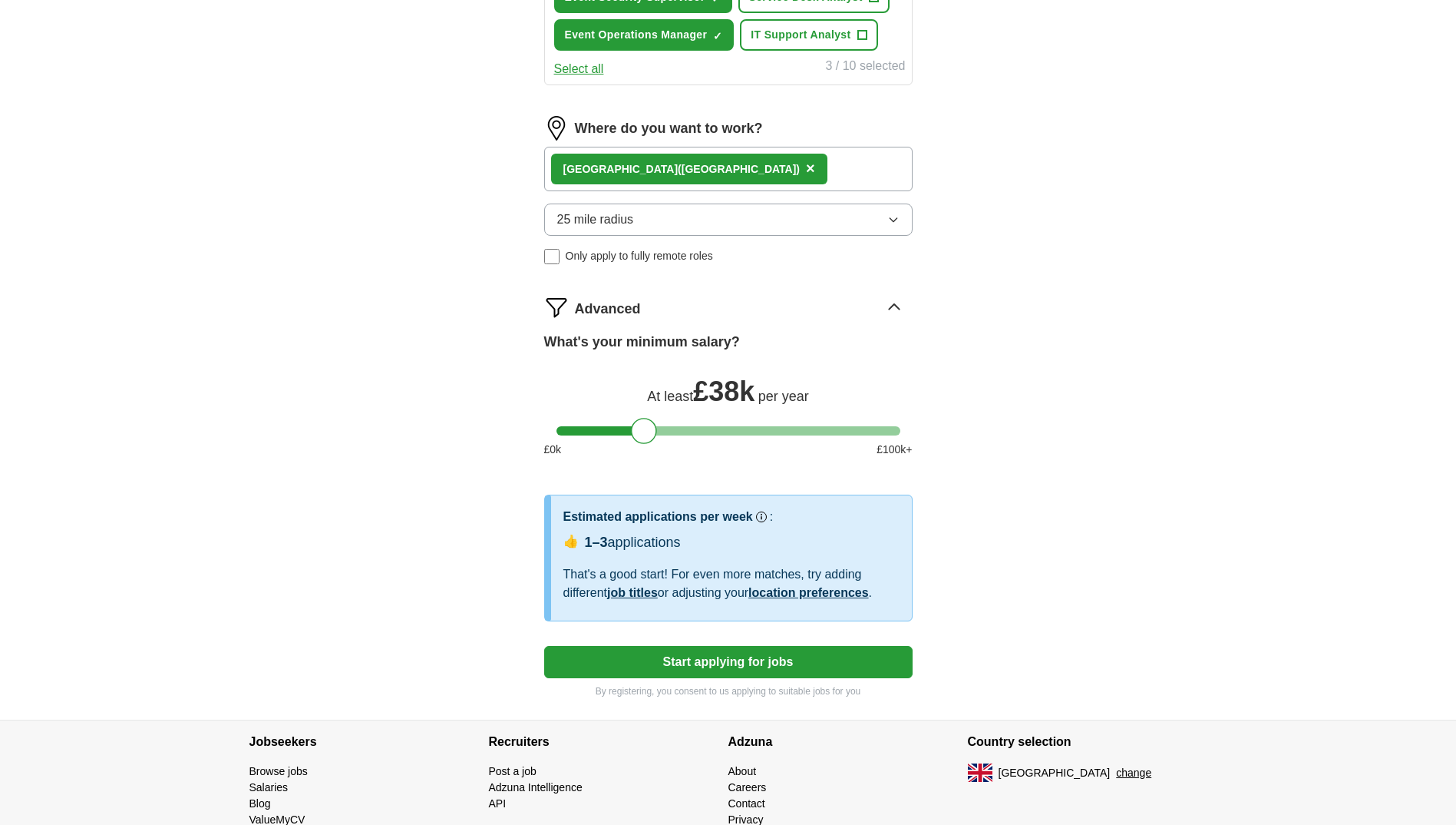
click at [808, 591] on link "location preferences" at bounding box center [809, 593] width 121 height 13
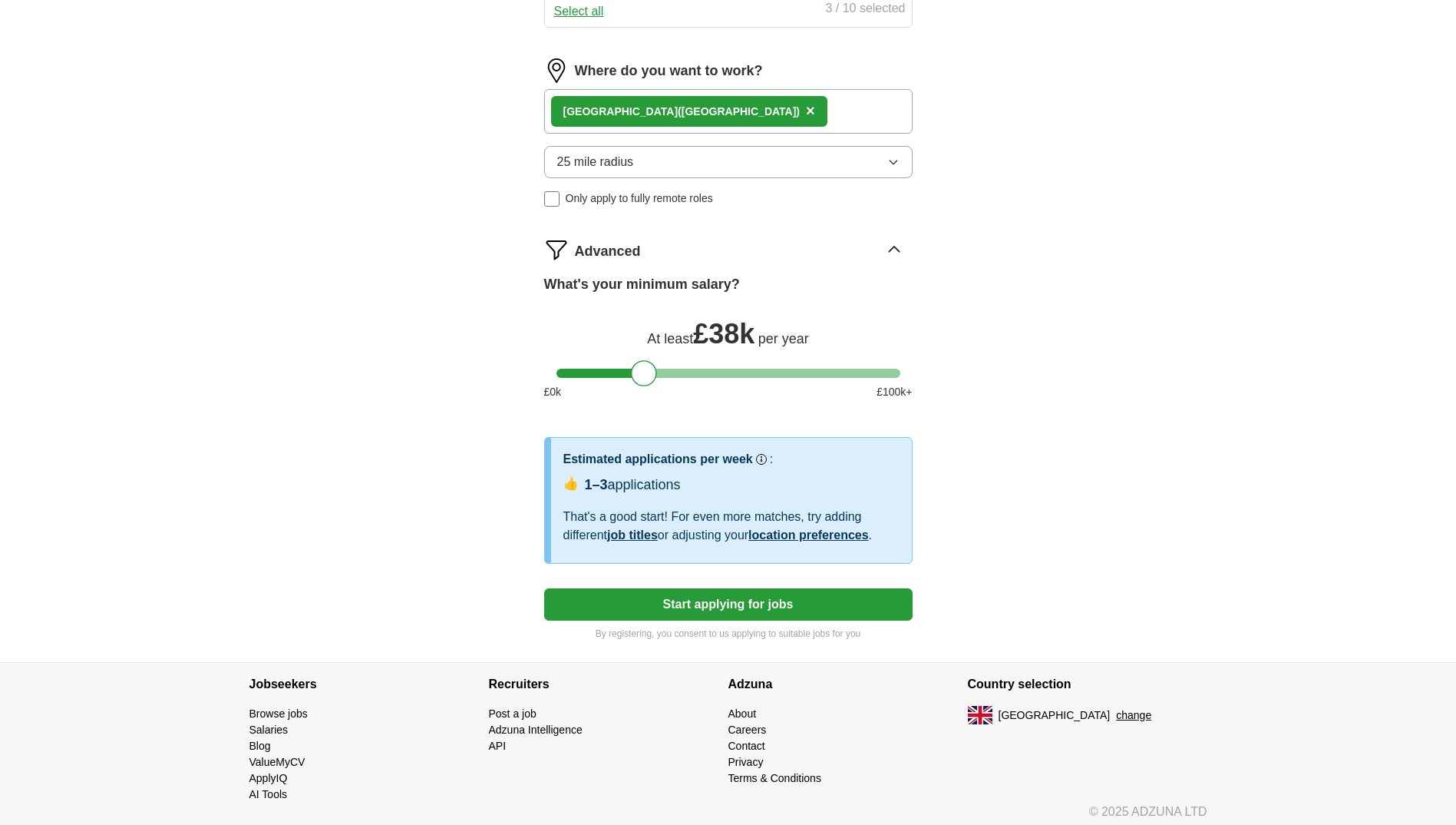
scroll to position [890, 0]
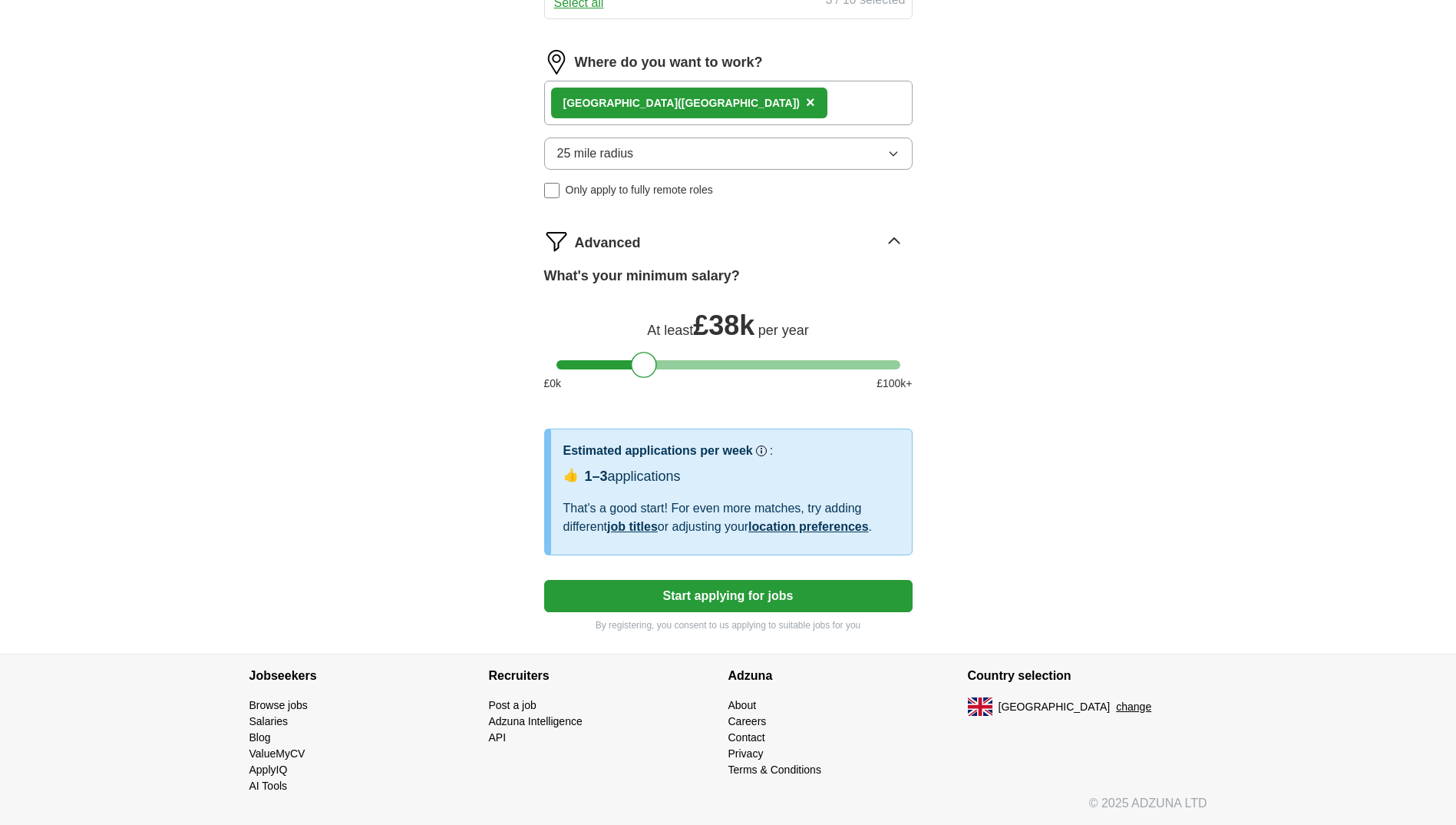
click at [710, 596] on button "Start applying for jobs" at bounding box center [728, 596] width 369 height 32
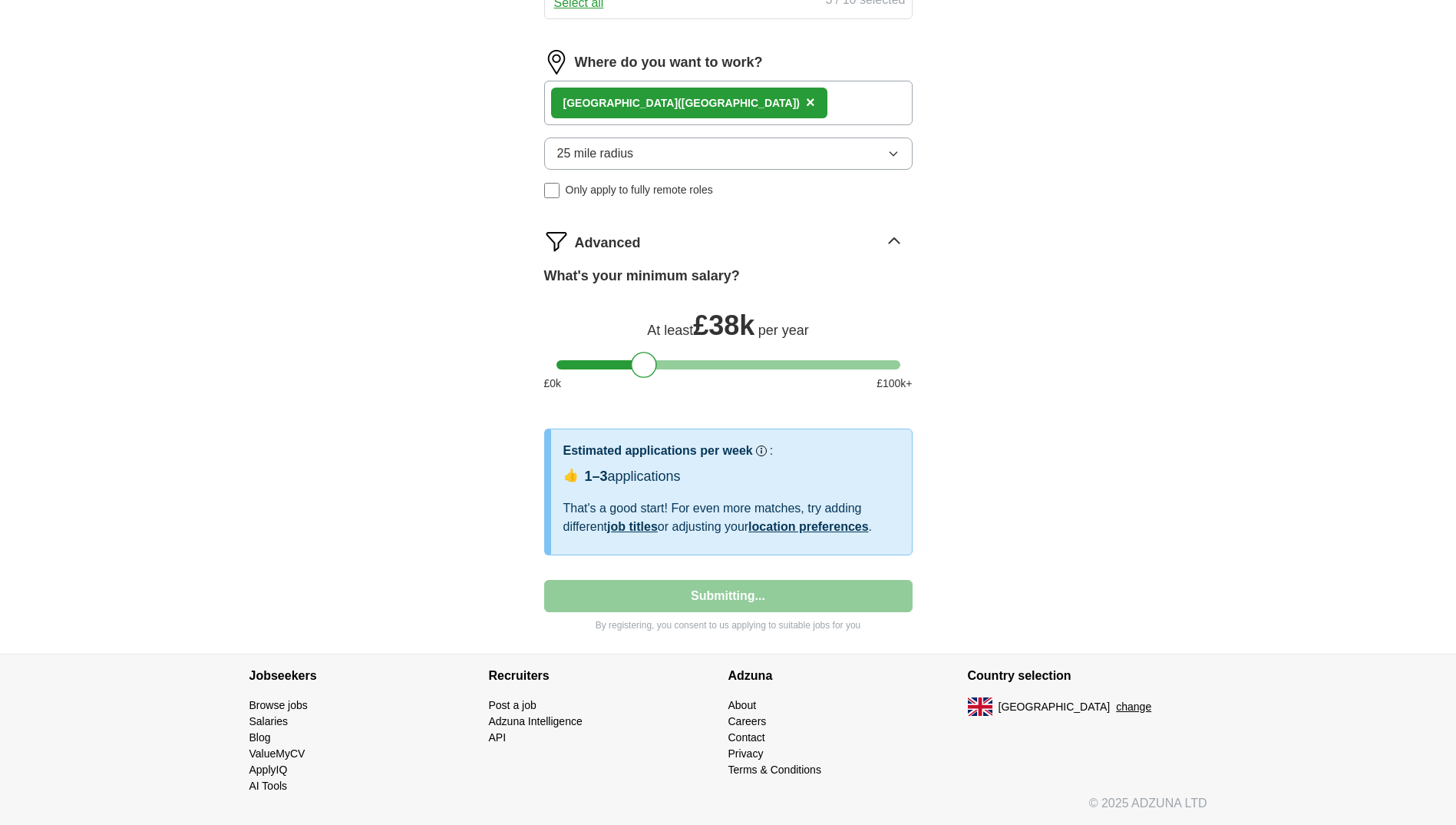
select select "**"
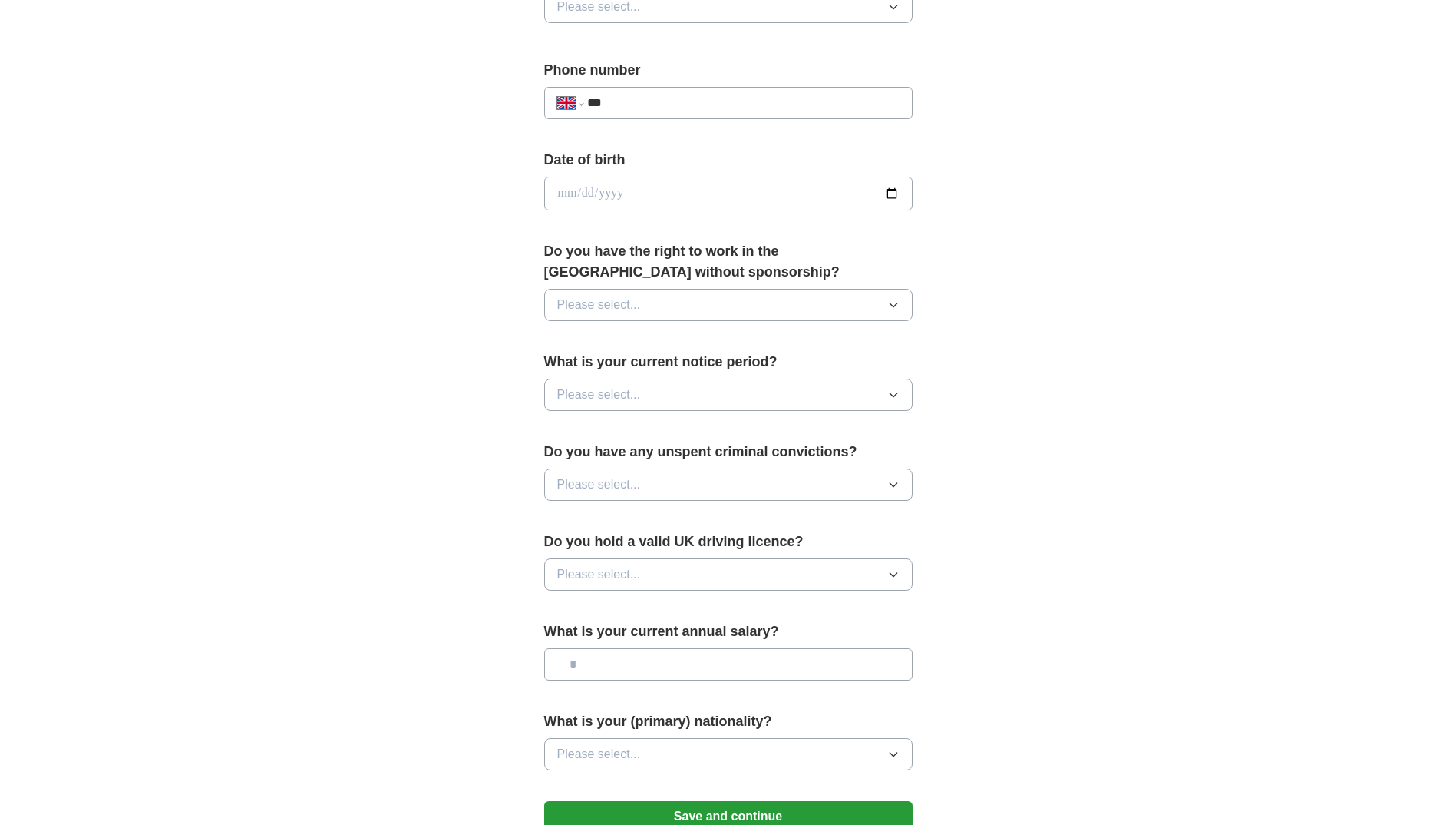
scroll to position [768, 0]
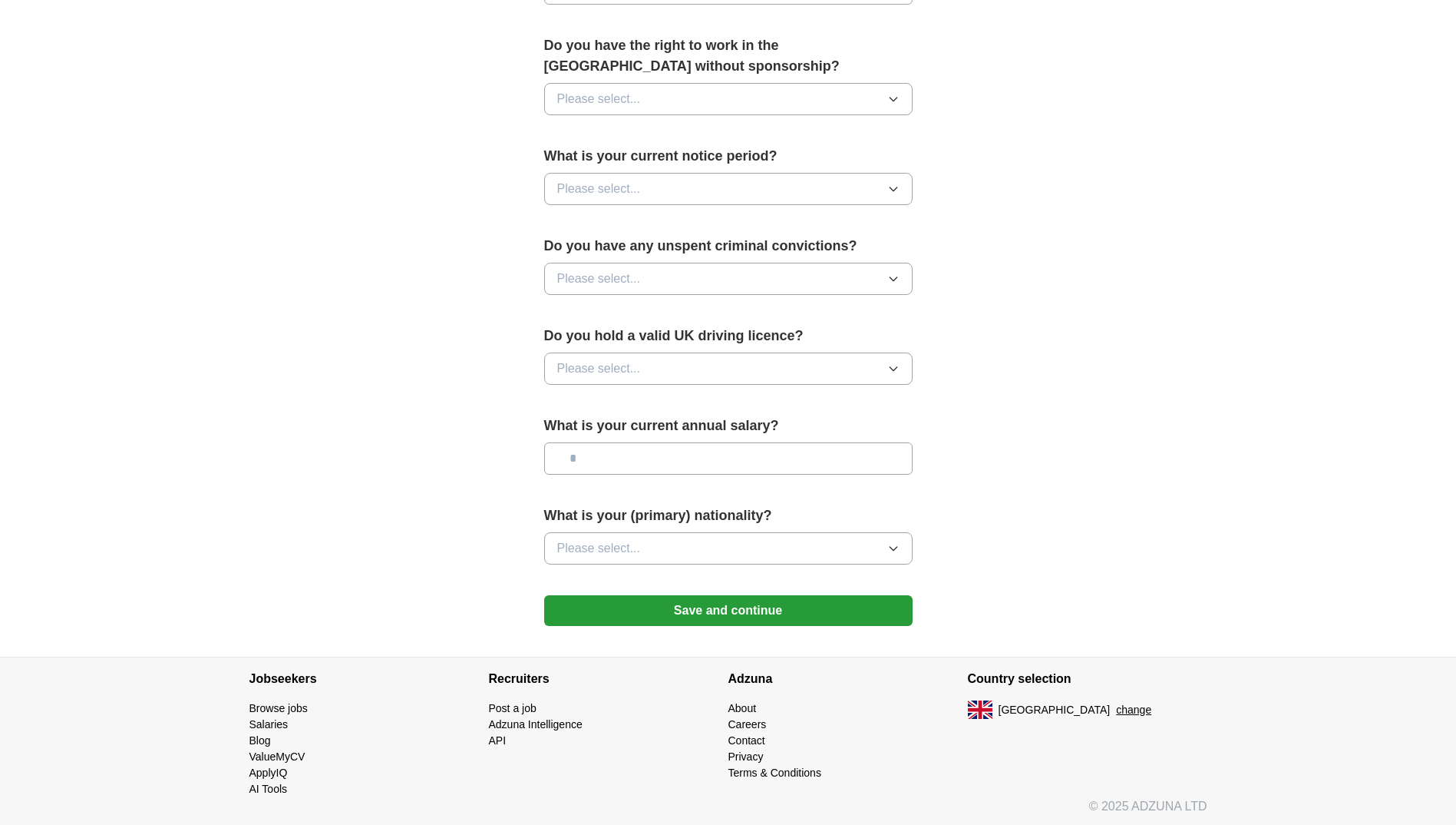
click at [894, 545] on icon "button" at bounding box center [893, 548] width 13 height 13
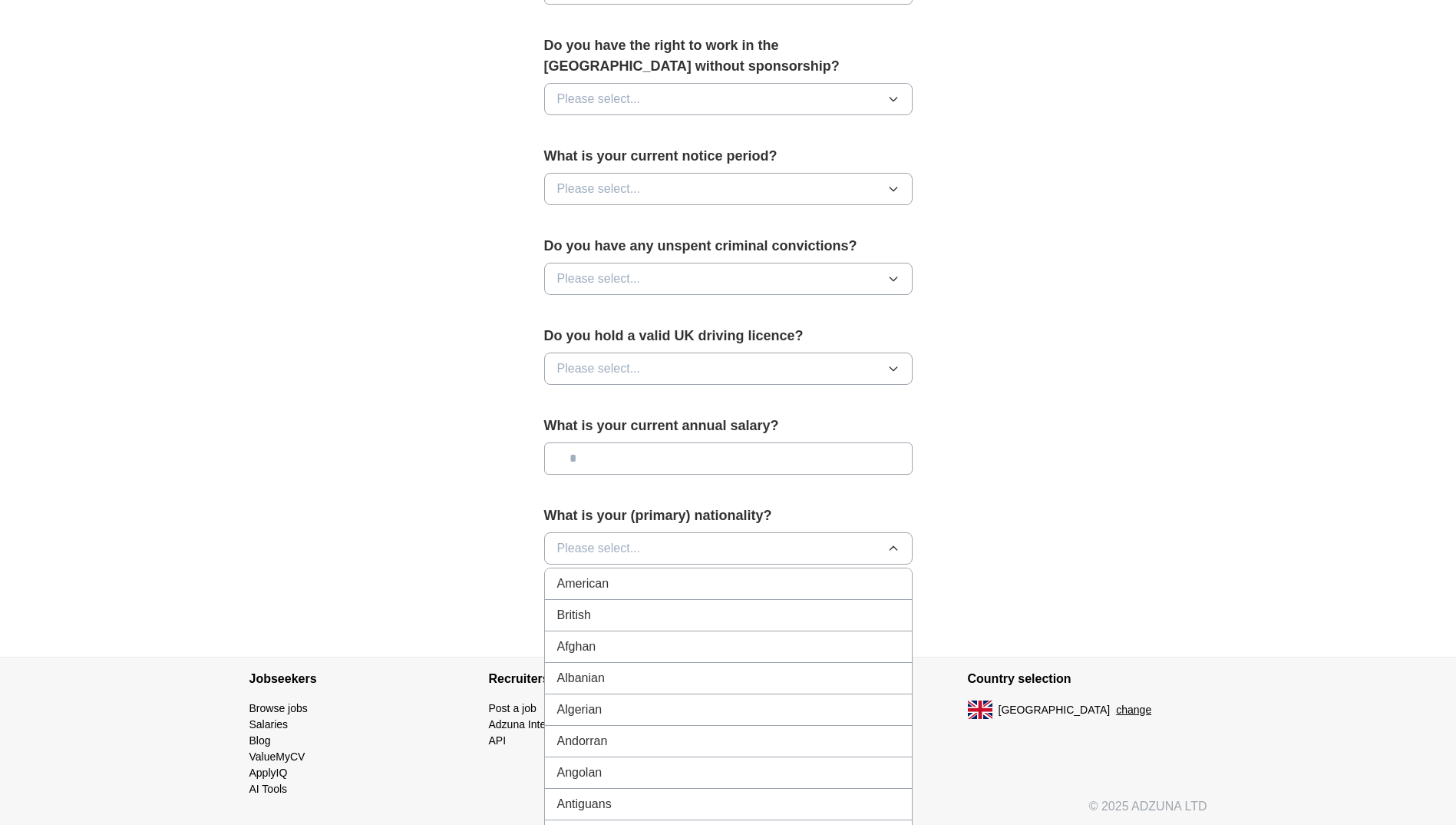
click at [614, 618] on div "British" at bounding box center [729, 615] width 343 height 18
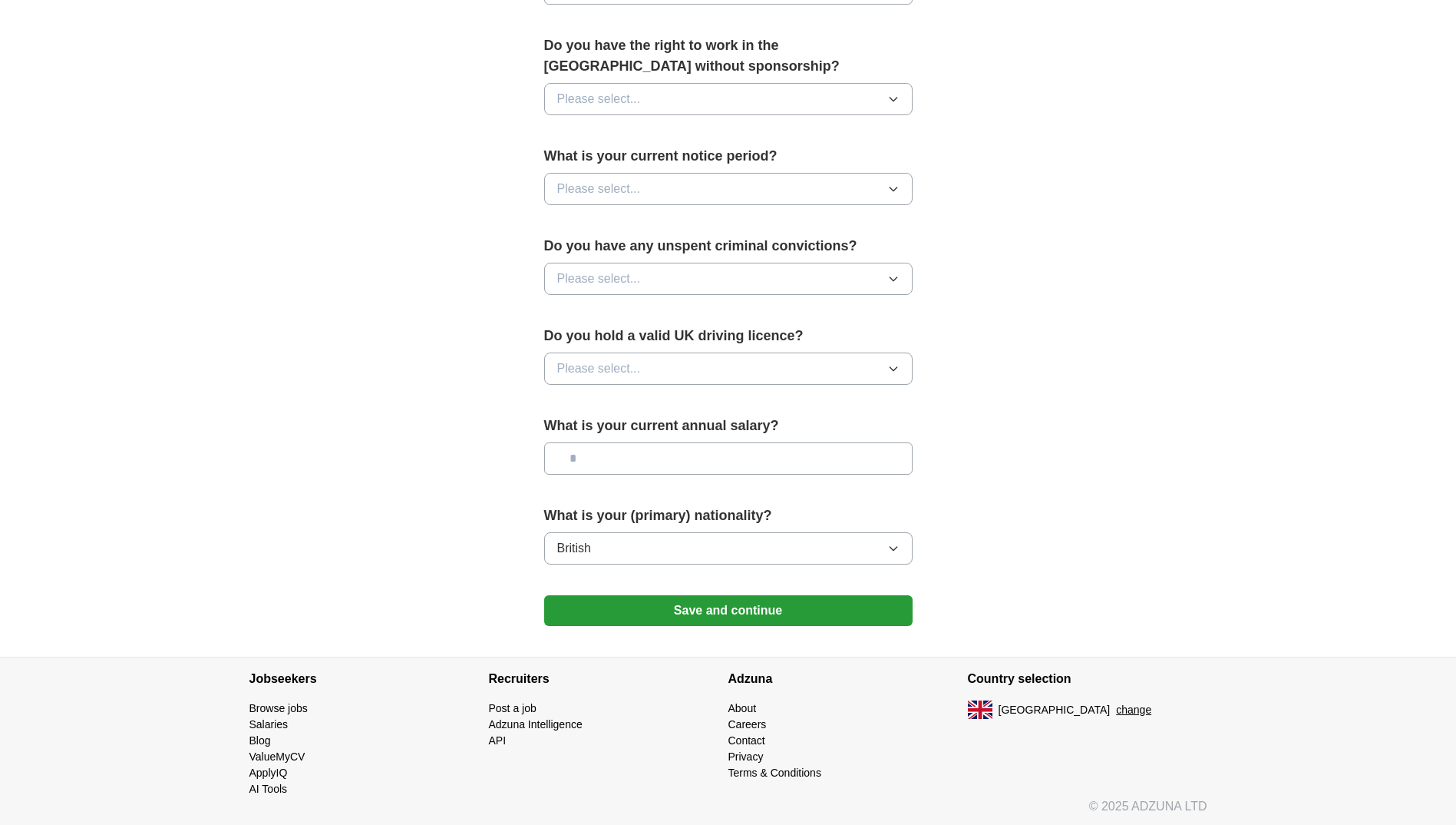
click at [652, 446] on input "text" at bounding box center [728, 459] width 369 height 32
type input "*******"
click at [615, 360] on span "Please select..." at bounding box center [600, 369] width 84 height 18
click at [591, 407] on div "Yes" at bounding box center [729, 404] width 343 height 18
click at [597, 278] on span "Please select..." at bounding box center [600, 279] width 84 height 18
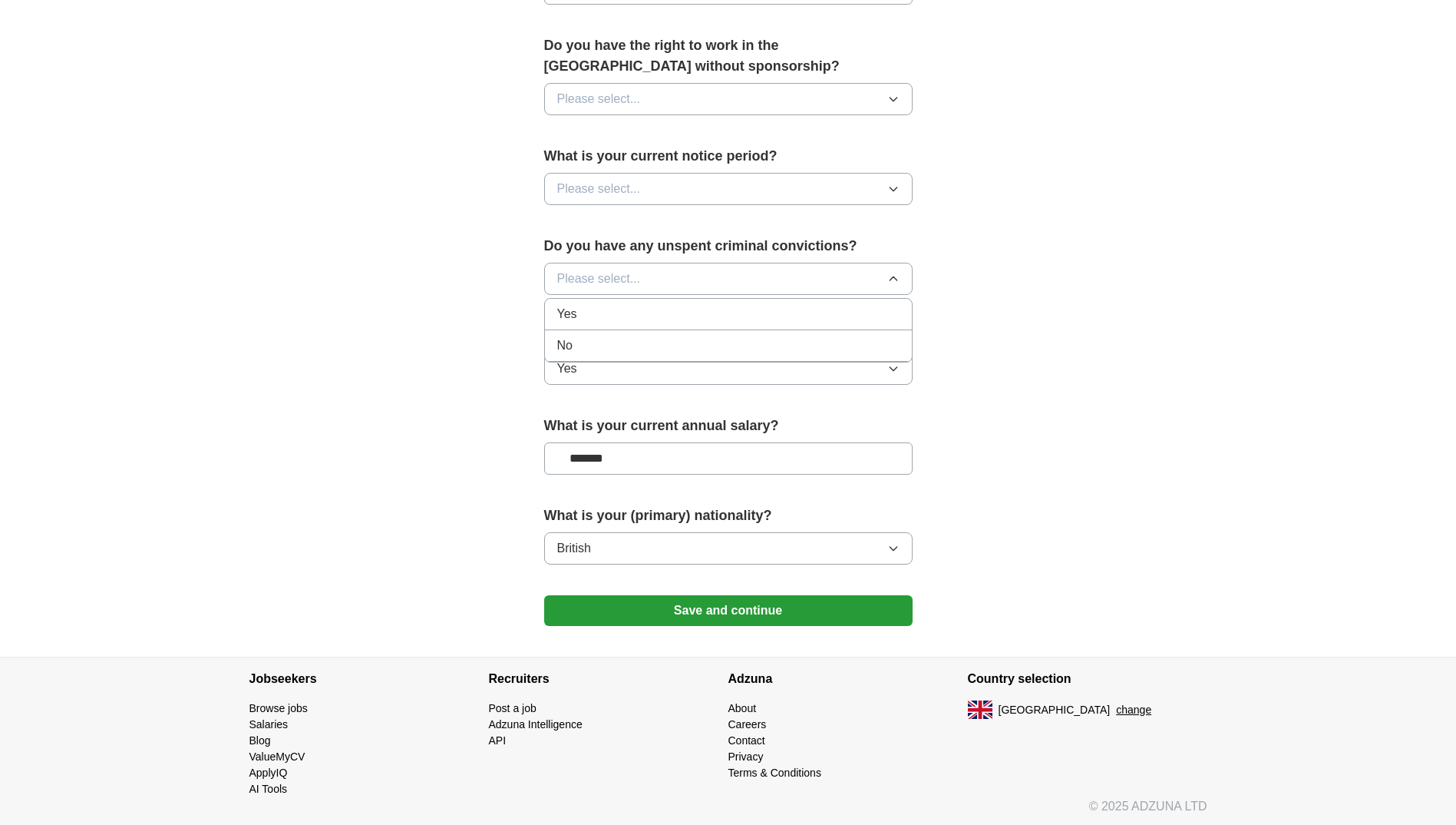
click at [572, 343] on span "No" at bounding box center [565, 345] width 15 height 18
click at [596, 188] on span "Please select..." at bounding box center [600, 189] width 84 height 18
click at [585, 218] on span "None" at bounding box center [572, 224] width 29 height 18
click at [891, 98] on icon "button" at bounding box center [893, 99] width 13 height 13
click at [573, 130] on span "Yes" at bounding box center [568, 134] width 20 height 18
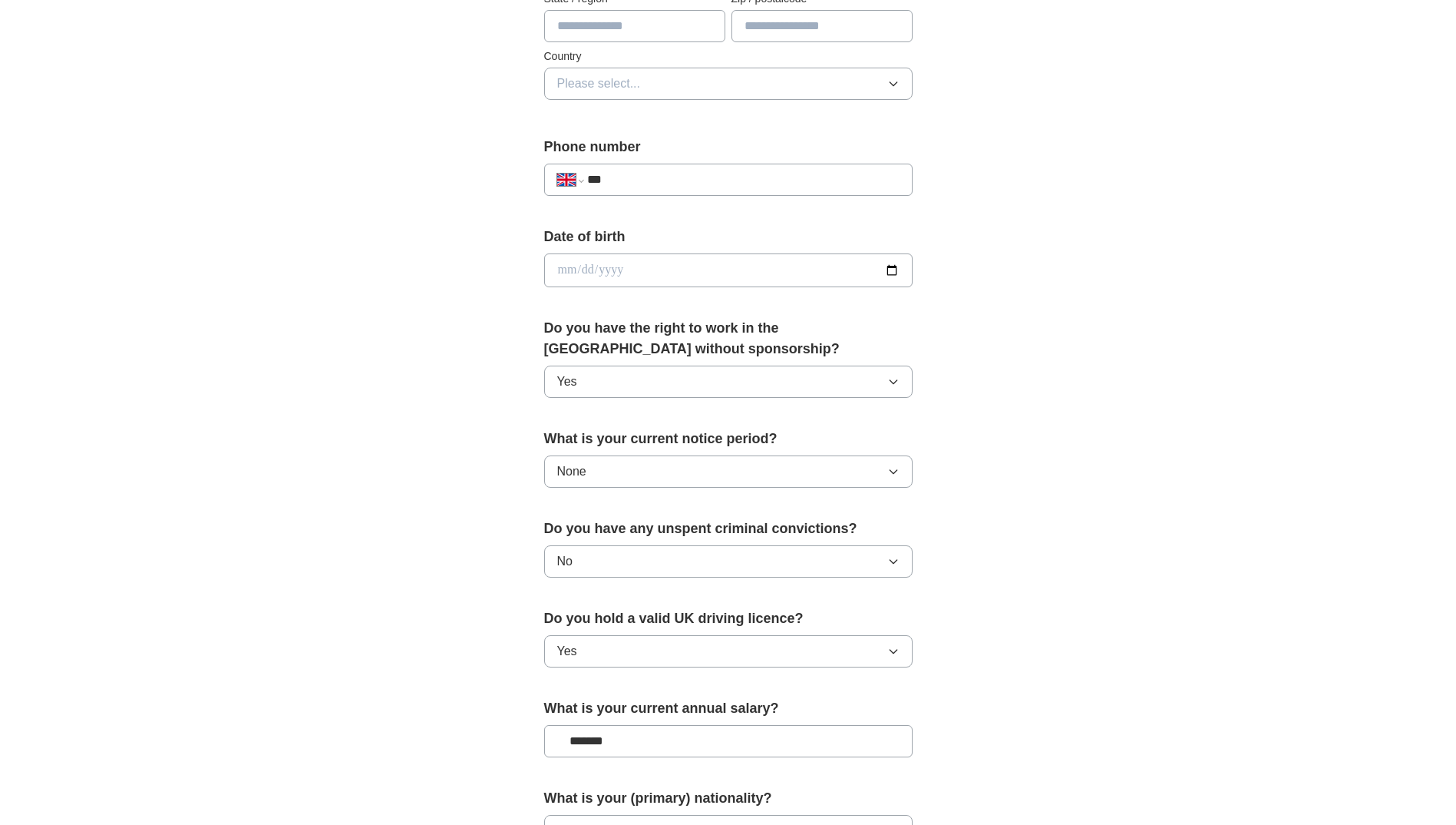
scroll to position [461, 0]
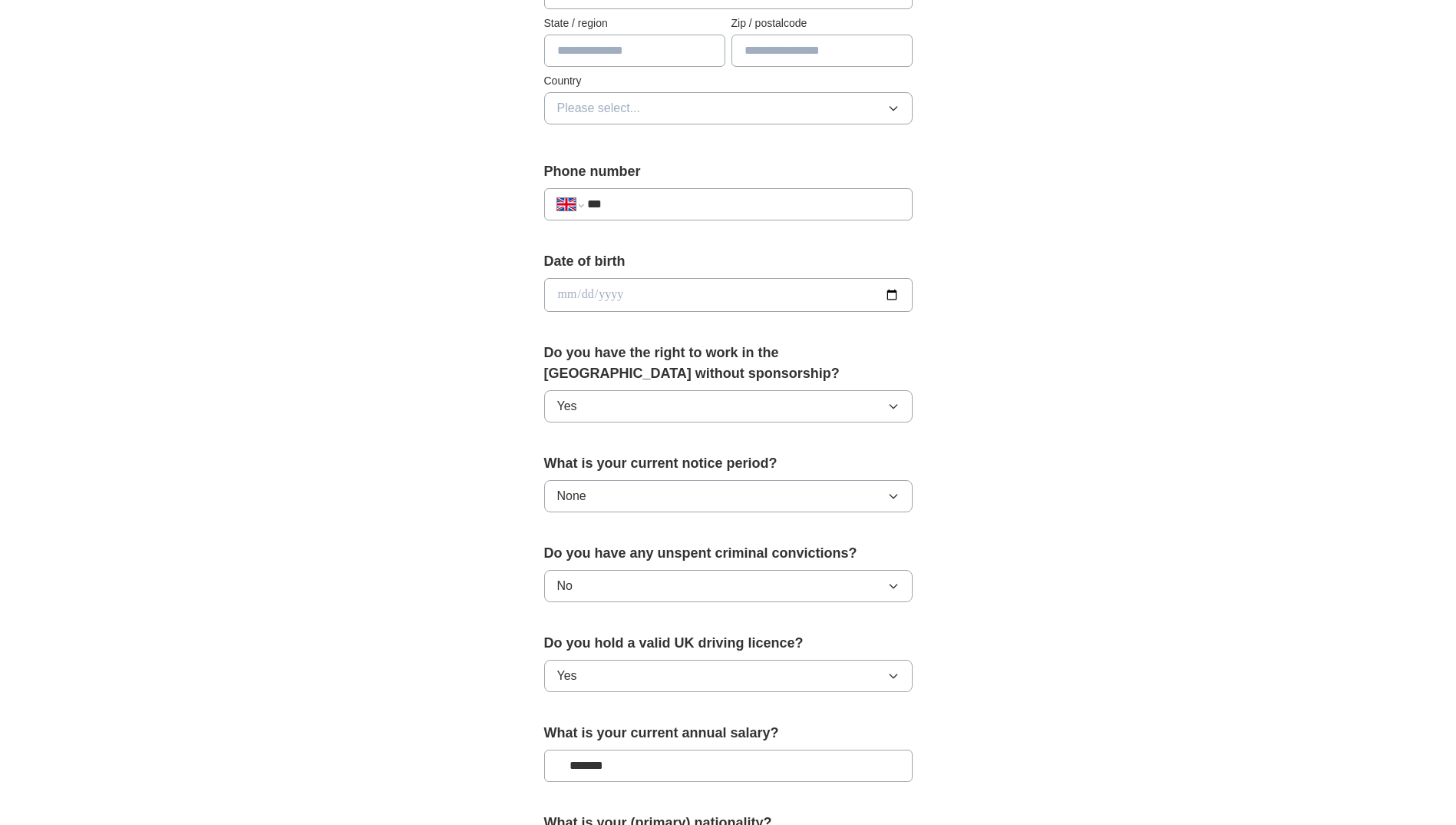
click at [651, 202] on input "***" at bounding box center [742, 204] width 312 height 18
type input "**********"
type input "******"
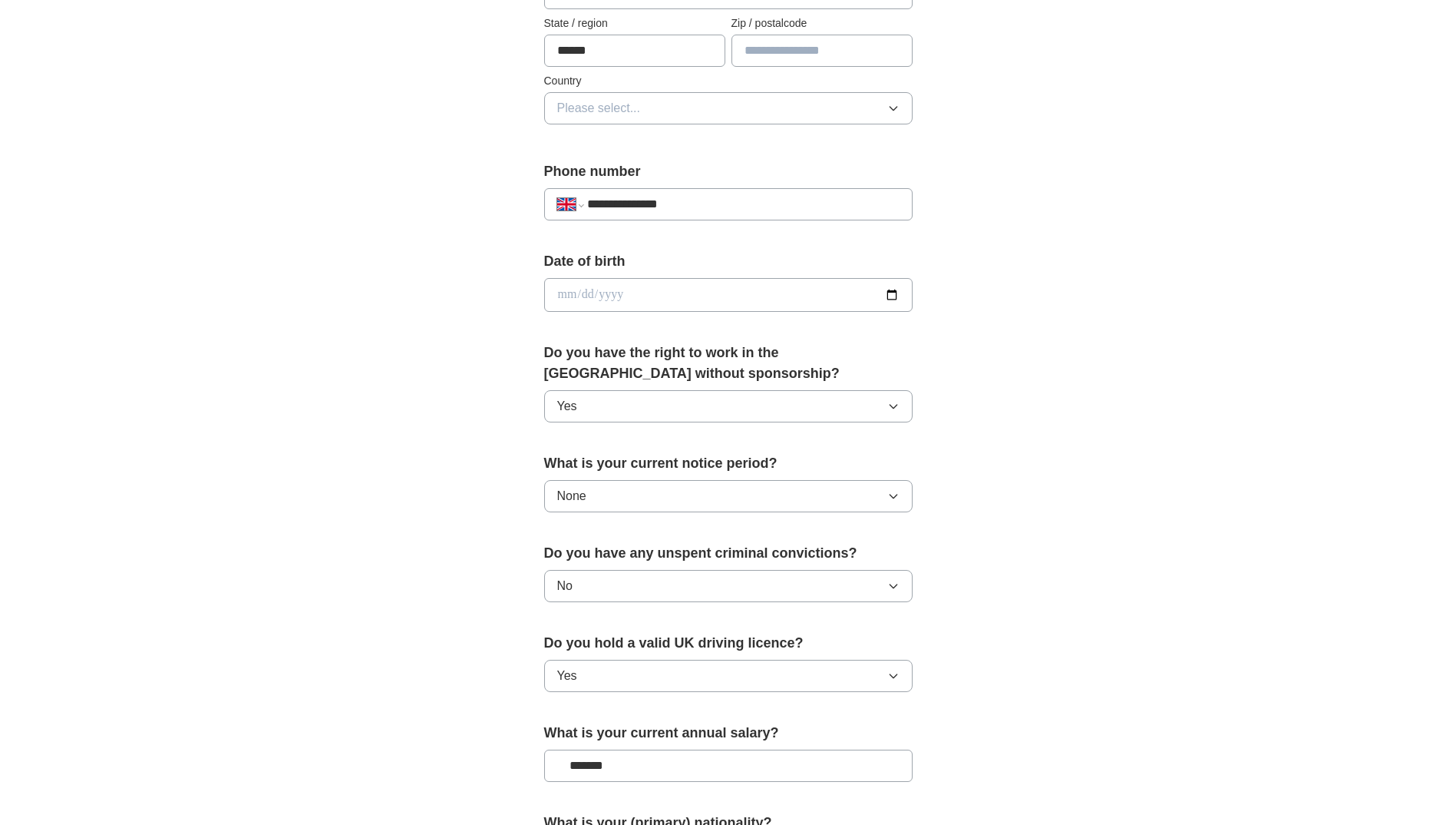
type input "*******"
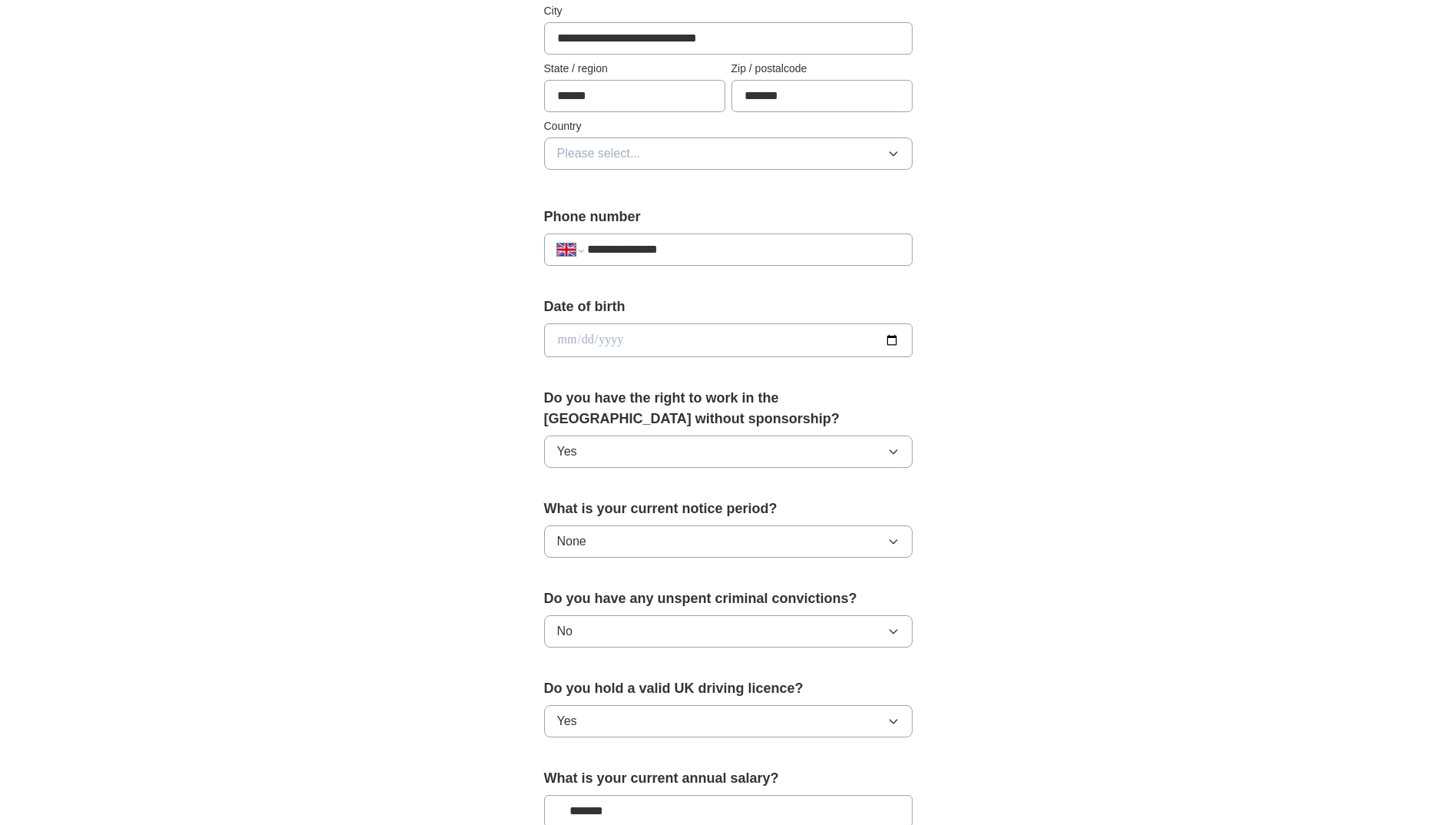
scroll to position [384, 0]
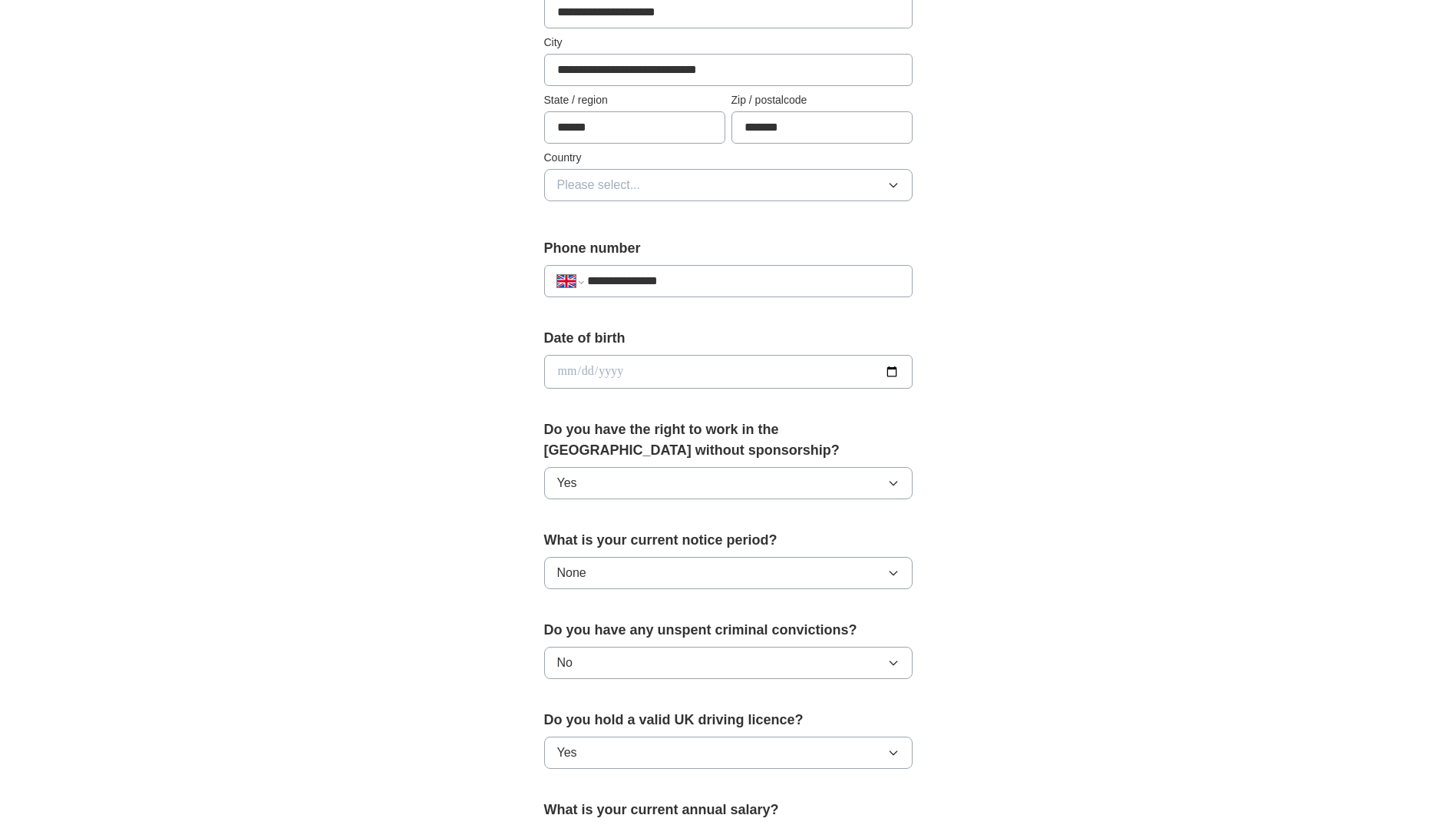
click at [896, 185] on icon "button" at bounding box center [893, 185] width 13 height 13
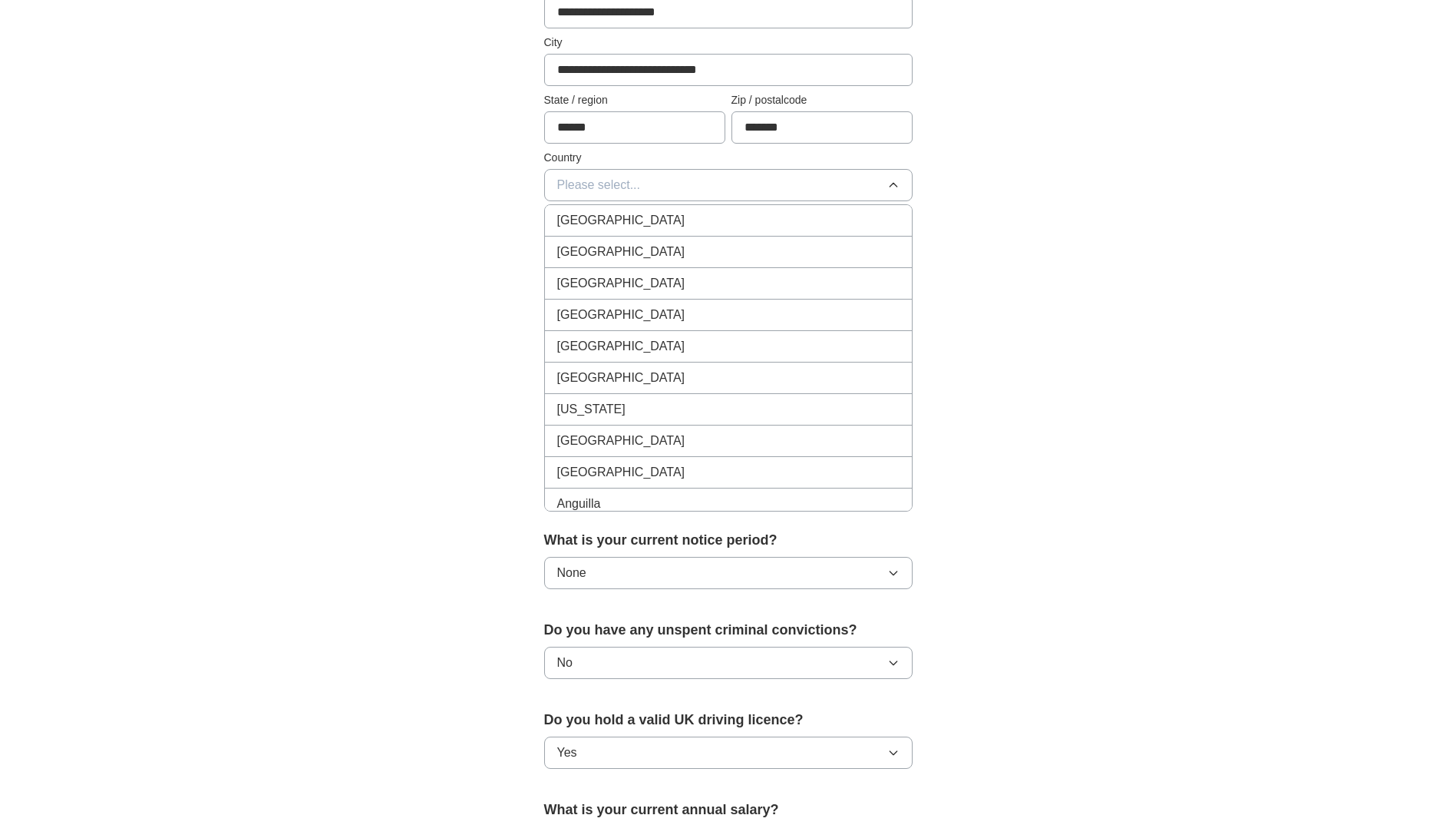
click at [676, 222] on div "[GEOGRAPHIC_DATA]" at bounding box center [729, 220] width 343 height 18
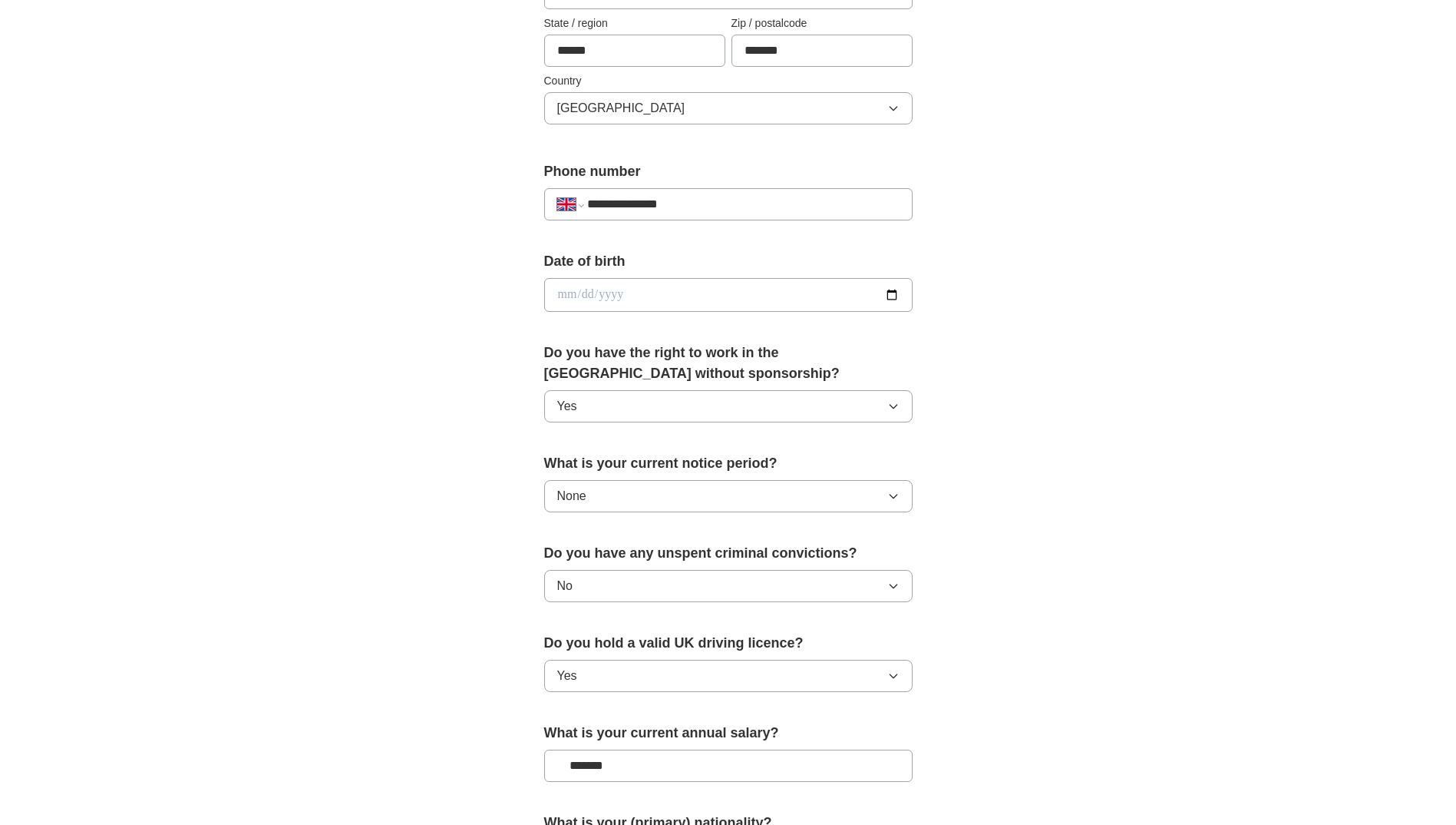
scroll to position [771, 0]
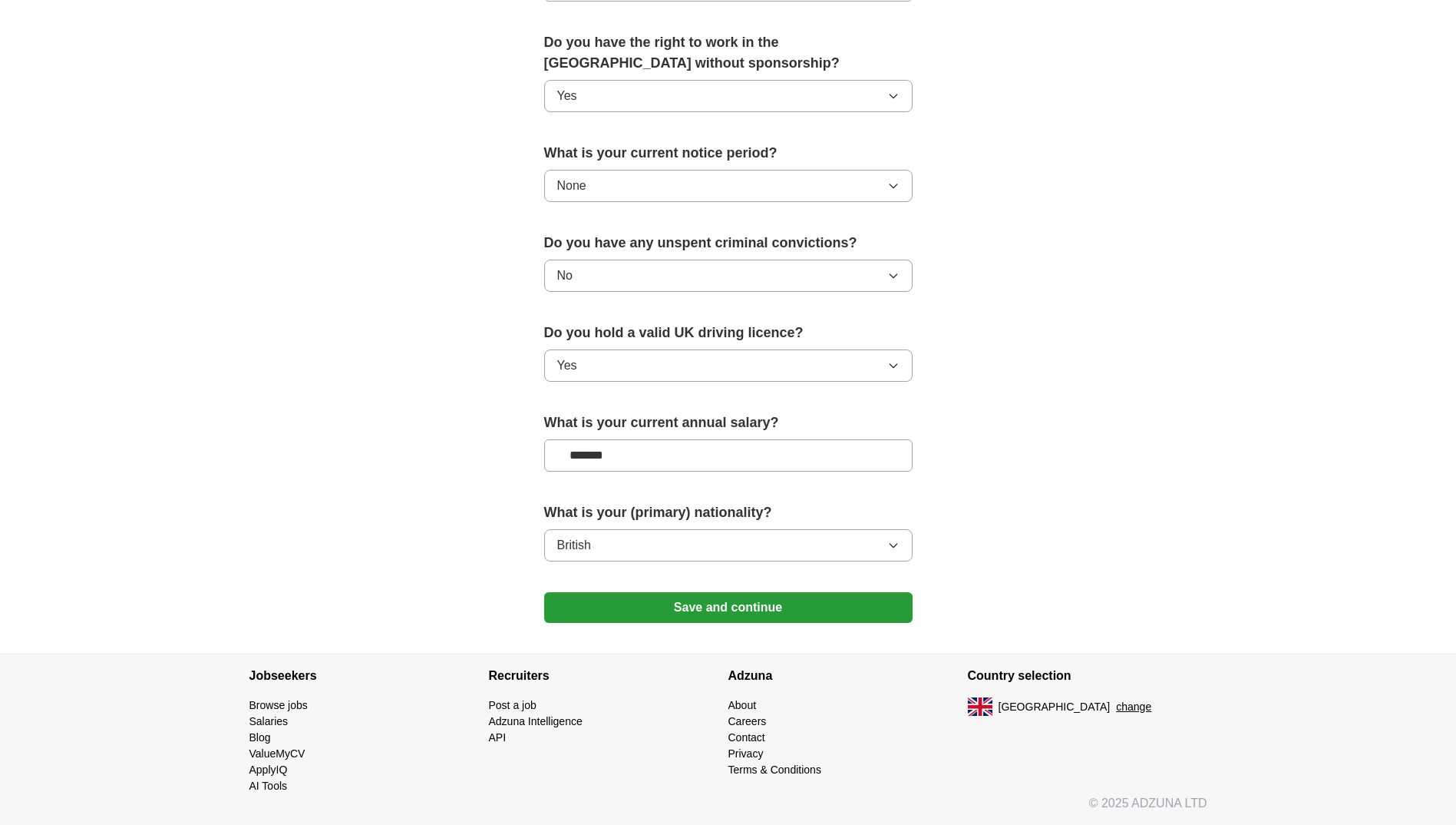
click at [730, 607] on button "Save and continue" at bounding box center [728, 607] width 369 height 31
